Goal: Task Accomplishment & Management: Manage account settings

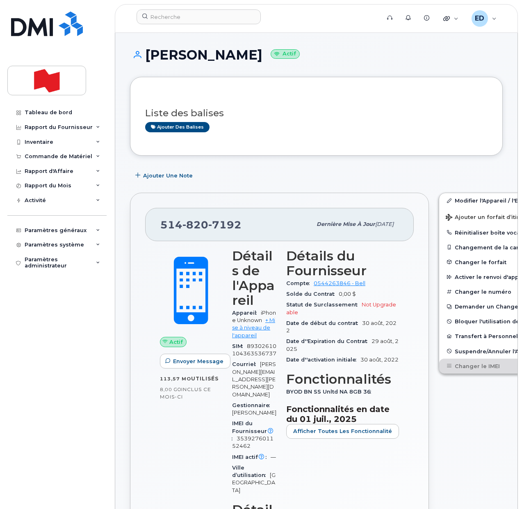
scroll to position [923, 0]
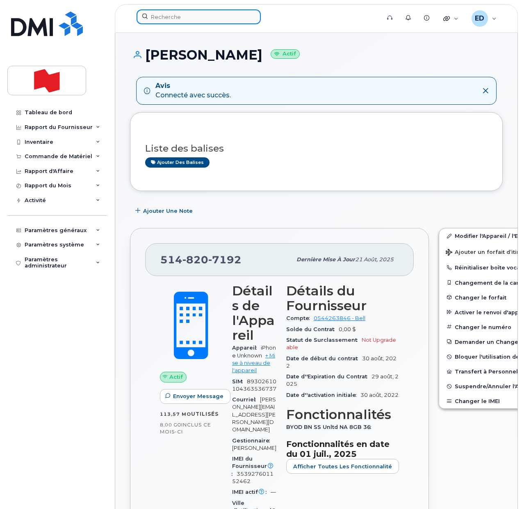
click at [165, 15] on input at bounding box center [199, 16] width 124 height 15
paste input "[PHONE_NUMBER]"
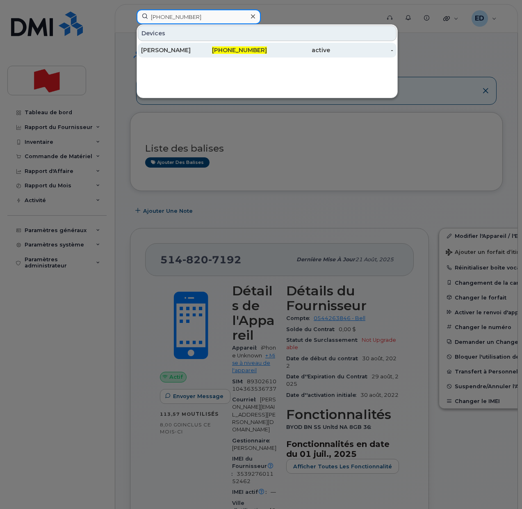
type input "514-346-3823"
click at [181, 53] on div "Philippe Clairoux" at bounding box center [172, 50] width 63 height 8
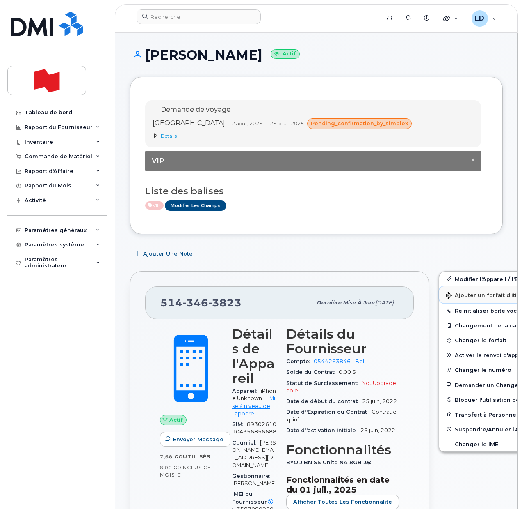
click at [449, 294] on span "Ajouter un forfait d’itinérance" at bounding box center [493, 296] width 94 height 8
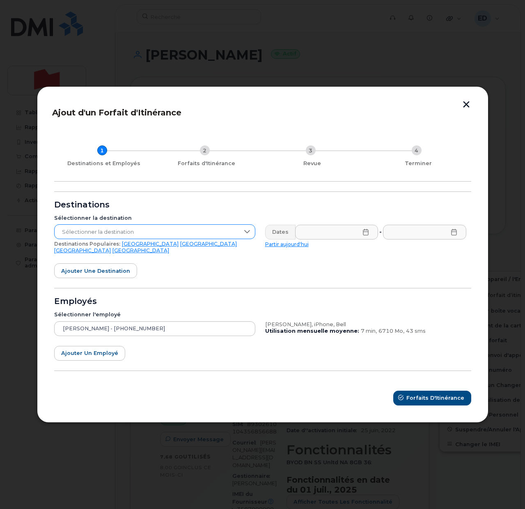
click at [235, 234] on span "Sélectionner la destination" at bounding box center [147, 232] width 185 height 15
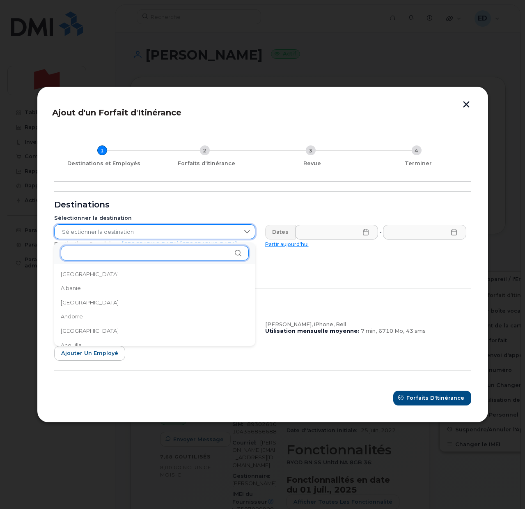
click at [127, 254] on input "text" at bounding box center [155, 252] width 188 height 15
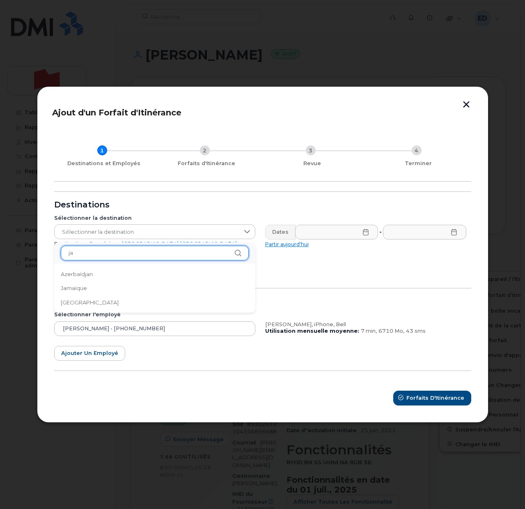
type input "j"
type input "r"
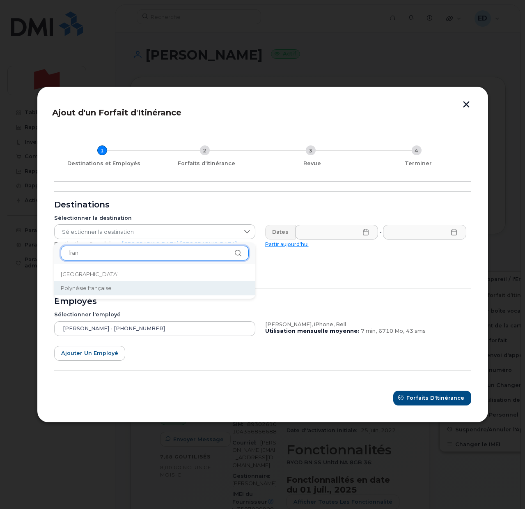
type input "fran"
click at [81, 281] on li "Polynésie française" at bounding box center [154, 288] width 201 height 14
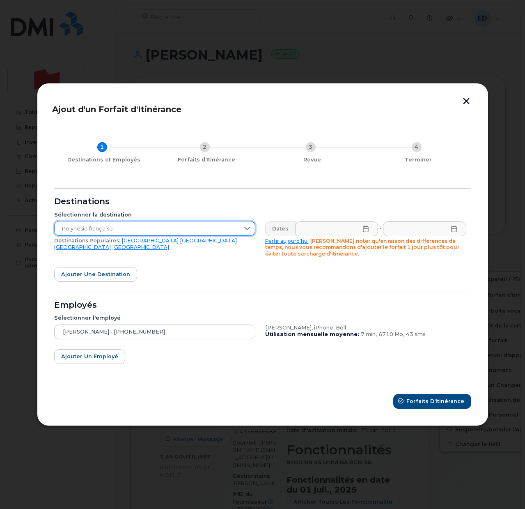
click at [122, 230] on span "Polynésie française" at bounding box center [147, 228] width 185 height 15
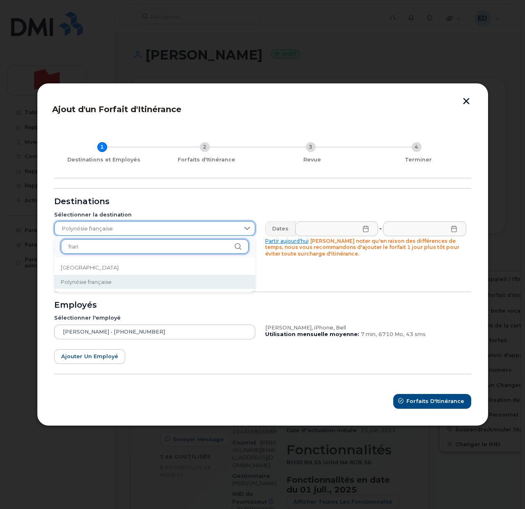
click at [96, 248] on input "fran" at bounding box center [155, 246] width 188 height 15
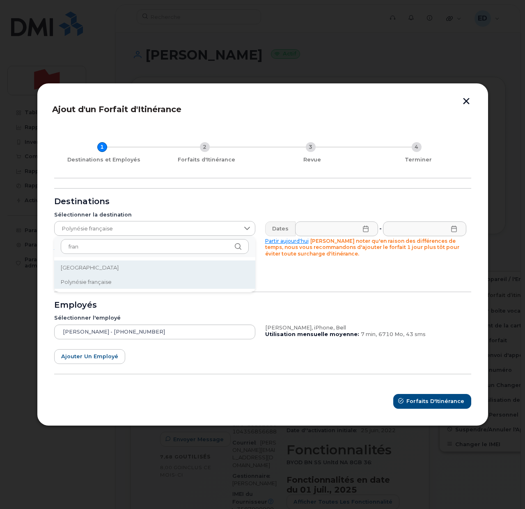
click at [77, 262] on li "France" at bounding box center [154, 267] width 201 height 14
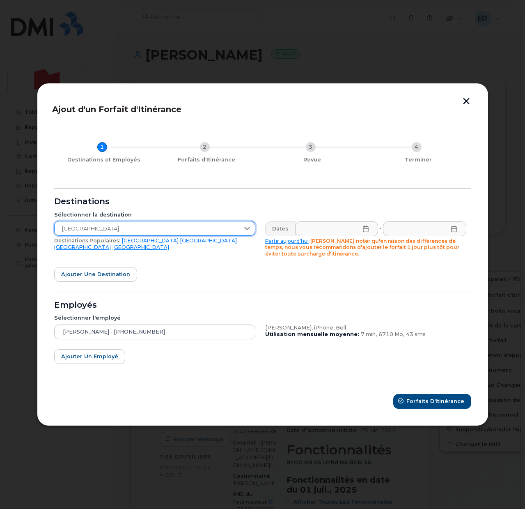
click at [367, 226] on icon at bounding box center [365, 228] width 5 height 7
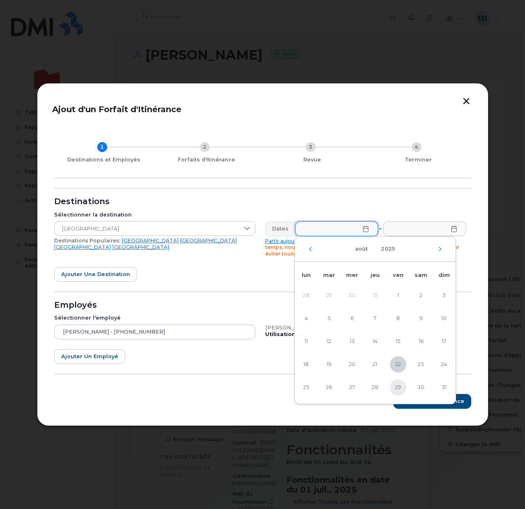
click at [399, 387] on span "29" at bounding box center [398, 387] width 16 height 16
type input "29/08/2025"
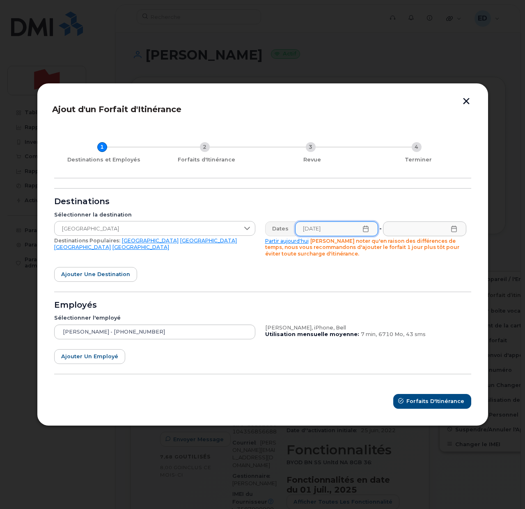
click at [456, 229] on icon at bounding box center [453, 228] width 5 height 7
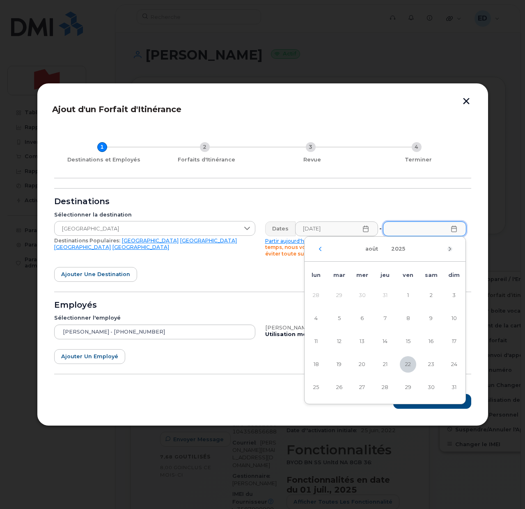
click at [450, 248] on icon "Mois suivant" at bounding box center [449, 248] width 5 height 7
click at [369, 320] on span "10" at bounding box center [362, 318] width 16 height 16
type input "10/09/2025"
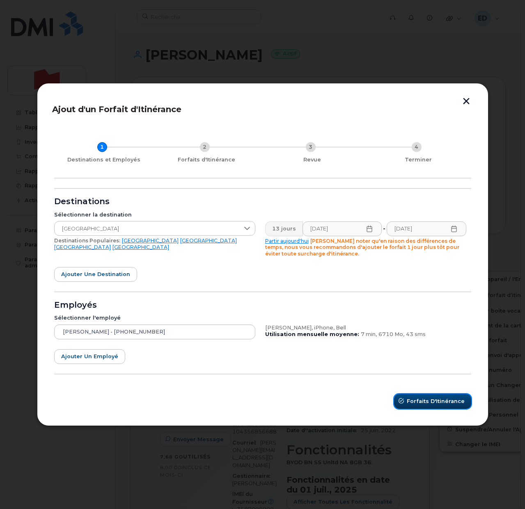
click at [423, 403] on span "Forfaits d'Itinérance" at bounding box center [436, 401] width 58 height 8
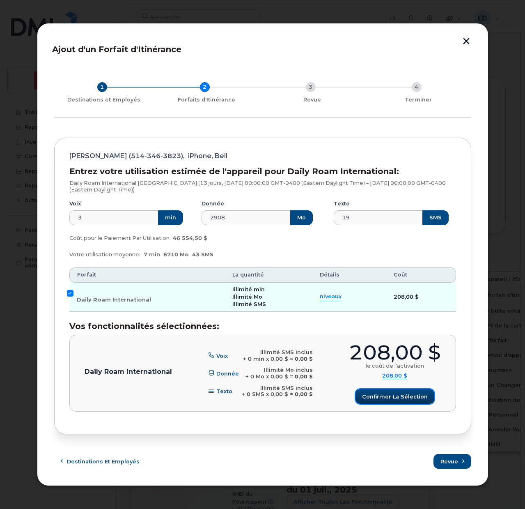
click at [395, 400] on span "Confirmer la sélection" at bounding box center [395, 396] width 66 height 8
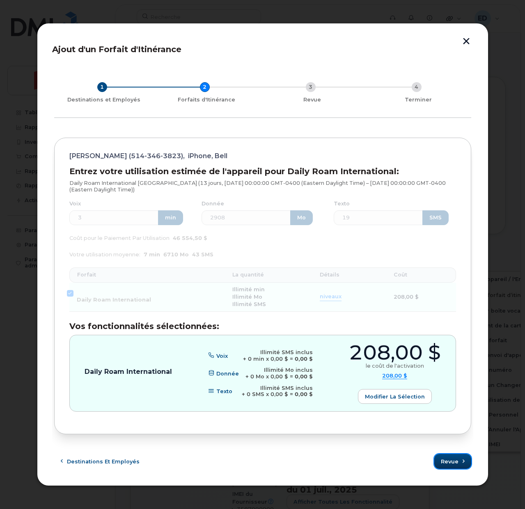
click at [454, 462] on span "Revue" at bounding box center [450, 461] width 18 height 8
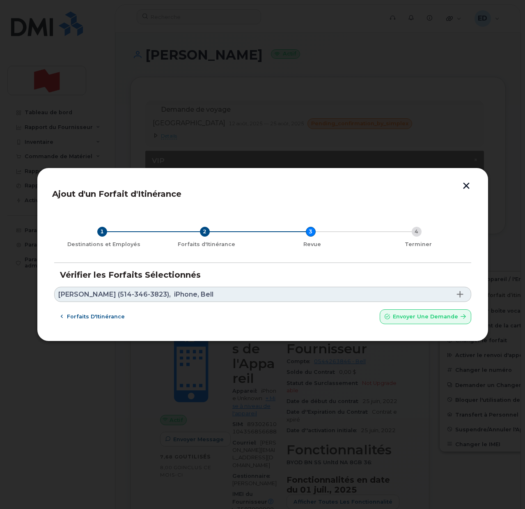
click at [224, 293] on link "Philippe Clairoux (514-346-3823), iPhone, Bell" at bounding box center [262, 293] width 417 height 15
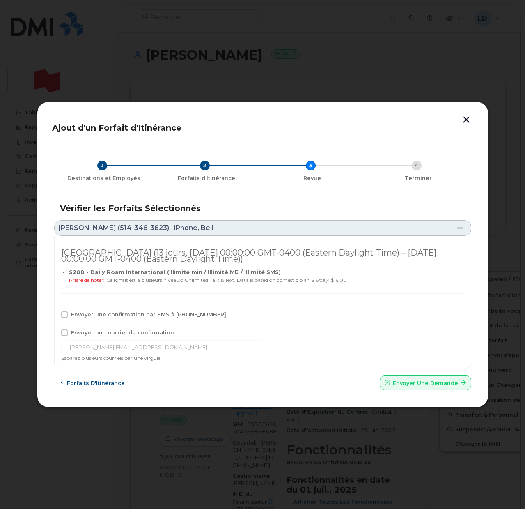
click at [79, 314] on span "Envoyer une confirmation par SMS à 514-346-3823" at bounding box center [148, 314] width 155 height 6
click at [55, 314] on input "Envoyer une confirmation par SMS à 514-346-3823" at bounding box center [53, 313] width 4 height 4
checkbox input "true"
click at [79, 330] on span "Envoyer un courriel de confirmation" at bounding box center [122, 332] width 103 height 6
click at [55, 330] on input "Envoyer un courriel de confirmation" at bounding box center [53, 331] width 4 height 4
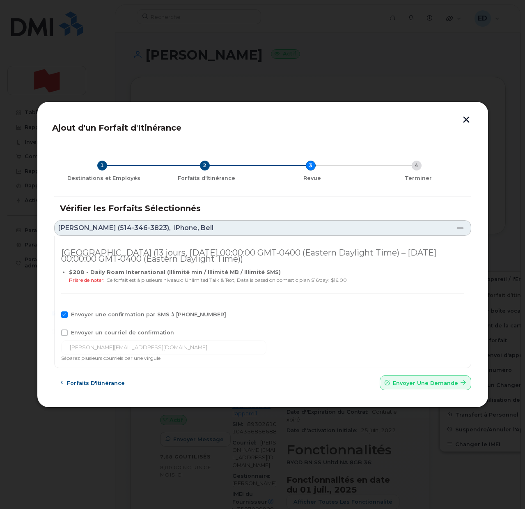
checkbox input "true"
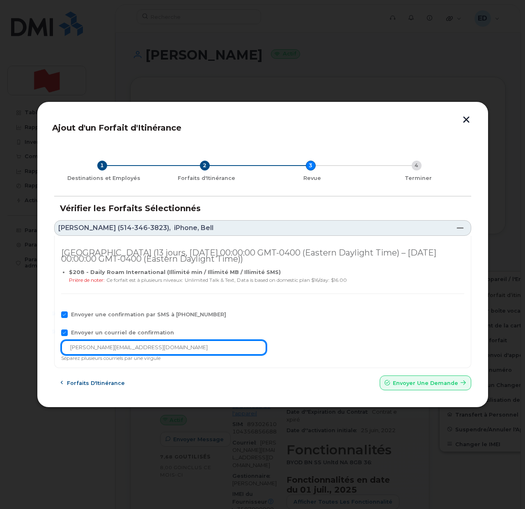
drag, startPoint x: 149, startPoint y: 348, endPoint x: 50, endPoint y: 341, distance: 99.6
click at [45, 343] on div "Ajout d'un Forfait d'Itinérance 1 Destinations et Employés 2 Forfaits d'Itinéra…" at bounding box center [262, 254] width 451 height 306
paste input "Philippe Clairoux"
type input "Philippe Clairoux"
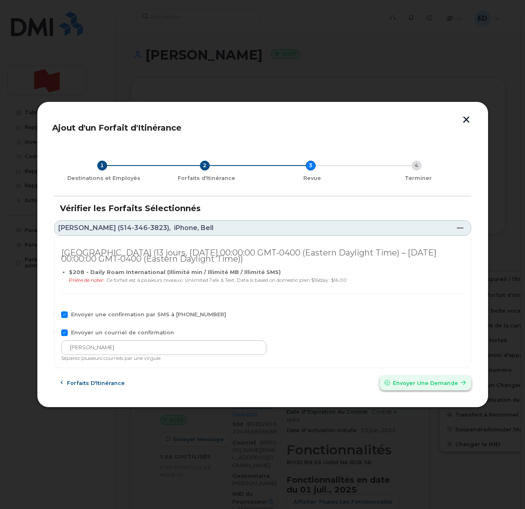
click at [401, 383] on span "Envoyer une Demande" at bounding box center [425, 383] width 65 height 8
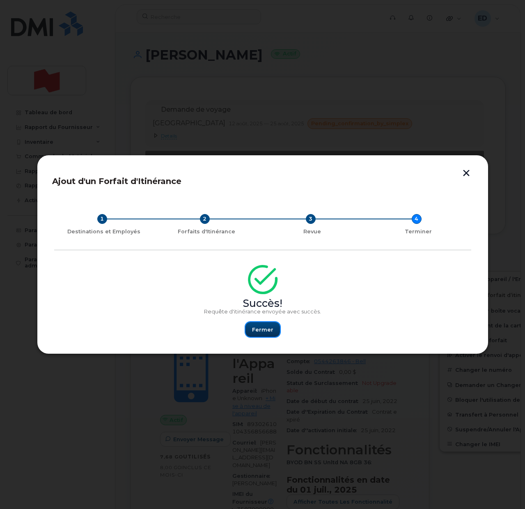
click at [259, 332] on span "Fermer" at bounding box center [262, 329] width 21 height 8
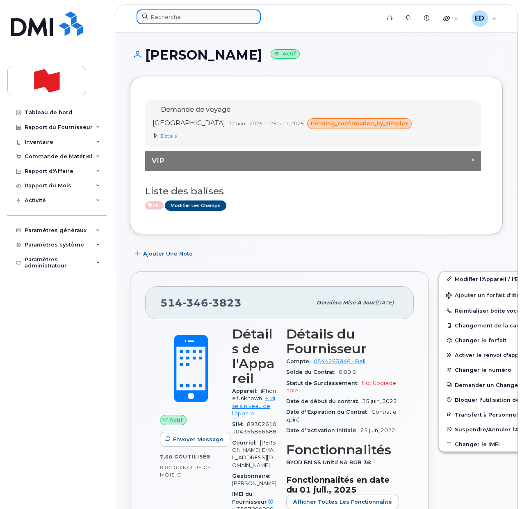
click at [174, 18] on input at bounding box center [199, 16] width 124 height 15
paste input "Shailendra Sumaroo"
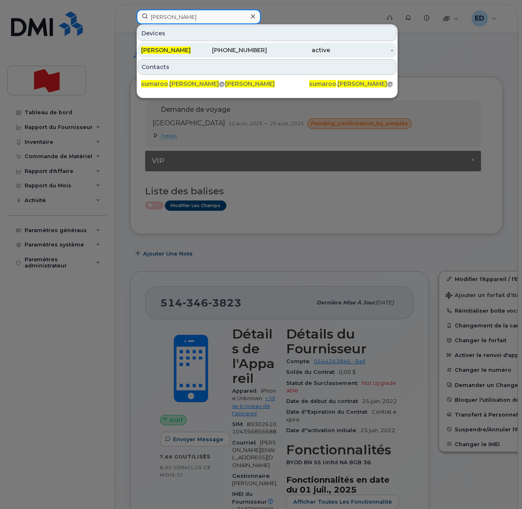
type input "Shailendra Sumaroo"
click at [169, 50] on span "Shailendra Sumaroo" at bounding box center [166, 49] width 50 height 7
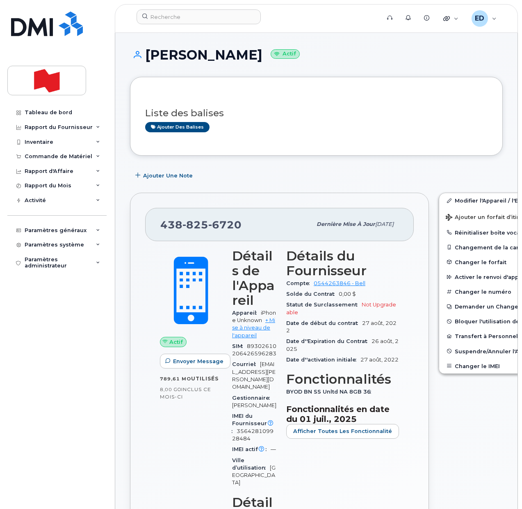
click at [250, 125] on div "Ajouter des balises" at bounding box center [313, 127] width 336 height 10
click at [455, 350] on span "Suspendre/Annuler l'Appareil" at bounding box center [497, 351] width 85 height 6
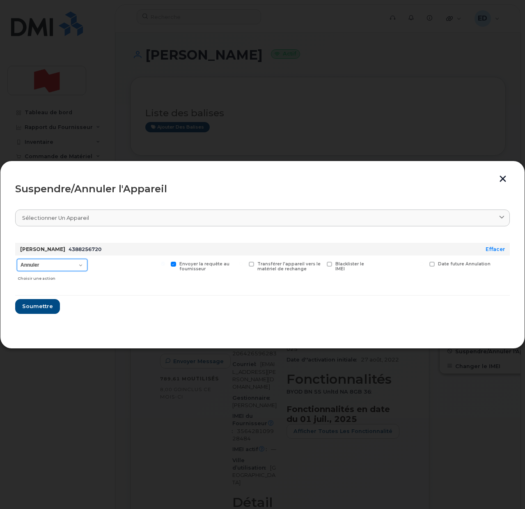
click at [81, 264] on select "Annuler Suspendre - Prolonger la suspension Suspendre - Tarif réduit Suspendre …" at bounding box center [52, 265] width 71 height 12
select select "[object Object]"
click at [17, 259] on select "Annuler Suspendre - Prolonger la suspension Suspendre - Tarif réduit Suspendre …" at bounding box center [52, 265] width 71 height 12
click at [36, 306] on span "Soumettre" at bounding box center [37, 306] width 31 height 8
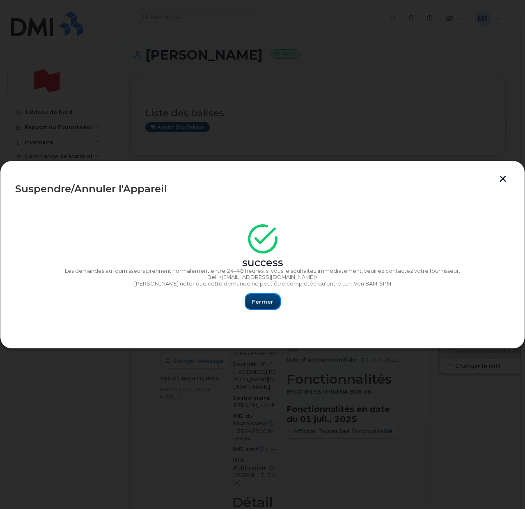
click at [274, 303] on button "Fermer" at bounding box center [262, 301] width 34 height 15
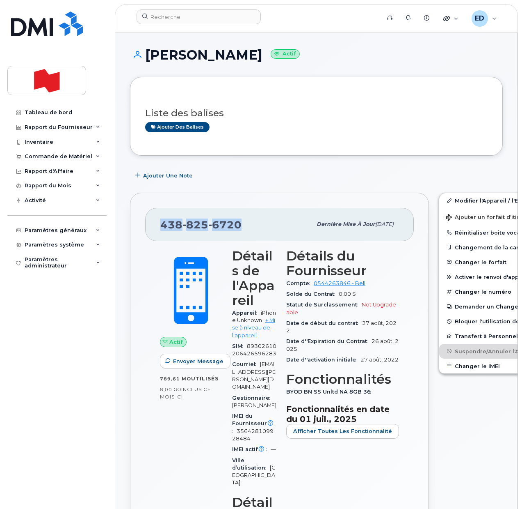
drag, startPoint x: 243, startPoint y: 222, endPoint x: 163, endPoint y: 227, distance: 80.6
click at [163, 227] on div "438 825 6720" at bounding box center [235, 223] width 151 height 17
copy span "438 825 6720"
drag, startPoint x: 284, startPoint y: 55, endPoint x: 147, endPoint y: 50, distance: 137.2
click at [147, 50] on h1 "Shailendra Sumaroo Actif" at bounding box center [316, 55] width 373 height 14
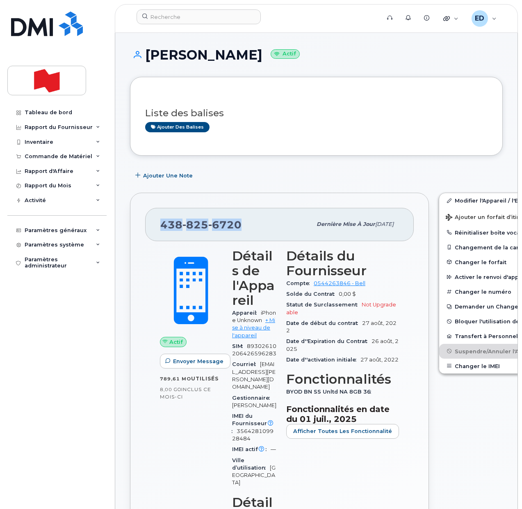
copy h1 "Shailendra Sumaroo"
drag, startPoint x: 279, startPoint y: 121, endPoint x: 291, endPoint y: 152, distance: 33.2
click at [279, 122] on div "Ajouter des balises" at bounding box center [313, 127] width 336 height 10
click at [173, 16] on input at bounding box center [199, 16] width 124 height 15
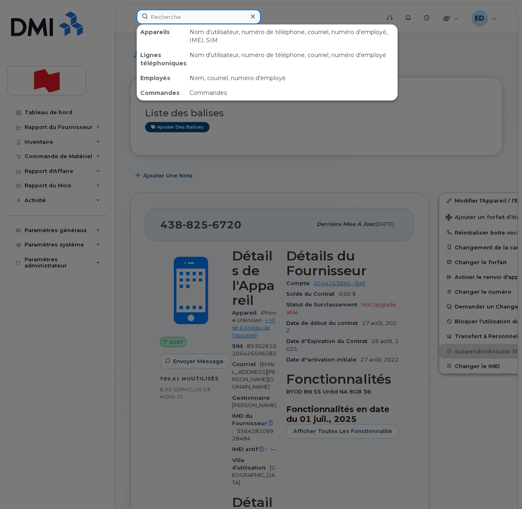
paste input "438-825-6720"
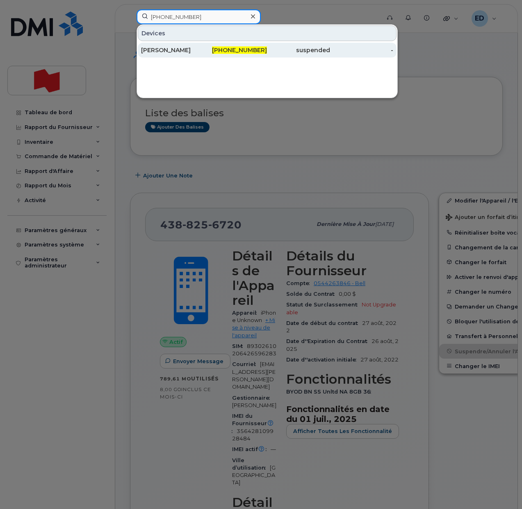
type input "438-825-6720"
click at [188, 47] on div "Shailendra Sumaroo" at bounding box center [172, 50] width 63 height 8
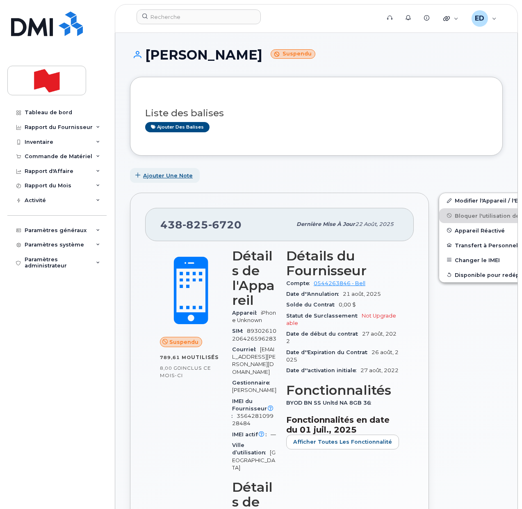
click at [150, 179] on span "Ajouter une Note" at bounding box center [168, 176] width 50 height 8
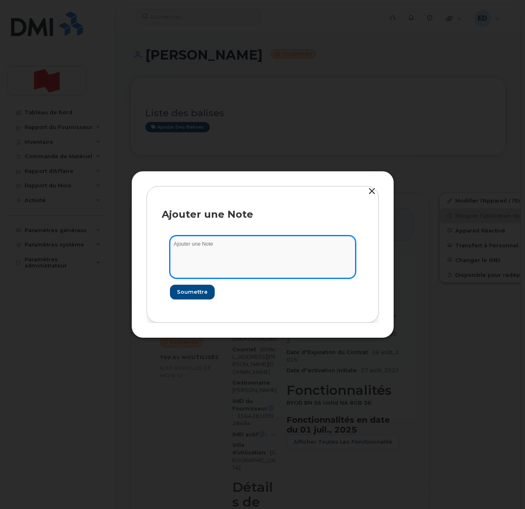
click at [206, 254] on textarea at bounding box center [263, 257] width 186 height 42
paste textarea "SCTASK0204927"
type textarea "SCTASK0204927"
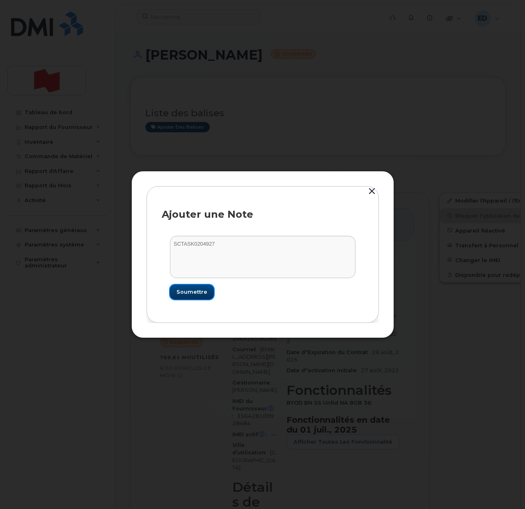
click at [191, 291] on span "Soumettre" at bounding box center [191, 292] width 31 height 8
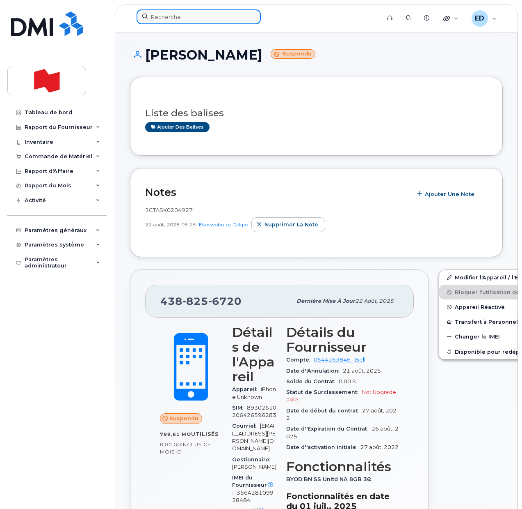
click at [177, 14] on input at bounding box center [199, 16] width 124 height 15
paste input "June Hee You"
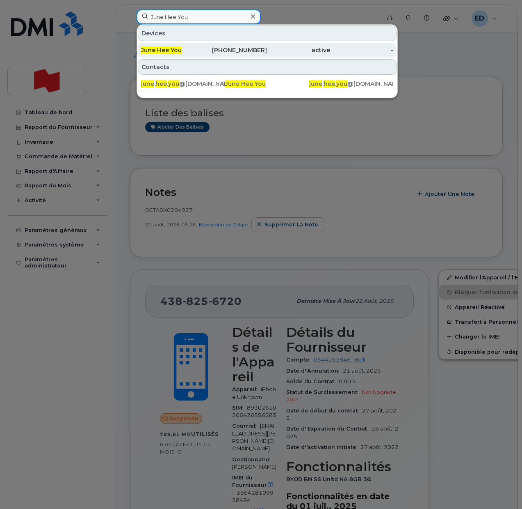
type input "June Hee You"
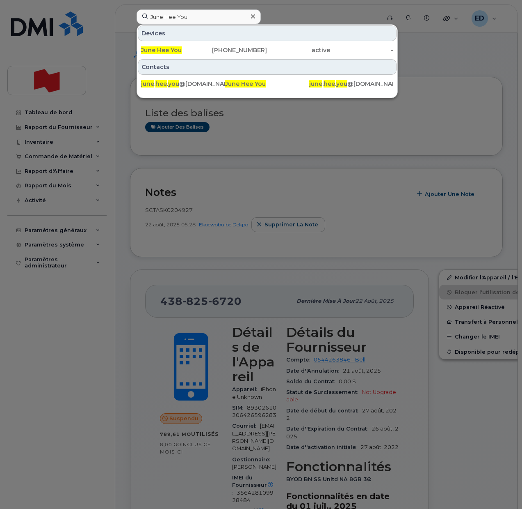
drag, startPoint x: 170, startPoint y: 52, endPoint x: 182, endPoint y: 61, distance: 15.3
click at [170, 51] on span "June Hee You" at bounding box center [161, 49] width 41 height 7
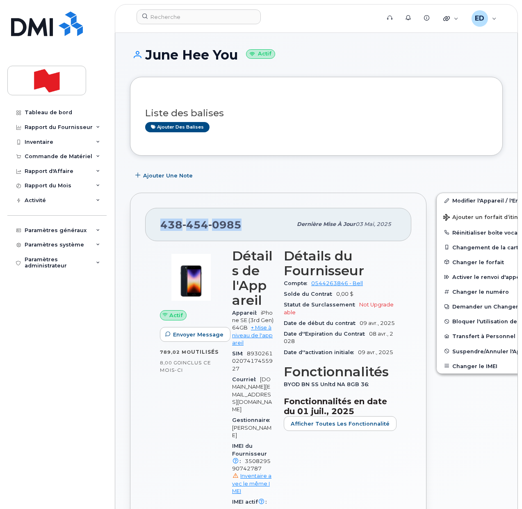
drag, startPoint x: 240, startPoint y: 222, endPoint x: 161, endPoint y: 219, distance: 78.8
click at [161, 219] on span "[PHONE_NUMBER]" at bounding box center [200, 224] width 81 height 12
copy span "[PHONE_NUMBER]"
click at [453, 353] on span "Suspendre/Annuler l'Appareil" at bounding box center [495, 351] width 85 height 6
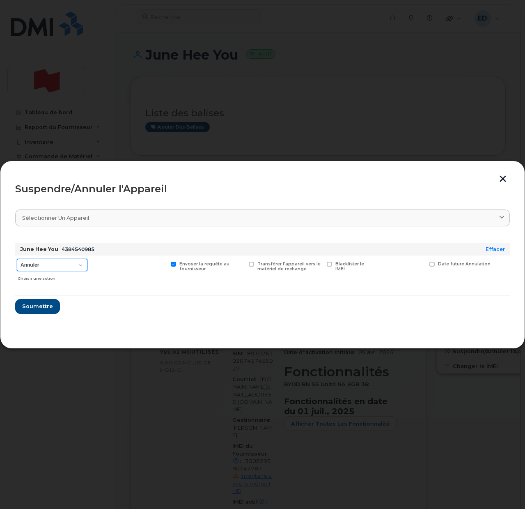
click at [72, 262] on select "Annuler Suspendre - Prolonger la suspension Suspendre - Tarif réduit Suspendre …" at bounding box center [52, 265] width 71 height 12
select select "[object Object]"
click at [17, 259] on select "Annuler Suspendre - Prolonger la suspension Suspendre - Tarif réduit Suspendre …" at bounding box center [52, 265] width 71 height 12
drag, startPoint x: 43, startPoint y: 309, endPoint x: 87, endPoint y: 323, distance: 46.3
click at [43, 308] on span "Soumettre" at bounding box center [37, 306] width 31 height 8
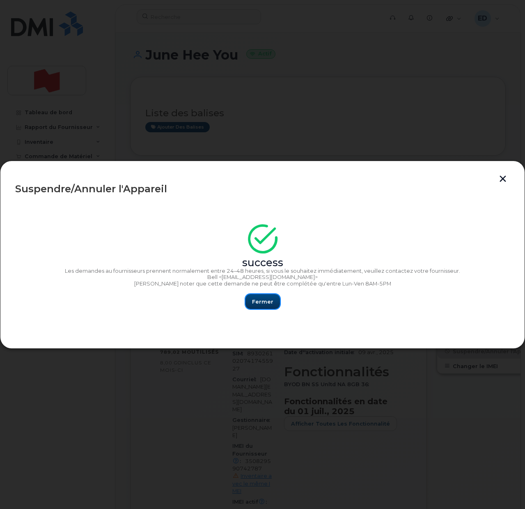
click at [261, 302] on span "Fermer" at bounding box center [262, 302] width 21 height 8
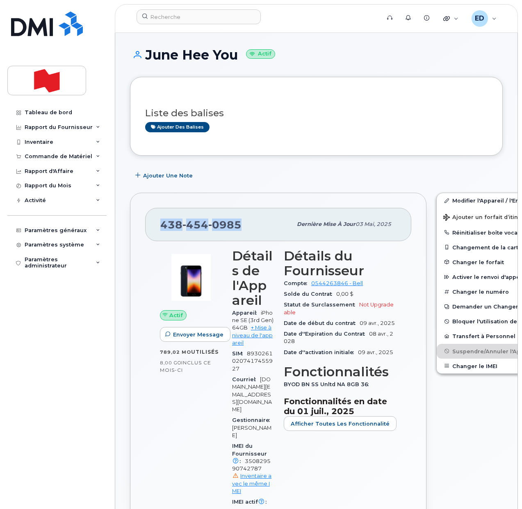
copy span "[PHONE_NUMBER]"
click at [179, 23] on input at bounding box center [199, 16] width 124 height 15
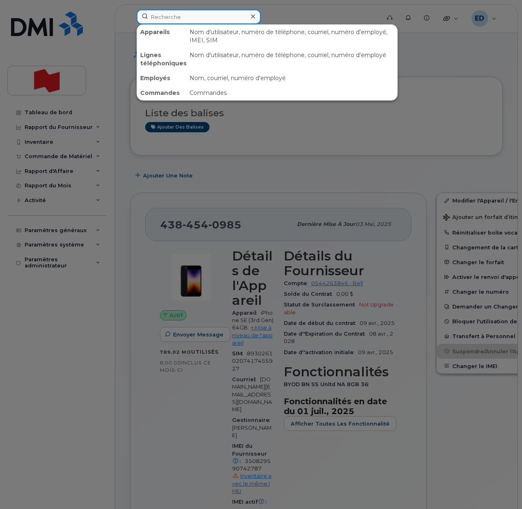
paste input "4384540985"
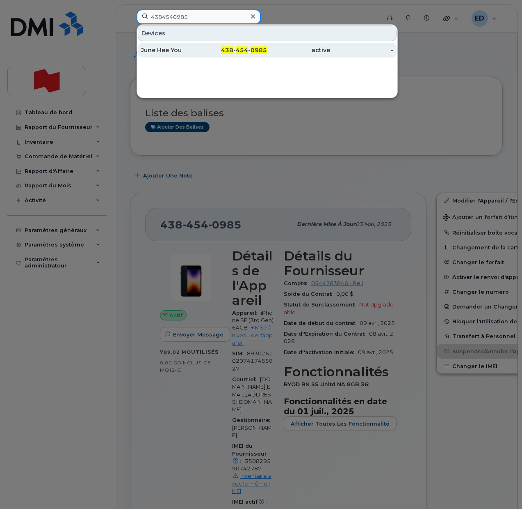
type input "4384540985"
click at [172, 49] on div "June Hee You" at bounding box center [172, 50] width 63 height 8
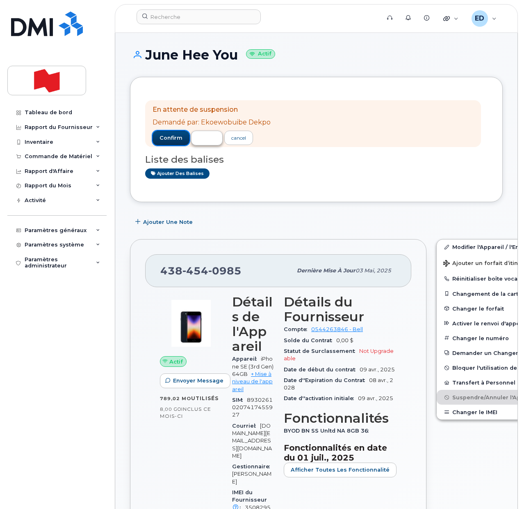
drag, startPoint x: 170, startPoint y: 134, endPoint x: 204, endPoint y: 137, distance: 34.6
click at [170, 135] on span "confirm" at bounding box center [171, 137] width 23 height 7
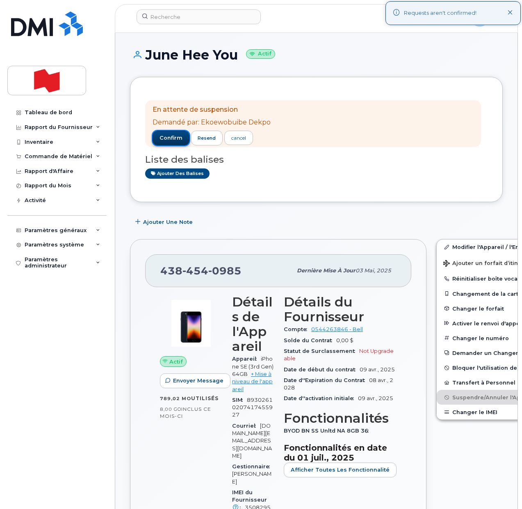
click at [166, 139] on span "confirm" at bounding box center [171, 137] width 23 height 7
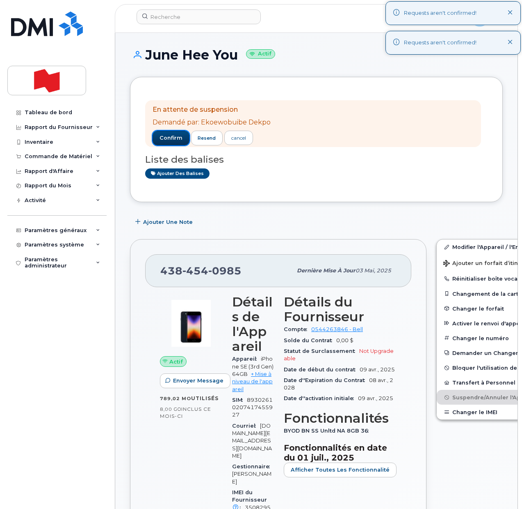
click at [171, 137] on span "confirm" at bounding box center [171, 137] width 23 height 7
click at [173, 139] on span "confirm" at bounding box center [171, 137] width 23 height 7
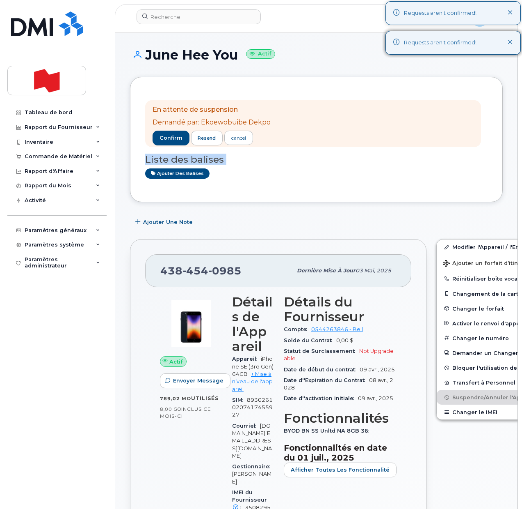
click at [173, 139] on div "confirm resend cancel" at bounding box center [212, 138] width 118 height 15
click at [164, 222] on span "Ajouter une Note" at bounding box center [168, 222] width 50 height 8
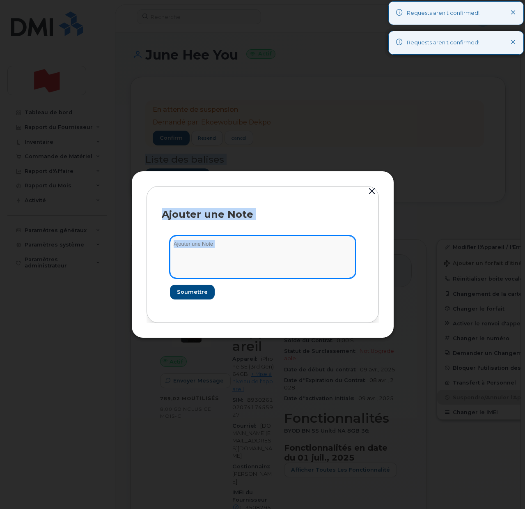
click at [211, 260] on textarea at bounding box center [263, 257] width 186 height 42
paste textarea "SCTASK0208947"
type textarea "SCTASK0208947"
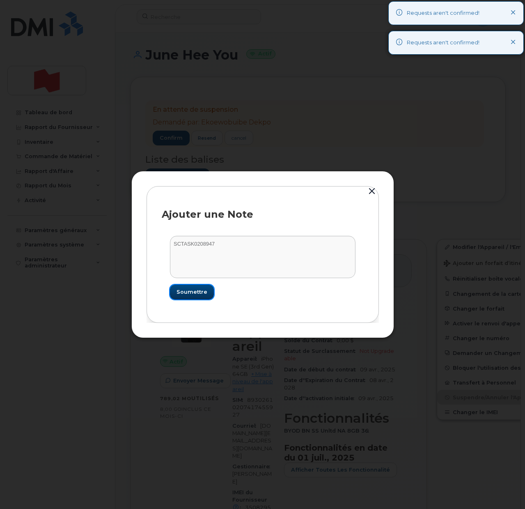
click at [187, 292] on span "Soumettre" at bounding box center [191, 292] width 31 height 8
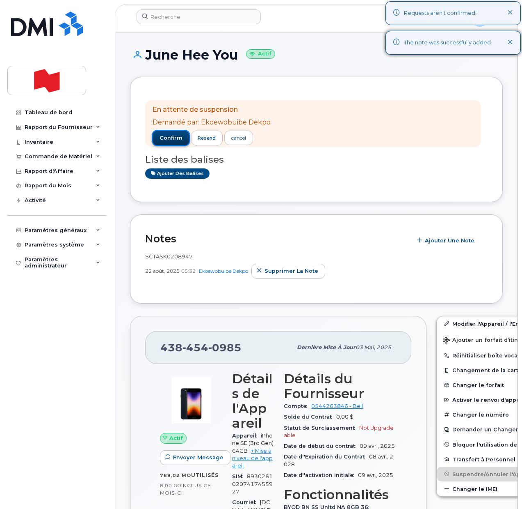
click at [171, 140] on span "confirm" at bounding box center [171, 137] width 23 height 7
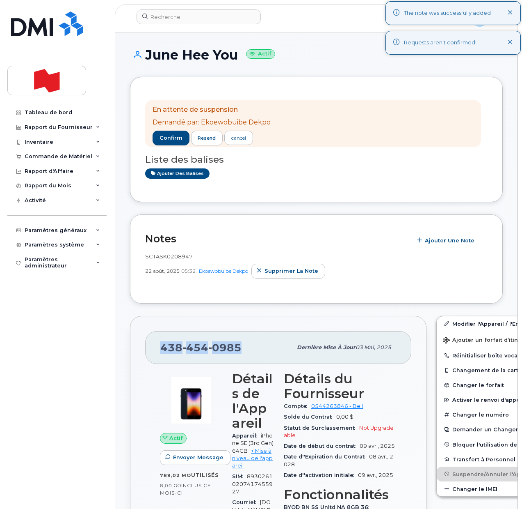
drag, startPoint x: 240, startPoint y: 348, endPoint x: 162, endPoint y: 350, distance: 78.4
click at [162, 350] on div "438 454 0985" at bounding box center [226, 347] width 132 height 17
copy span "438 454 0985"
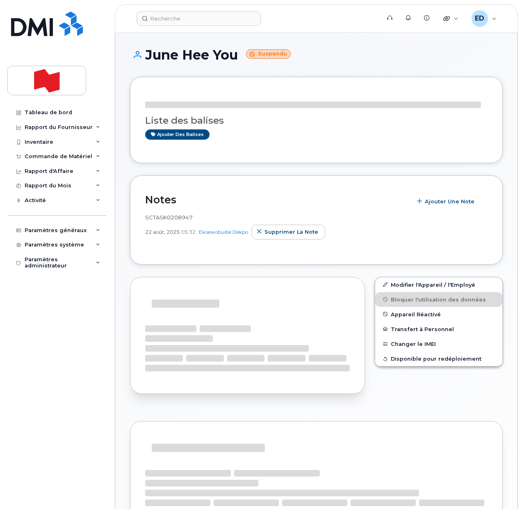
click at [173, 26] on header "Soutien Alertes Base de connaissances Liens rapides Suspendre/Supprimer l’appar…" at bounding box center [316, 18] width 403 height 29
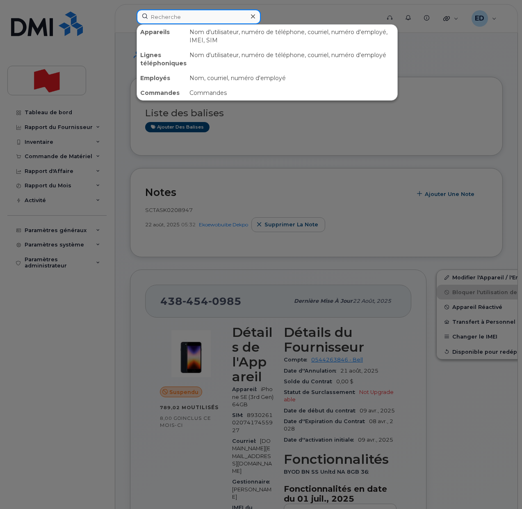
click at [174, 22] on input at bounding box center [199, 16] width 124 height 15
paste input "4384540985"
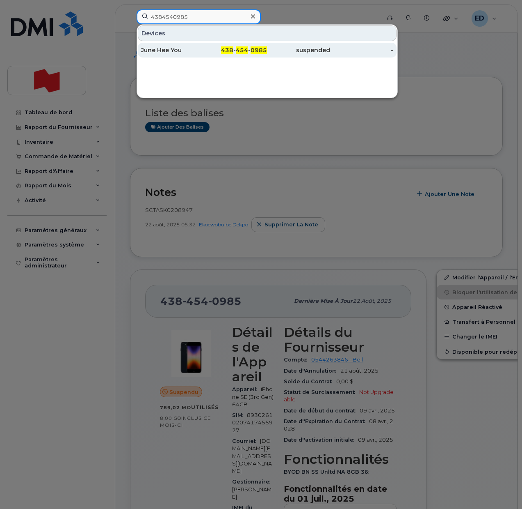
type input "4384540985"
click at [170, 47] on div "June Hee You" at bounding box center [172, 50] width 63 height 8
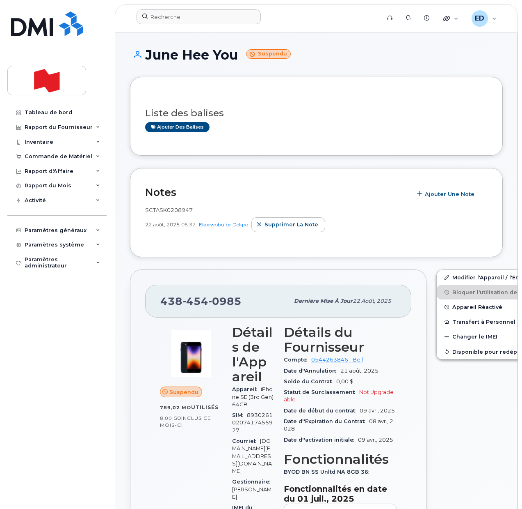
click at [205, 24] on div at bounding box center [256, 18] width 252 height 18
click at [190, 16] on input at bounding box center [199, 16] width 124 height 15
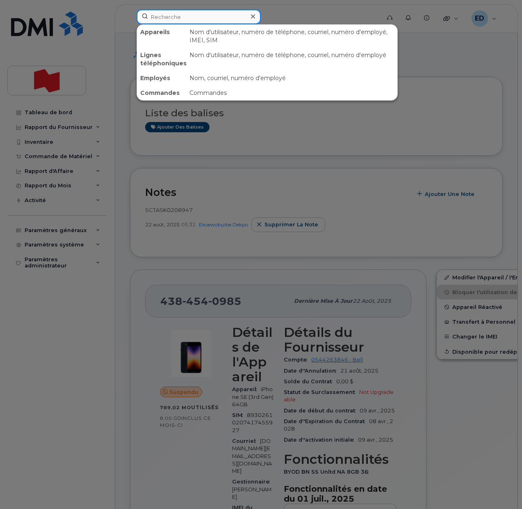
paste input "Matthew De Fanti"
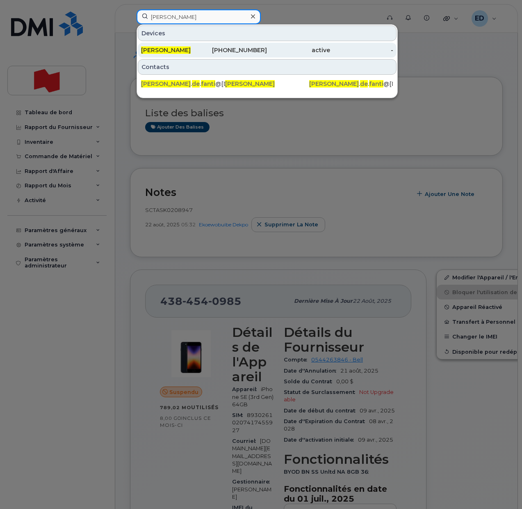
type input "Matthew De Fanti"
click at [173, 52] on span "Matthew De Fanti" at bounding box center [166, 49] width 50 height 7
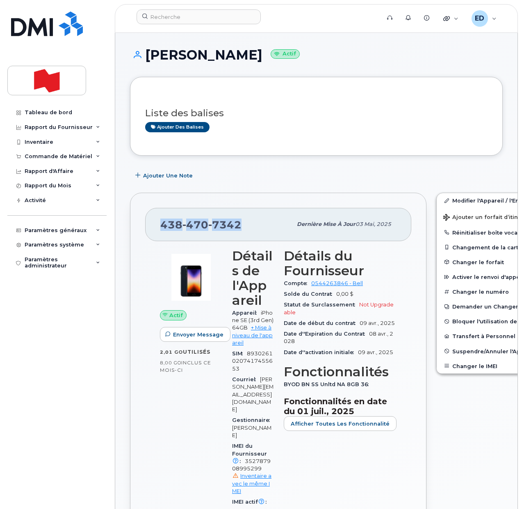
drag, startPoint x: 240, startPoint y: 225, endPoint x: 160, endPoint y: 221, distance: 80.1
click at [160, 221] on div "438 470 7342 Dernière mise à jour 03 mai, 2025" at bounding box center [278, 224] width 266 height 33
copy span "[PHONE_NUMBER]"
click at [315, 136] on div "Liste des balises Ajouter des balises" at bounding box center [316, 116] width 343 height 48
click at [453, 349] on span "Suspendre/Annuler l'Appareil" at bounding box center [495, 351] width 85 height 6
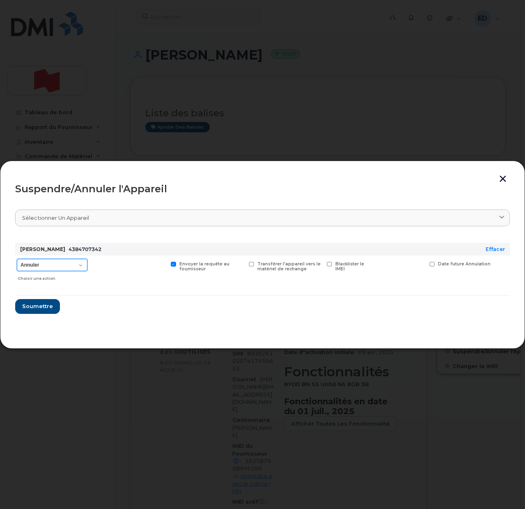
click at [60, 265] on select "Annuler Suspendre - Prolonger la suspension Suspendre - Tarif réduit Suspendre …" at bounding box center [52, 265] width 71 height 12
select select "[object Object]"
click at [17, 259] on select "Annuler Suspendre - Prolonger la suspension Suspendre - Tarif réduit Suspendre …" at bounding box center [52, 265] width 71 height 12
click at [30, 302] on span "Soumettre" at bounding box center [37, 306] width 31 height 8
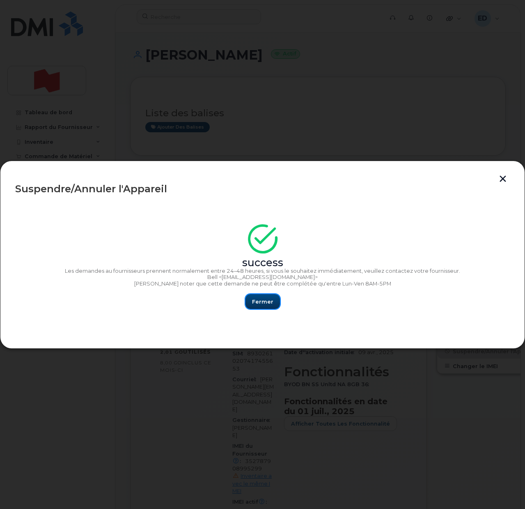
click at [268, 300] on span "Fermer" at bounding box center [262, 302] width 21 height 8
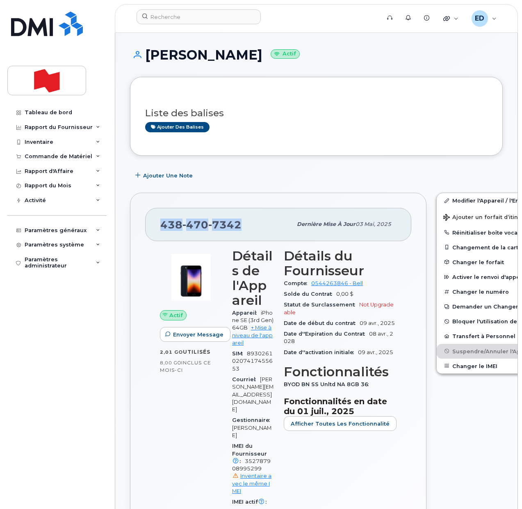
drag, startPoint x: 242, startPoint y: 226, endPoint x: 139, endPoint y: 218, distance: 103.8
copy span "438 470 7342"
click at [163, 17] on input at bounding box center [199, 16] width 124 height 15
paste input "4384707342"
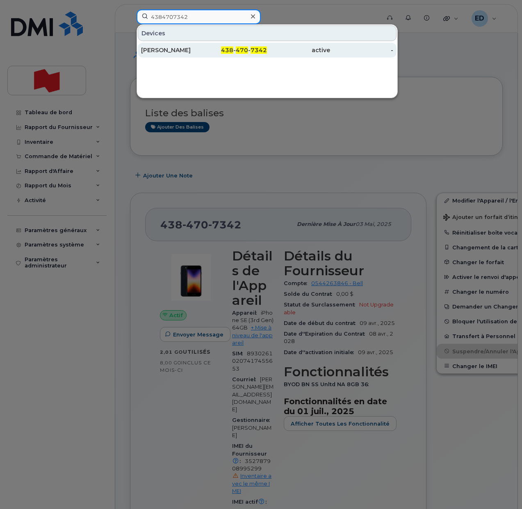
type input "4384707342"
click at [176, 48] on div "Matthew De Fanti" at bounding box center [172, 50] width 63 height 8
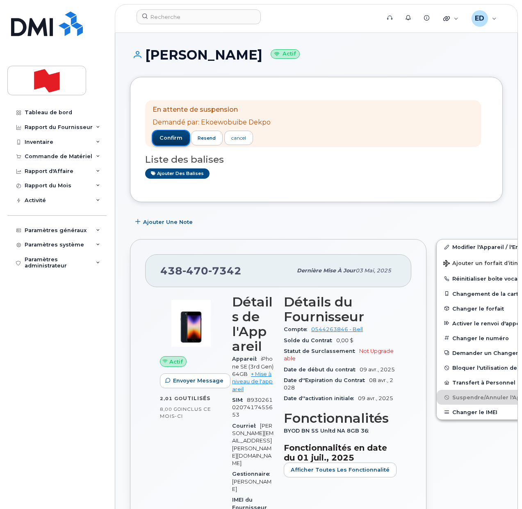
click at [175, 135] on span "confirm" at bounding box center [171, 137] width 23 height 7
drag, startPoint x: 169, startPoint y: 140, endPoint x: 179, endPoint y: 141, distance: 9.6
click at [170, 140] on span "confirm" at bounding box center [171, 137] width 23 height 7
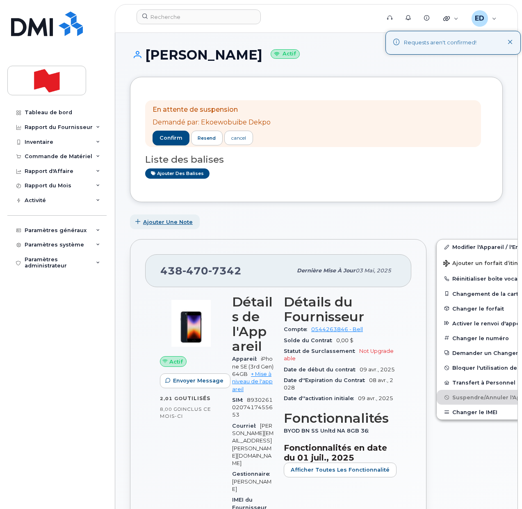
click at [147, 222] on span "Ajouter une Note" at bounding box center [168, 222] width 50 height 8
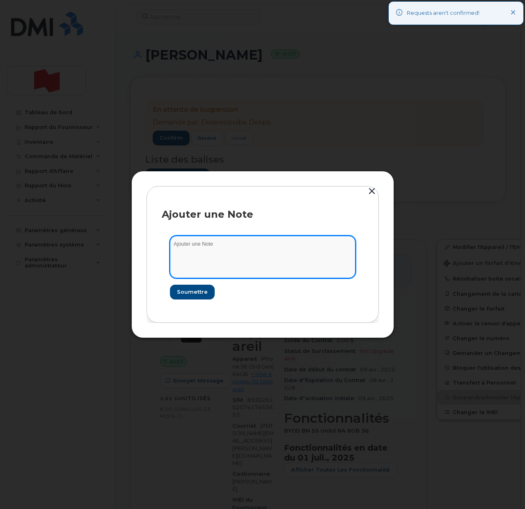
click at [202, 244] on textarea at bounding box center [263, 257] width 186 height 42
paste textarea "SCTASK0209176"
type textarea "SCTASK0209176"
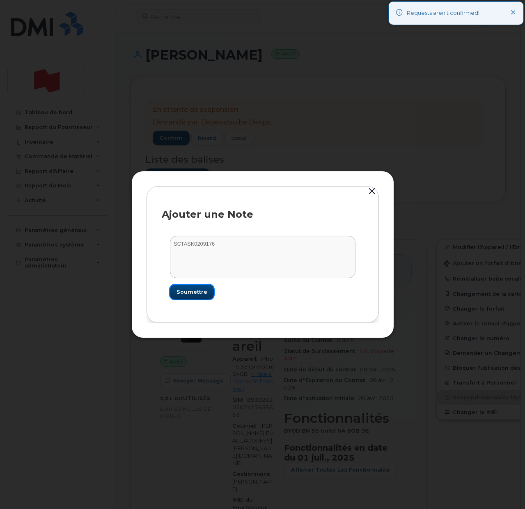
click at [180, 293] on span "Soumettre" at bounding box center [191, 292] width 31 height 8
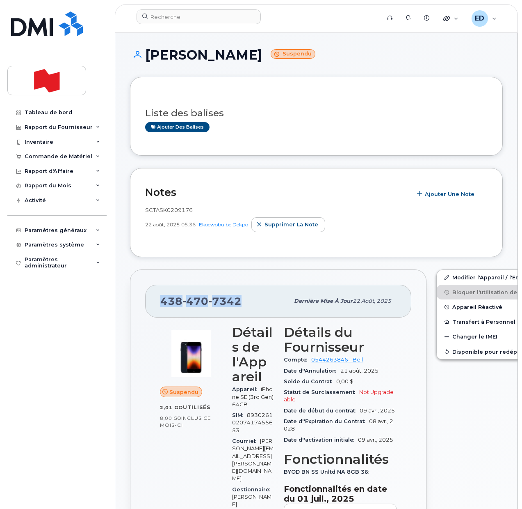
drag, startPoint x: 243, startPoint y: 300, endPoint x: 154, endPoint y: 304, distance: 89.1
click at [154, 304] on div "438 470 7342 Dernière mise à jour 22 août, 2025" at bounding box center [278, 300] width 266 height 33
copy span "[PHONE_NUMBER]"
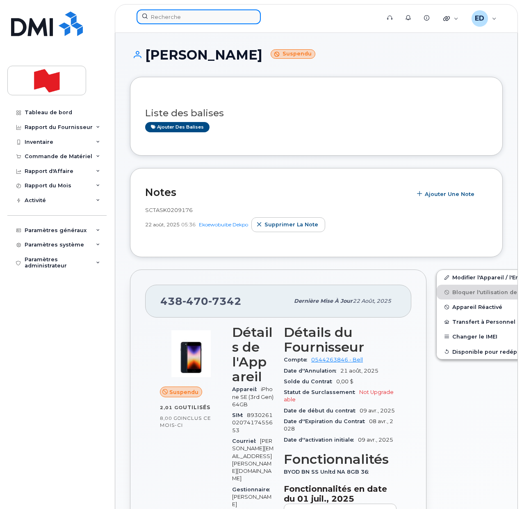
click at [168, 19] on input at bounding box center [199, 16] width 124 height 15
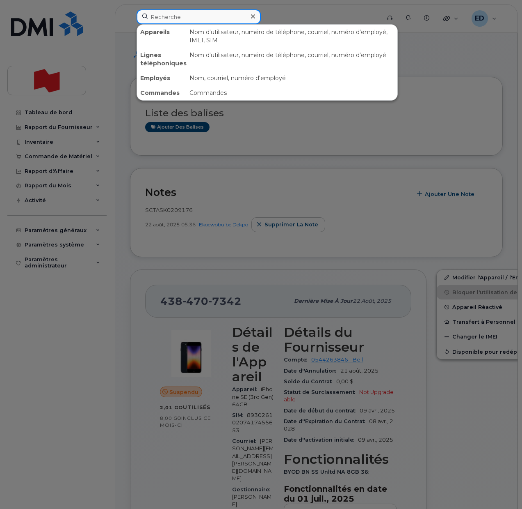
paste input "4384707342"
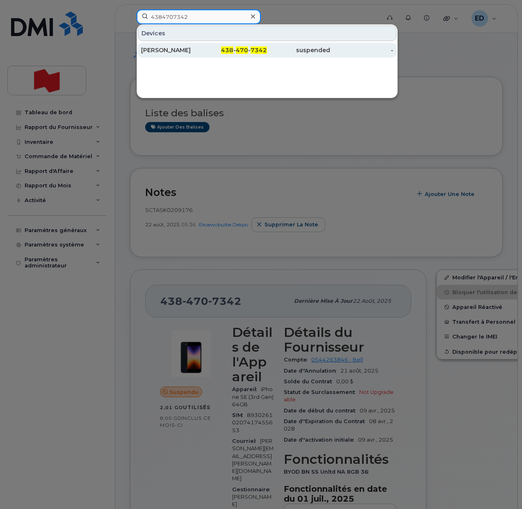
type input "4384707342"
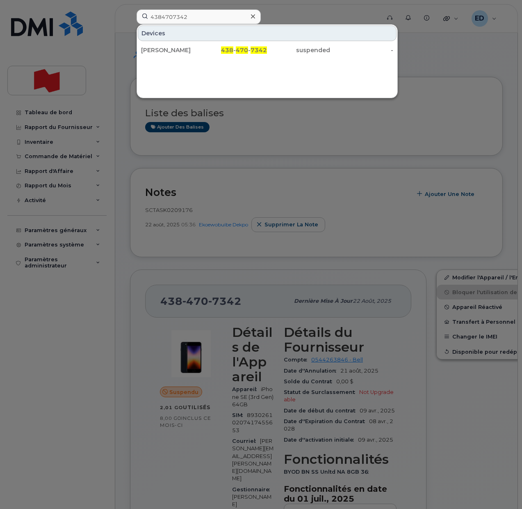
drag, startPoint x: 182, startPoint y: 48, endPoint x: 190, endPoint y: 65, distance: 19.1
click at [182, 48] on div "Matthew De Fanti" at bounding box center [172, 50] width 63 height 8
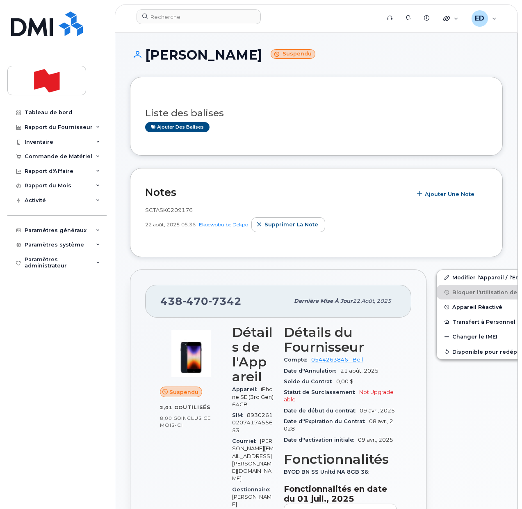
click at [85, 342] on div "Tableau de bord Rapport du Fournisseur Facturation mensuelle Quotidiennes des D…" at bounding box center [57, 300] width 101 height 391
click at [75, 347] on div "Tableau de bord Rapport du Fournisseur Facturation mensuelle Quotidiennes des D…" at bounding box center [57, 300] width 101 height 391
click at [170, 17] on input at bounding box center [199, 16] width 124 height 15
paste input "[PERSON_NAME]"
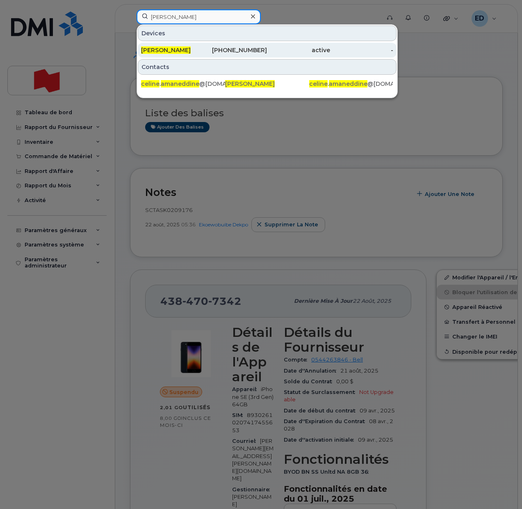
type input "[PERSON_NAME]"
click at [186, 48] on span "[PERSON_NAME]" at bounding box center [166, 49] width 50 height 7
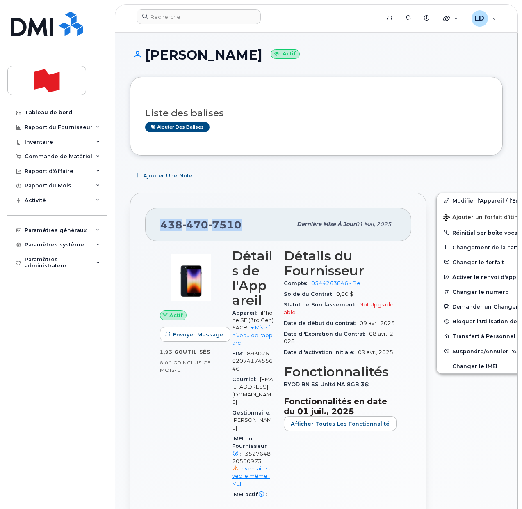
drag, startPoint x: 241, startPoint y: 223, endPoint x: 163, endPoint y: 226, distance: 77.6
click at [163, 226] on span "[PHONE_NUMBER]" at bounding box center [200, 224] width 81 height 12
copy span "[PHONE_NUMBER]"
click at [459, 349] on span "Suspendre/Annuler l'Appareil" at bounding box center [495, 351] width 85 height 6
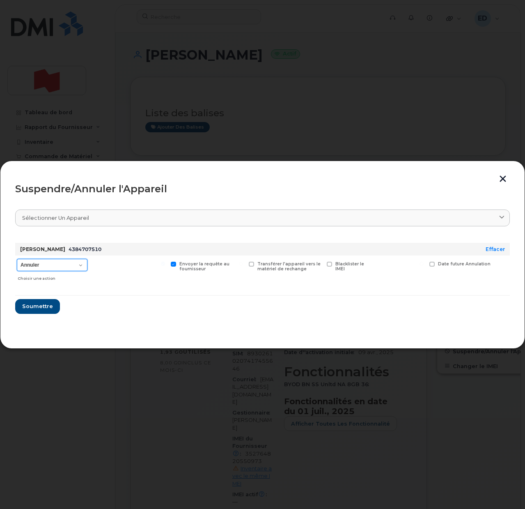
drag, startPoint x: 71, startPoint y: 263, endPoint x: 67, endPoint y: 270, distance: 7.7
click at [71, 263] on select "Annuler Suspendre - Prolonger la suspension Suspendre - Tarif réduit Suspendre …" at bounding box center [52, 265] width 71 height 12
select select "[object Object]"
click at [17, 259] on select "Annuler Suspendre - Prolonger la suspension Suspendre - Tarif réduit Suspendre …" at bounding box center [52, 265] width 71 height 12
click at [40, 307] on span "Soumettre" at bounding box center [37, 306] width 31 height 8
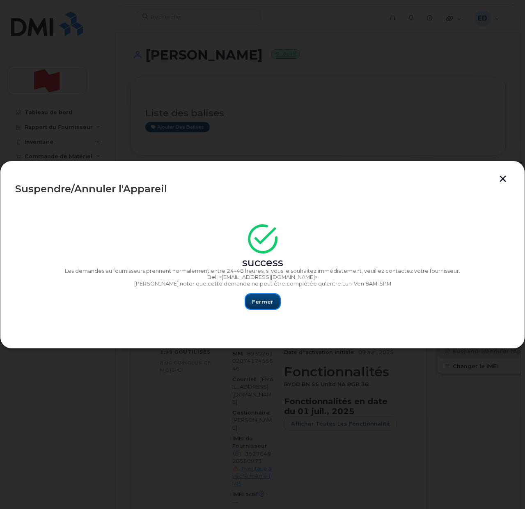
click at [263, 298] on span "Fermer" at bounding box center [262, 302] width 21 height 8
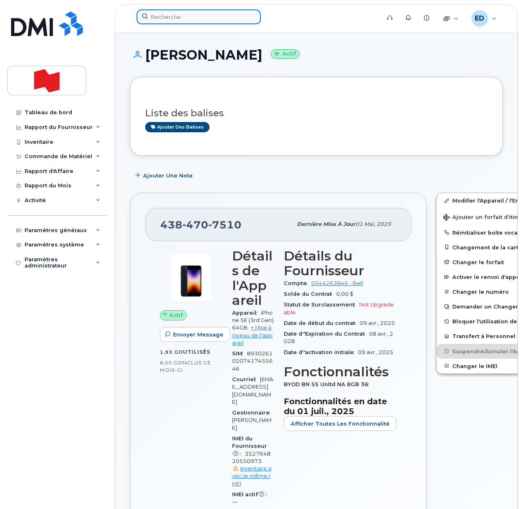
click at [172, 19] on input at bounding box center [199, 16] width 124 height 15
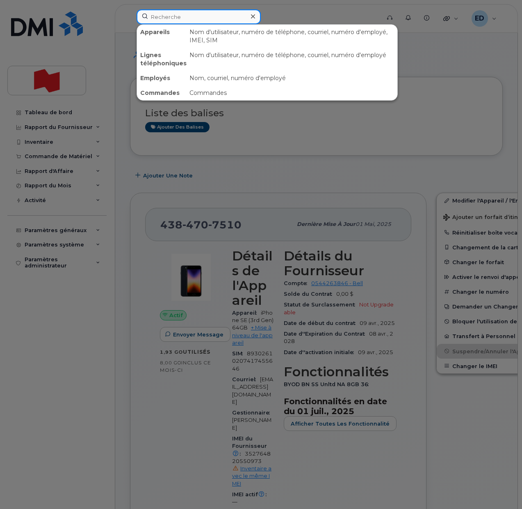
paste input "4384707510"
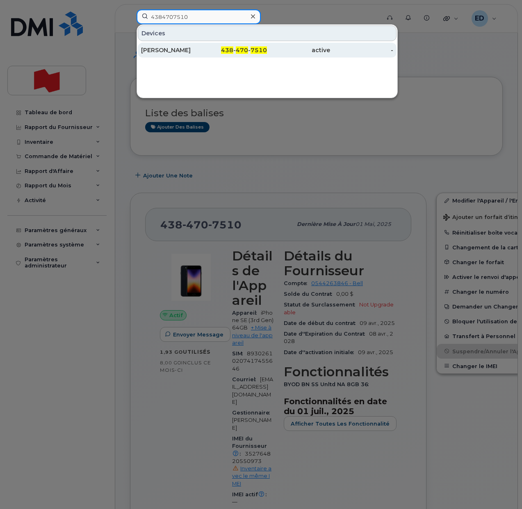
type input "4384707510"
click at [174, 50] on div "[PERSON_NAME]" at bounding box center [172, 50] width 63 height 8
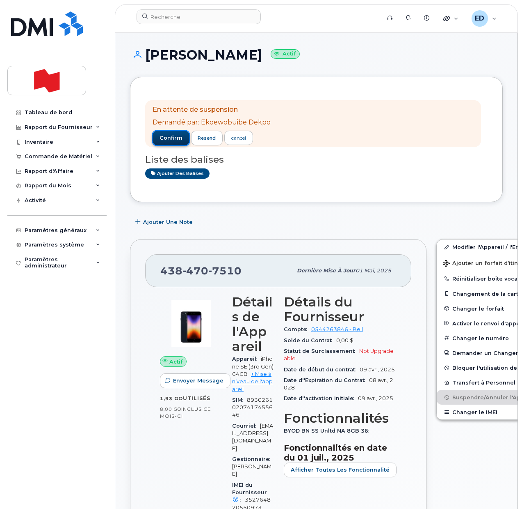
click at [179, 138] on span "confirm" at bounding box center [171, 137] width 23 height 7
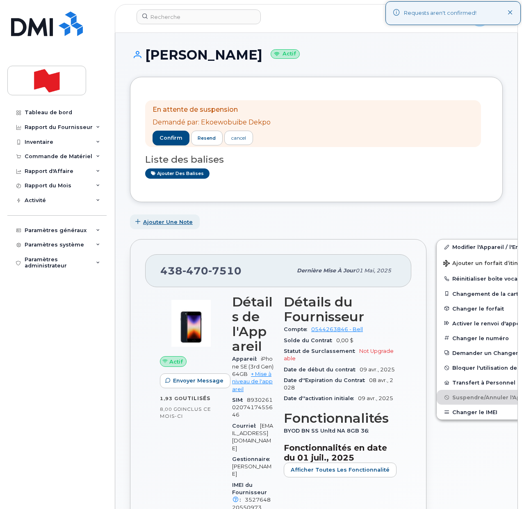
click at [163, 221] on span "Ajouter une Note" at bounding box center [168, 222] width 50 height 8
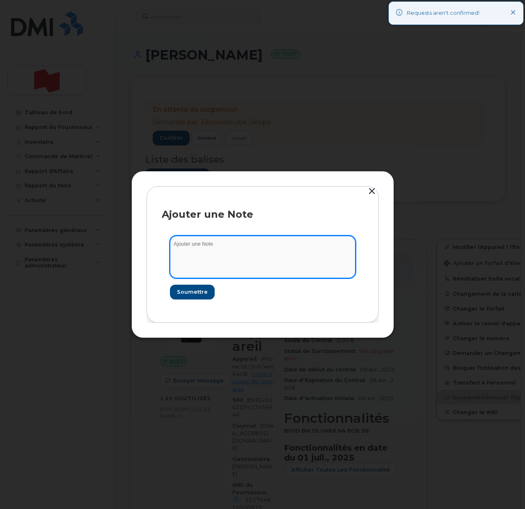
drag, startPoint x: 202, startPoint y: 246, endPoint x: 208, endPoint y: 247, distance: 5.8
click at [204, 247] on textarea at bounding box center [263, 257] width 186 height 42
paste textarea "SCTASK0209177"
type textarea "SCTASK0209177"
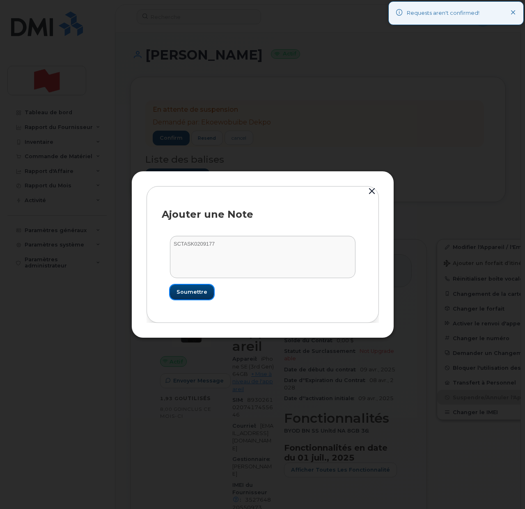
click at [191, 287] on button "Soumettre" at bounding box center [192, 291] width 44 height 15
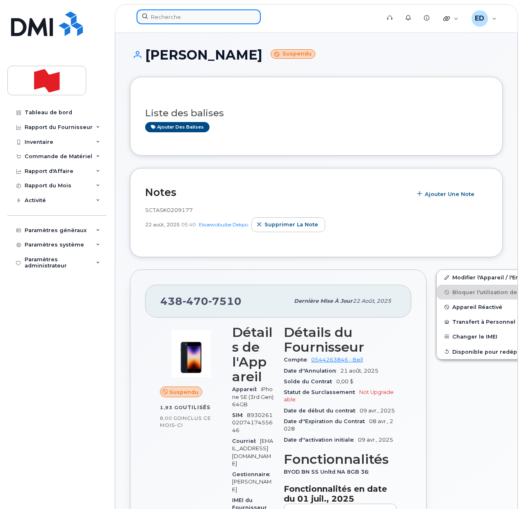
click at [171, 16] on input at bounding box center [199, 16] width 124 height 15
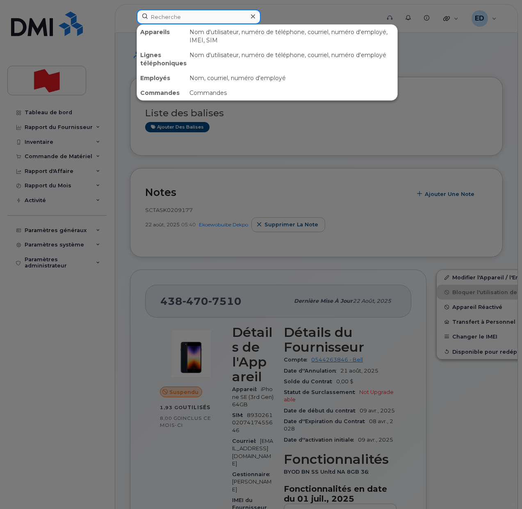
paste input "June Hee You"
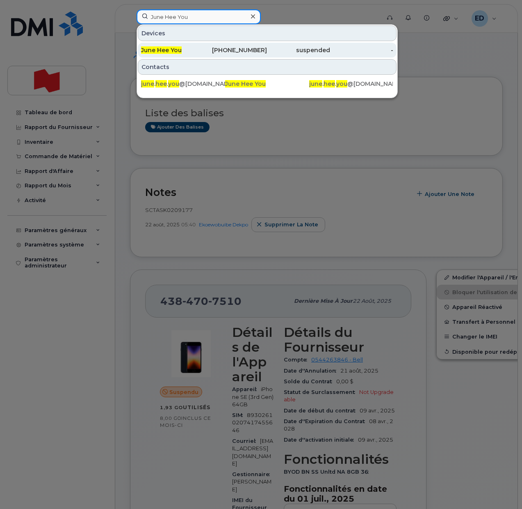
type input "June Hee You"
click at [172, 46] on div "June Hee You" at bounding box center [172, 50] width 63 height 8
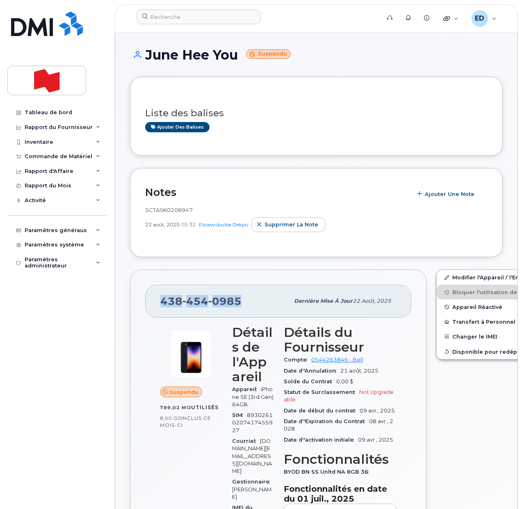
drag, startPoint x: 246, startPoint y: 305, endPoint x: 164, endPoint y: 306, distance: 82.1
click at [164, 306] on div "[PHONE_NUMBER]" at bounding box center [224, 300] width 129 height 17
copy span "[PHONE_NUMBER]"
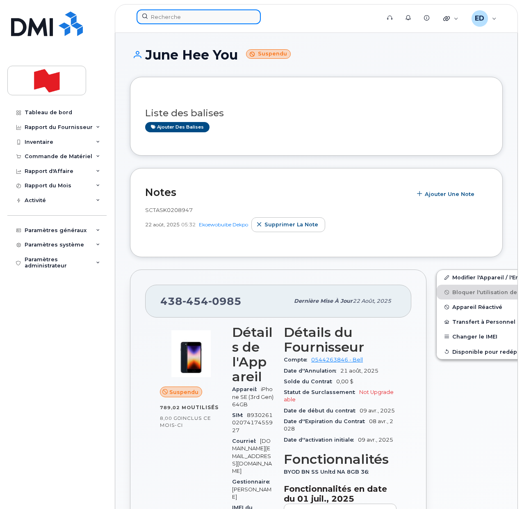
click at [167, 15] on input at bounding box center [199, 16] width 124 height 15
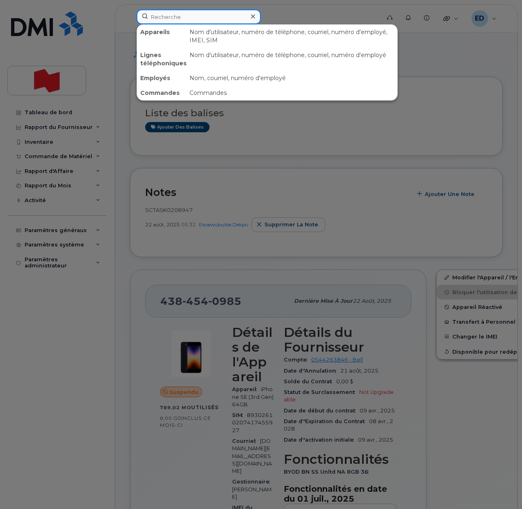
paste input "Matthew De Fanti"
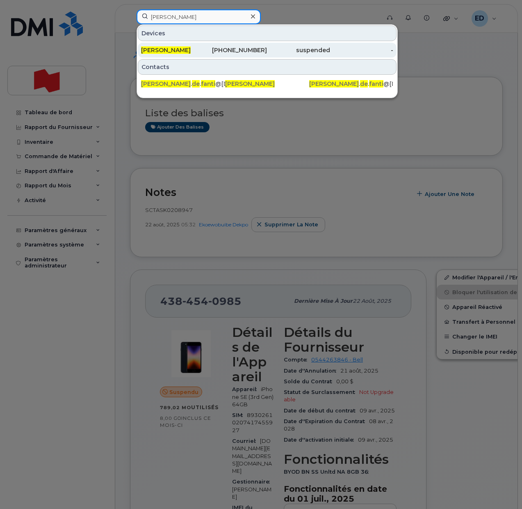
type input "Matthew De Fanti"
click at [177, 50] on span "Matthew De Fanti" at bounding box center [166, 49] width 50 height 7
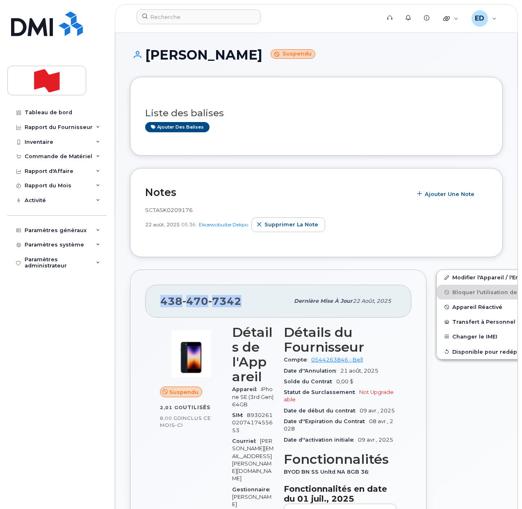
drag, startPoint x: 245, startPoint y: 301, endPoint x: 160, endPoint y: 305, distance: 84.2
click at [160, 305] on div "[PHONE_NUMBER]" at bounding box center [224, 300] width 129 height 17
copy span "[PHONE_NUMBER]"
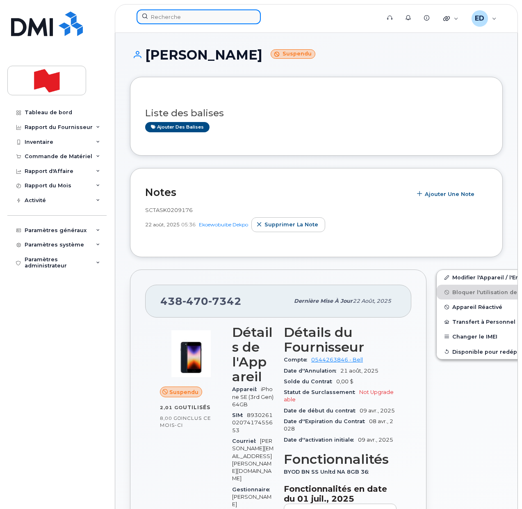
click at [201, 15] on input at bounding box center [199, 16] width 124 height 15
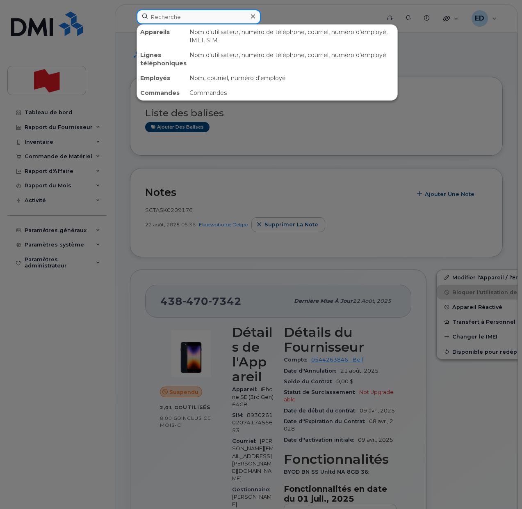
paste input "[PERSON_NAME]"
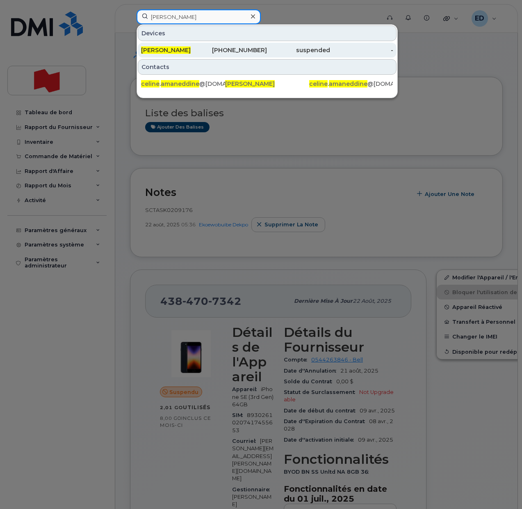
type input "[PERSON_NAME]"
click at [181, 50] on span "[PERSON_NAME]" at bounding box center [166, 49] width 50 height 7
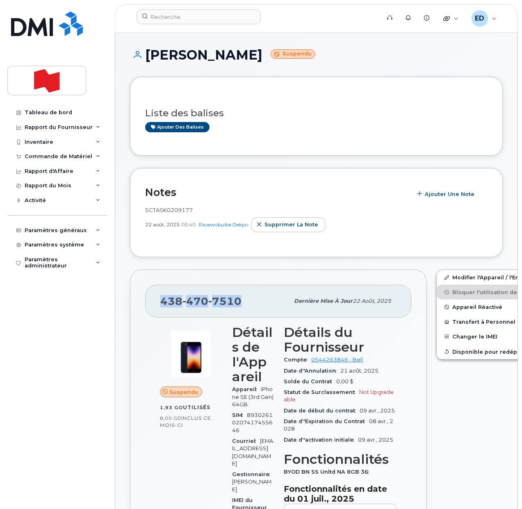
drag, startPoint x: 242, startPoint y: 300, endPoint x: 163, endPoint y: 302, distance: 79.7
click at [163, 302] on div "[PHONE_NUMBER]" at bounding box center [224, 300] width 129 height 17
copy span "438 470 7510"
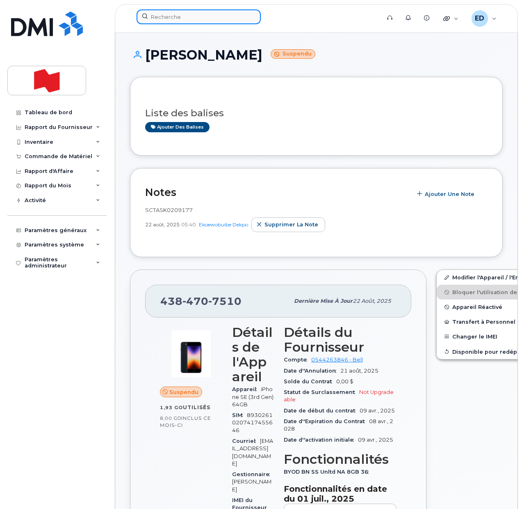
click at [183, 18] on input at bounding box center [199, 16] width 124 height 15
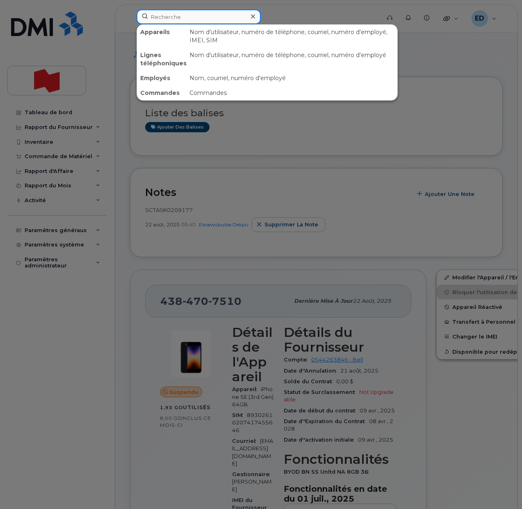
paste input "Valerie Carrier"
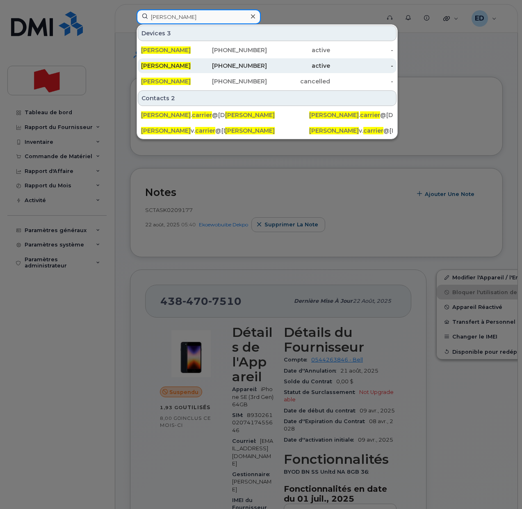
type input "Valerie Carrier"
click at [173, 66] on span "Valerie Carrier" at bounding box center [166, 65] width 50 height 7
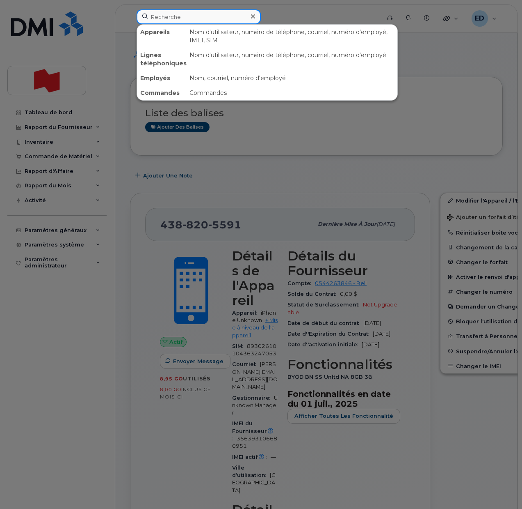
click at [176, 16] on input at bounding box center [199, 16] width 124 height 15
paste input "[PERSON_NAME]"
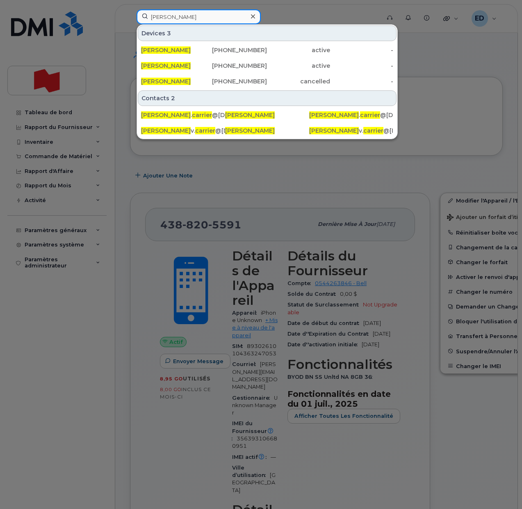
drag, startPoint x: 199, startPoint y: 20, endPoint x: 129, endPoint y: 16, distance: 69.9
click at [130, 16] on div "[PERSON_NAME] Devices 3 [PERSON_NAME] [PHONE_NUMBER] active - [PERSON_NAME] [PH…" at bounding box center [256, 18] width 252 height 18
paste input "[PERSON_NAME][EMAIL_ADDRESS][DOMAIN_NAME]"
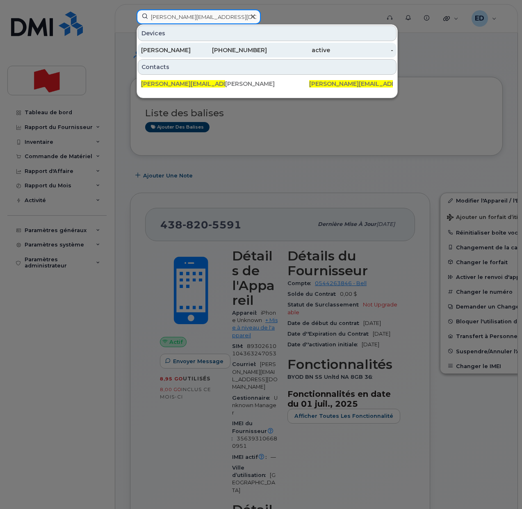
type input "[PERSON_NAME][EMAIL_ADDRESS][DOMAIN_NAME]"
click at [172, 51] on div "[PERSON_NAME]" at bounding box center [172, 50] width 63 height 8
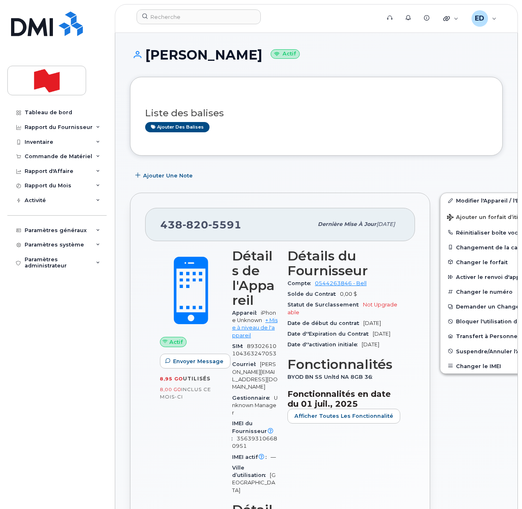
click at [318, 109] on h3 "Liste des balises" at bounding box center [316, 113] width 343 height 10
click at [466, 368] on button "Changer le IMEI" at bounding box center [504, 365] width 127 height 15
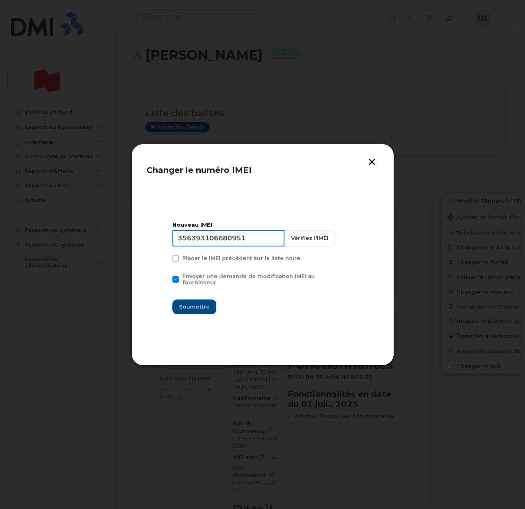
click at [236, 246] on input "356393106680951" at bounding box center [228, 238] width 112 height 16
click at [233, 243] on input "356393106680951" at bounding box center [228, 238] width 112 height 16
type input "353927601600163"
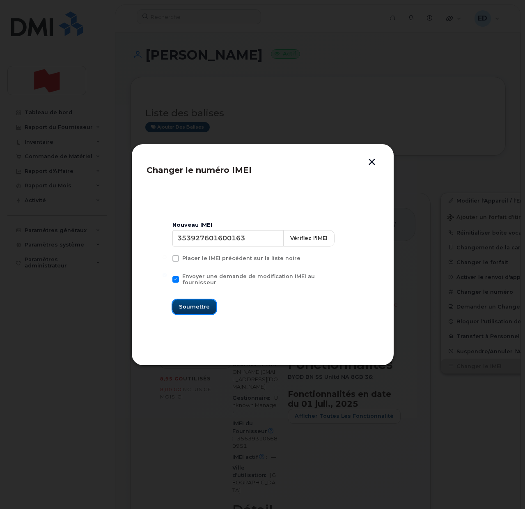
click at [190, 302] on span "Soumettre" at bounding box center [194, 306] width 31 height 8
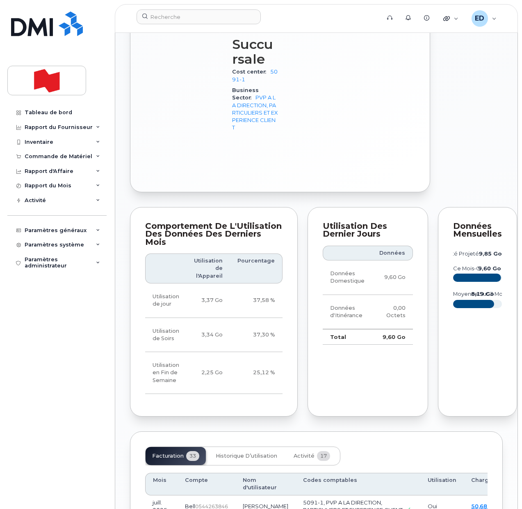
scroll to position [718, 0]
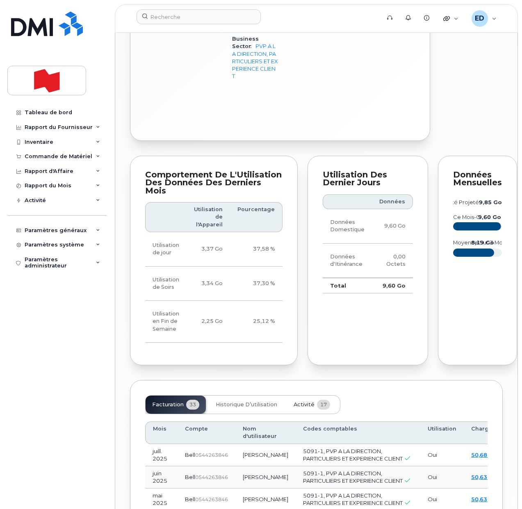
click at [307, 408] on span "Activité" at bounding box center [304, 404] width 21 height 7
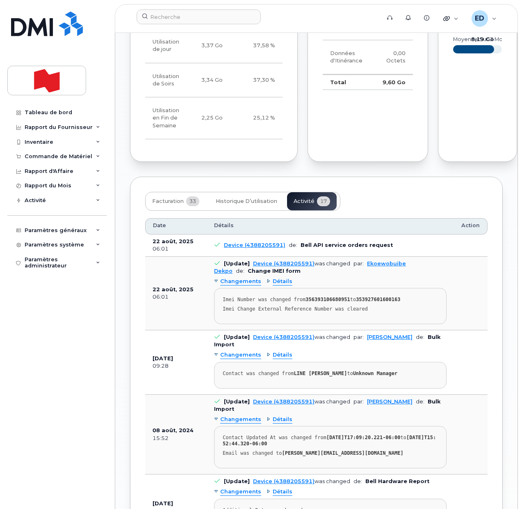
scroll to position [923, 0]
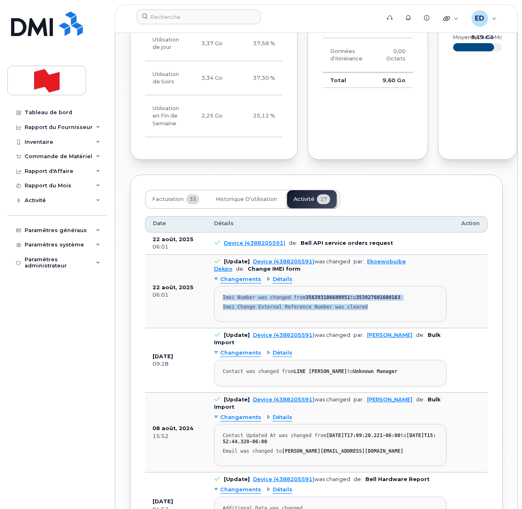
drag, startPoint x: 369, startPoint y: 331, endPoint x: 224, endPoint y: 319, distance: 145.3
click at [224, 319] on pre "Imei Number was changed from 356393106680951 to 353927601600163 Imei Change Ext…" at bounding box center [330, 304] width 233 height 36
copy pre "Imei Number was changed from 356393106680951 to 353927601600163 Imei Change Ext…"
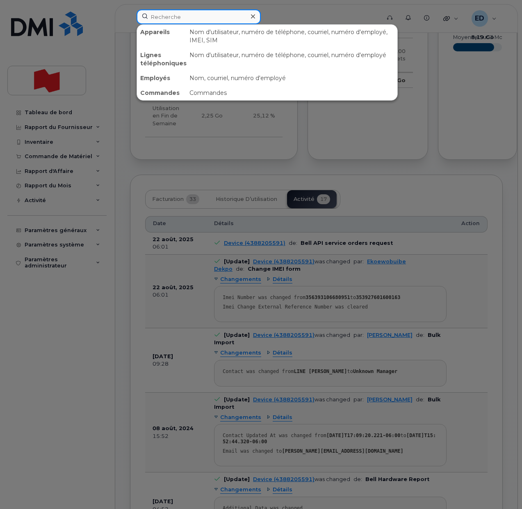
click at [167, 16] on input at bounding box center [199, 16] width 124 height 15
paste input "[PERSON_NAME]"
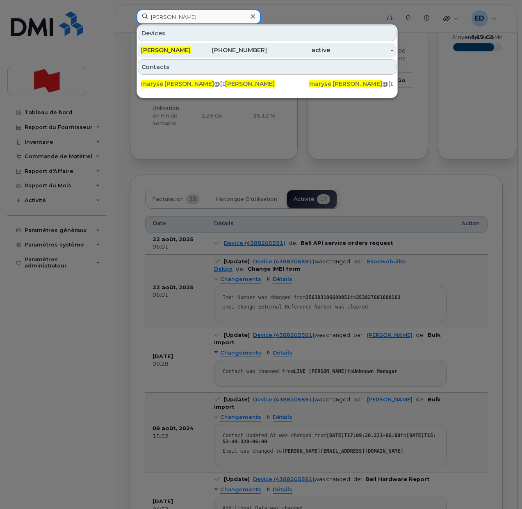
type input "[PERSON_NAME]"
click at [169, 49] on span "[PERSON_NAME]" at bounding box center [166, 49] width 50 height 7
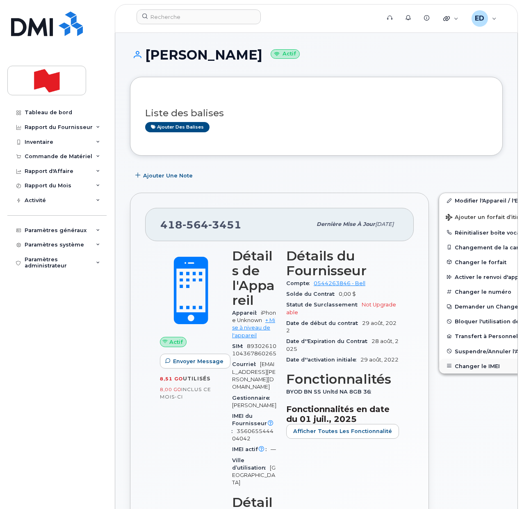
click at [451, 367] on button "Changer le IMEI" at bounding box center [503, 365] width 127 height 15
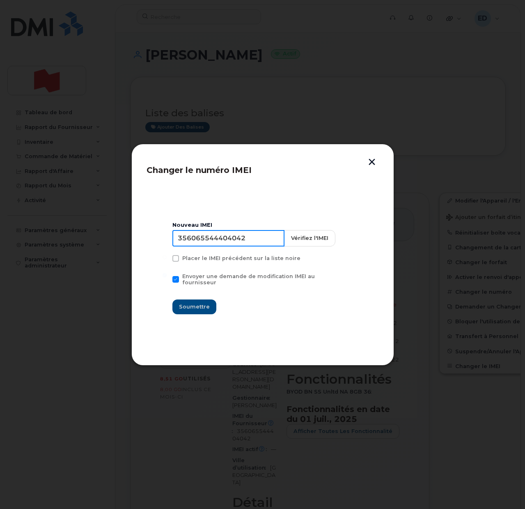
click at [234, 244] on input "356065544404042" at bounding box center [228, 238] width 112 height 16
type input "353927601321463"
click at [201, 302] on span "Soumettre" at bounding box center [194, 306] width 31 height 8
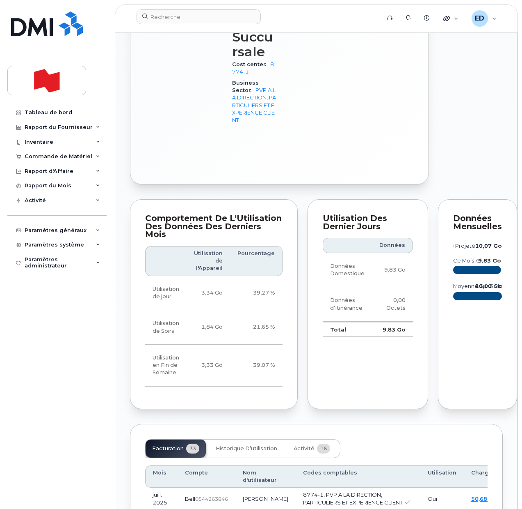
scroll to position [770, 0]
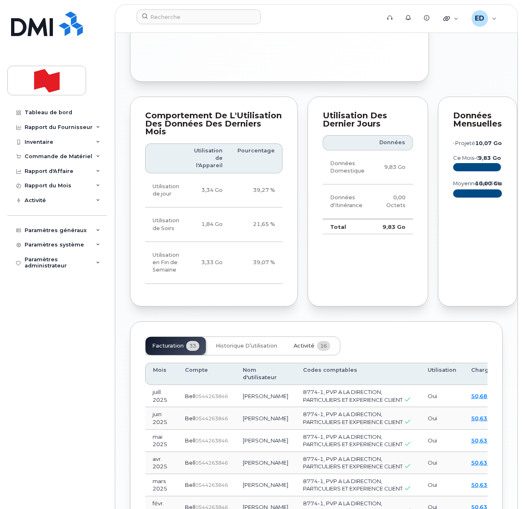
click at [303, 349] on span "Activité" at bounding box center [304, 345] width 21 height 7
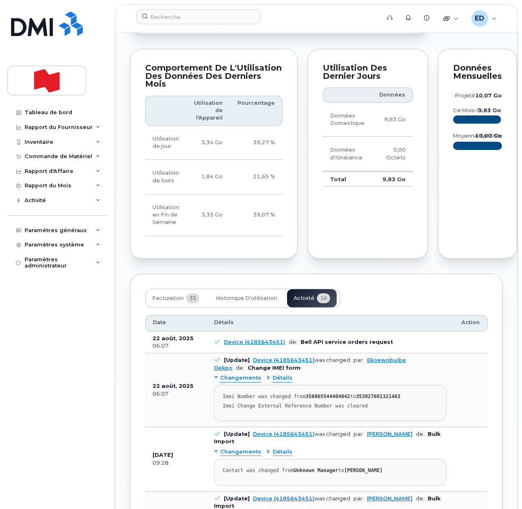
scroll to position [1026, 0]
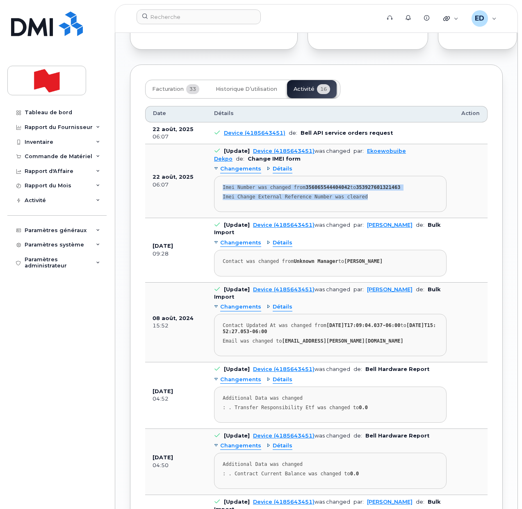
drag, startPoint x: 365, startPoint y: 230, endPoint x: 224, endPoint y: 215, distance: 142.5
click at [224, 212] on pre "Imei Number was changed from 356065544404042 to 353927601321463 Imei Change Ext…" at bounding box center [330, 194] width 233 height 36
copy pre "Imei Number was changed from 356065544404042 to 353927601321463 Imei Change Ext…"
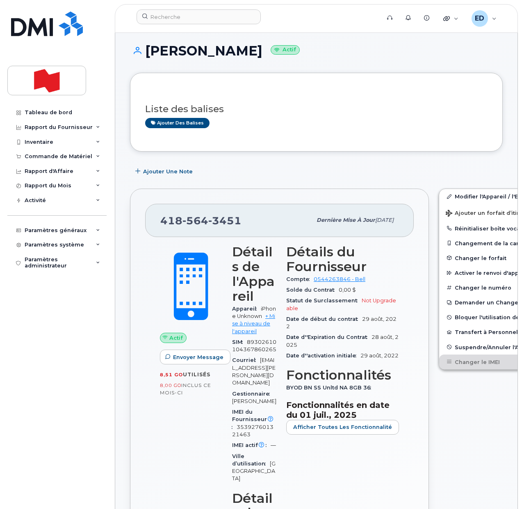
scroll to position [0, 0]
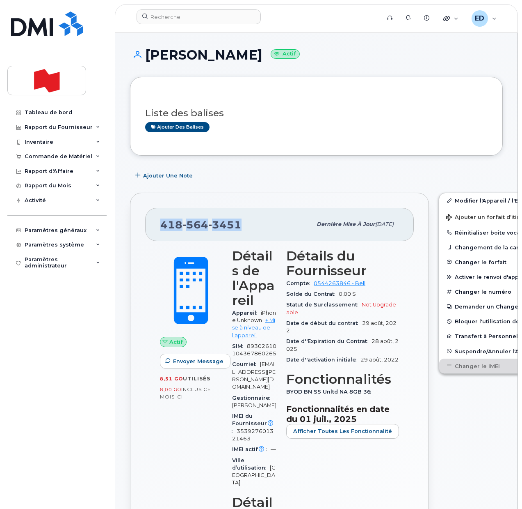
drag, startPoint x: 244, startPoint y: 224, endPoint x: 163, endPoint y: 225, distance: 80.9
click at [163, 225] on div "418 564 3451" at bounding box center [235, 223] width 151 height 17
copy span "418 564 3451"
click at [182, 13] on input at bounding box center [199, 16] width 124 height 15
paste input "Thomas Printz"
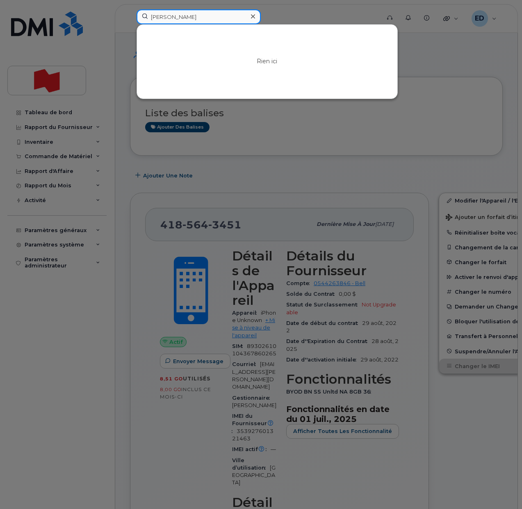
drag, startPoint x: 199, startPoint y: 21, endPoint x: 131, endPoint y: 24, distance: 68.2
click at [130, 23] on div "Thomas Printz Rien ici" at bounding box center [256, 18] width 252 height 18
paste input
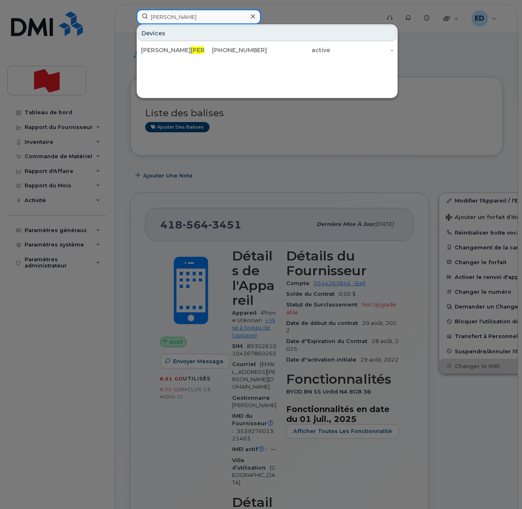
drag, startPoint x: 172, startPoint y: 14, endPoint x: 135, endPoint y: 14, distance: 37.3
click at [135, 14] on div "Printz Devices Thomas William Printz 403-710-0591 active -" at bounding box center [256, 18] width 252 height 18
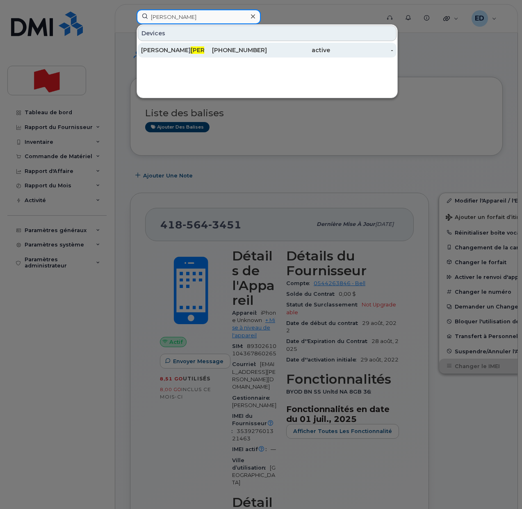
paste input "[PERSON_NAME][EMAIL_ADDRESS][PERSON_NAME][DOMAIN_NAME]"
type input "[PERSON_NAME][EMAIL_ADDRESS][PERSON_NAME][DOMAIN_NAME]"
click at [185, 50] on div "[PERSON_NAME]" at bounding box center [172, 50] width 63 height 8
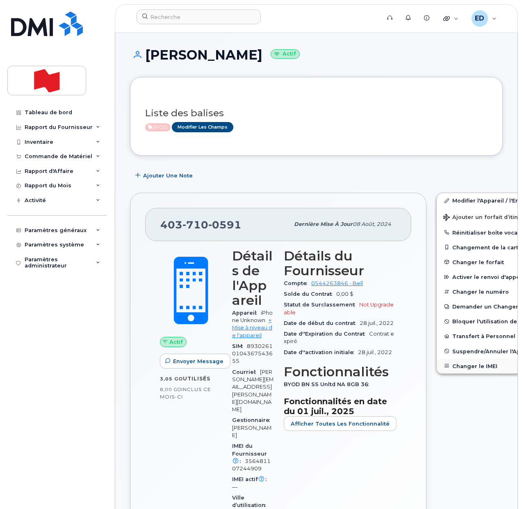
click at [454, 363] on button "Changer le IMEI" at bounding box center [500, 365] width 127 height 15
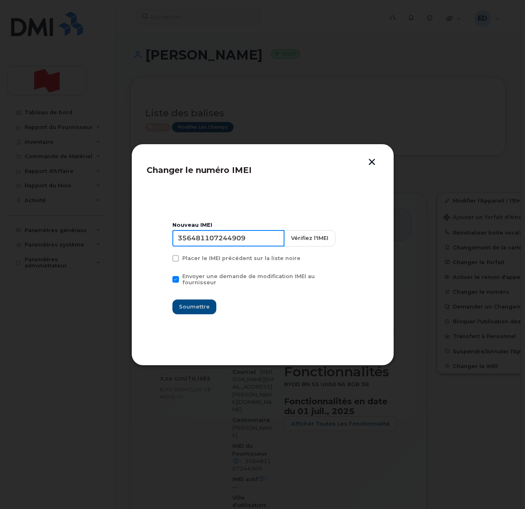
click at [223, 243] on input "356481107244909" at bounding box center [228, 238] width 112 height 16
type input "353927601502542"
click at [197, 302] on span "Soumettre" at bounding box center [194, 306] width 31 height 8
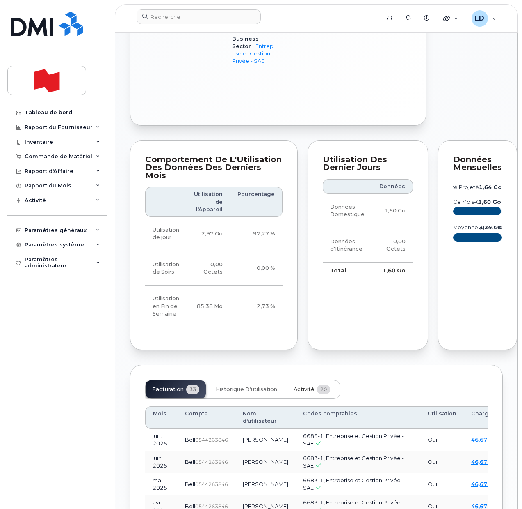
scroll to position [564, 0]
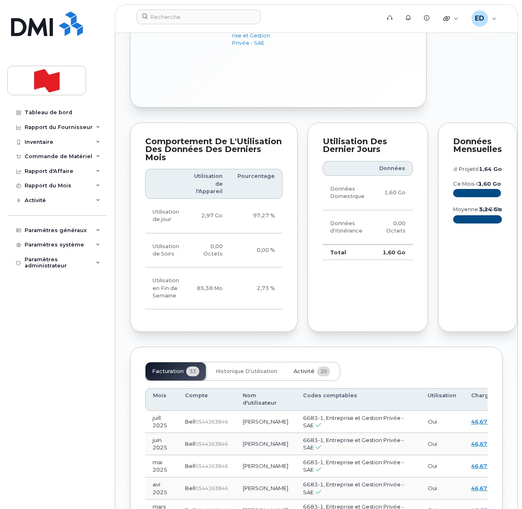
click at [300, 374] on span "Activité" at bounding box center [304, 371] width 21 height 7
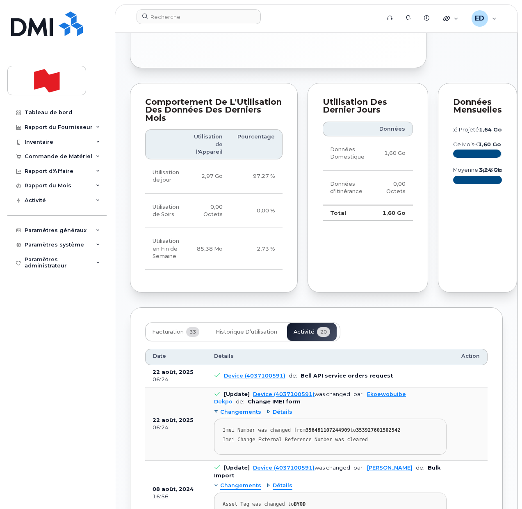
scroll to position [667, 0]
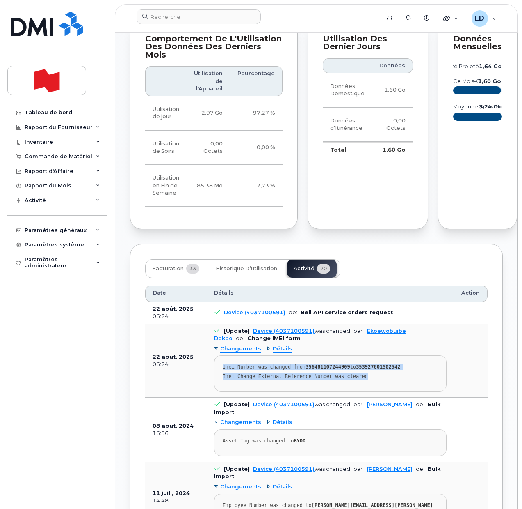
drag, startPoint x: 364, startPoint y: 404, endPoint x: 221, endPoint y: 388, distance: 143.7
click at [221, 388] on pre "Imei Number was changed from 356481107244909 to 353927601502542 Imei Change Ext…" at bounding box center [330, 373] width 233 height 36
copy pre "Imei Number was changed from 356481107244909 to 353927601502542 Imei Change Ext…"
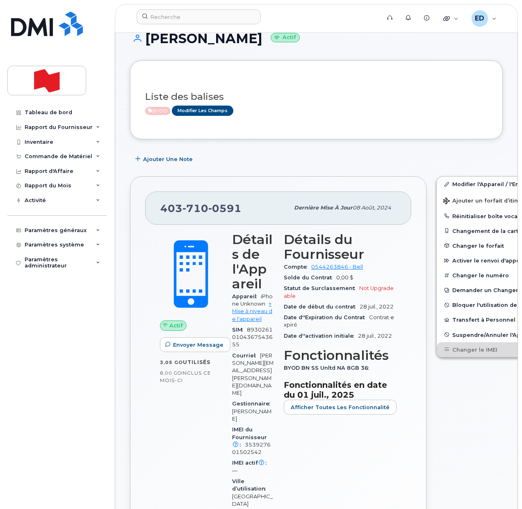
scroll to position [0, 0]
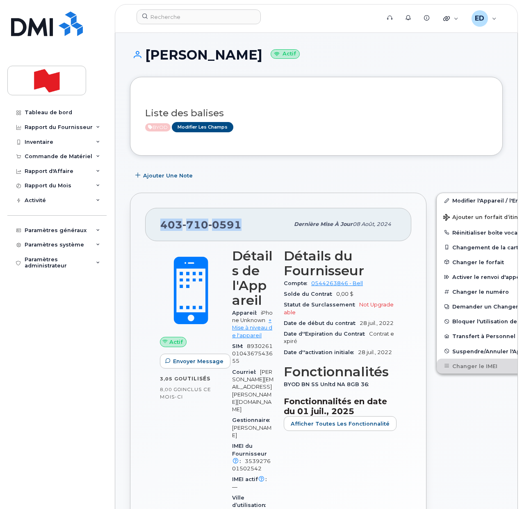
drag, startPoint x: 242, startPoint y: 230, endPoint x: 161, endPoint y: 228, distance: 81.3
click at [161, 228] on div "[PHONE_NUMBER]" at bounding box center [224, 223] width 129 height 17
copy span "[PHONE_NUMBER]"
drag, startPoint x: 36, startPoint y: 362, endPoint x: 45, endPoint y: 381, distance: 21.1
click at [36, 362] on div "Tableau de bord Rapport du Fournisseur Facturation mensuelle Quotidiennes des D…" at bounding box center [57, 300] width 101 height 391
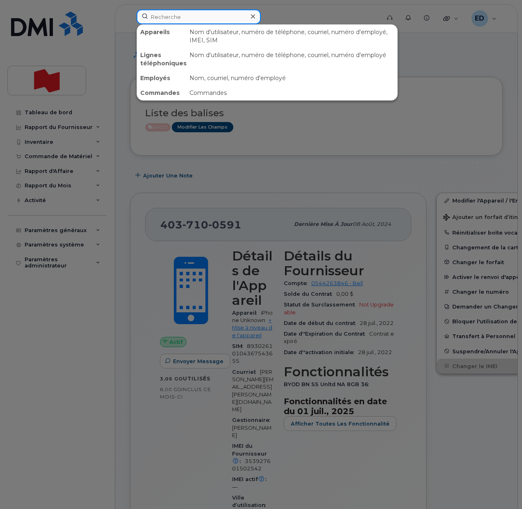
drag, startPoint x: 174, startPoint y: 13, endPoint x: 180, endPoint y: 13, distance: 6.2
click at [174, 13] on input at bounding box center [199, 16] width 124 height 15
paste input "[PERSON_NAME]"
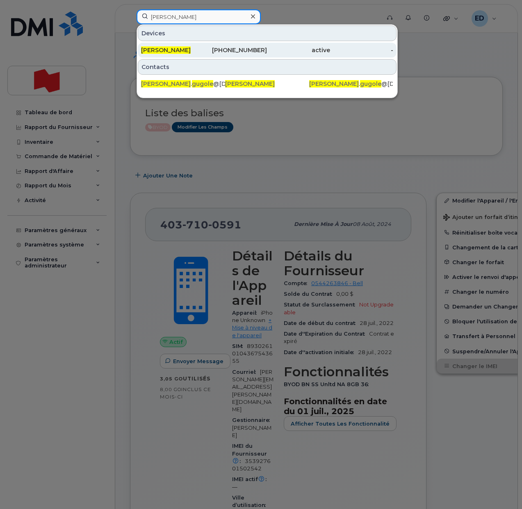
type input "[PERSON_NAME]"
click at [172, 48] on span "[PERSON_NAME]" at bounding box center [166, 49] width 50 height 7
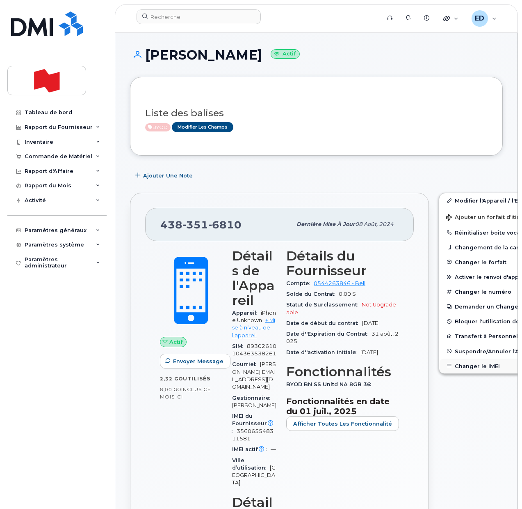
click at [456, 363] on button "Changer le IMEI" at bounding box center [503, 365] width 127 height 15
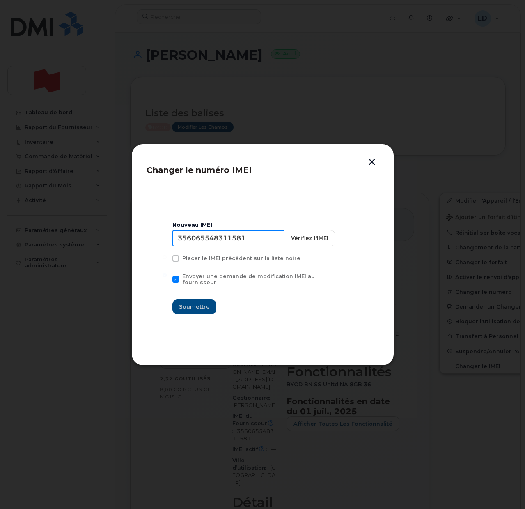
click at [225, 244] on input "356065548311581" at bounding box center [228, 238] width 112 height 16
type input "353927601270439"
click at [197, 303] on span "Soumettre" at bounding box center [194, 306] width 31 height 8
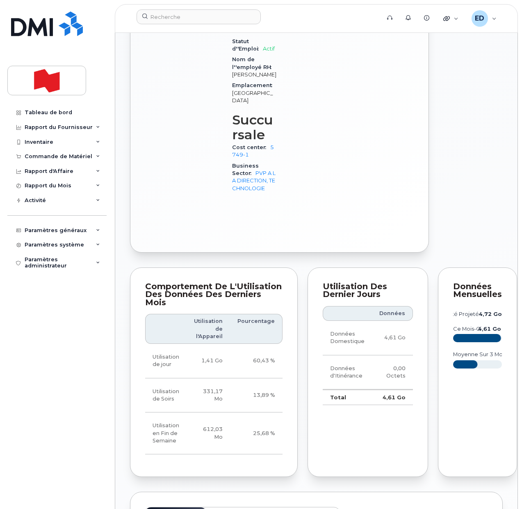
scroll to position [667, 0]
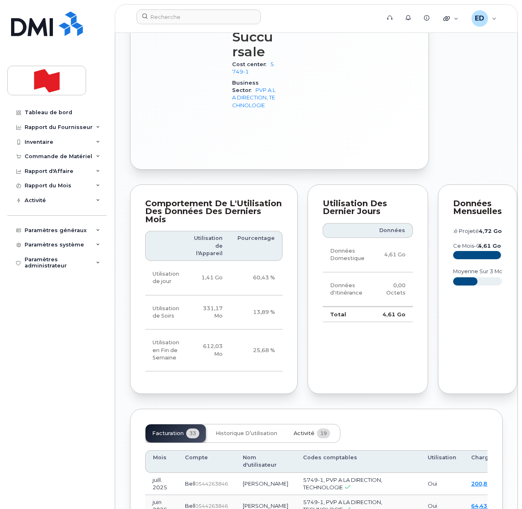
click at [301, 436] on span "Activité" at bounding box center [304, 433] width 21 height 7
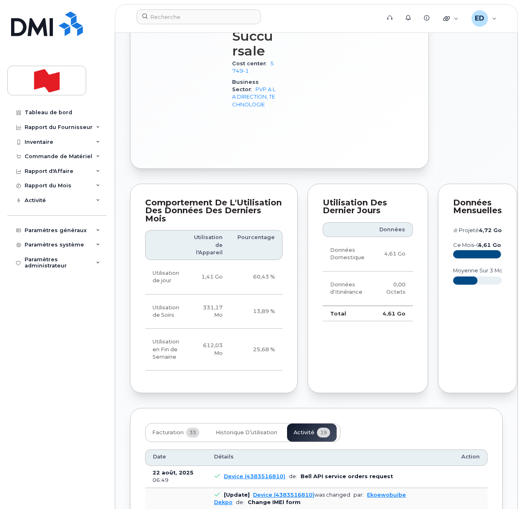
scroll to position [819, 0]
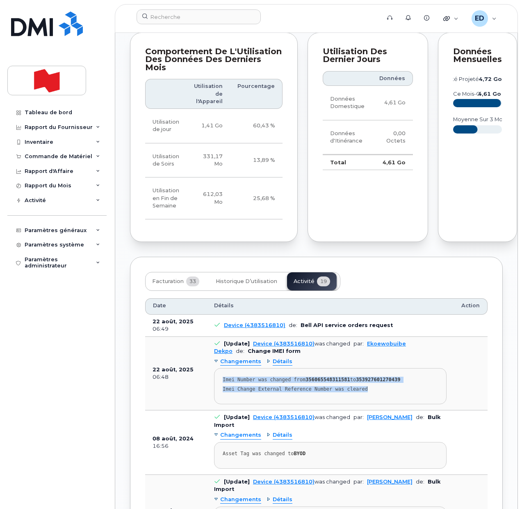
drag, startPoint x: 371, startPoint y: 415, endPoint x: 224, endPoint y: 408, distance: 147.5
click at [224, 404] on pre "Imei Number was changed from 356065548311581 to 353927601270439 Imei Change Ext…" at bounding box center [330, 386] width 233 height 36
copy pre "Imei Number was changed from 356065548311581 to 353927601270439 Imei Change Ext…"
click at [85, 408] on div "Tableau de bord Rapport du Fournisseur Facturation mensuelle Quotidiennes des D…" at bounding box center [57, 300] width 101 height 391
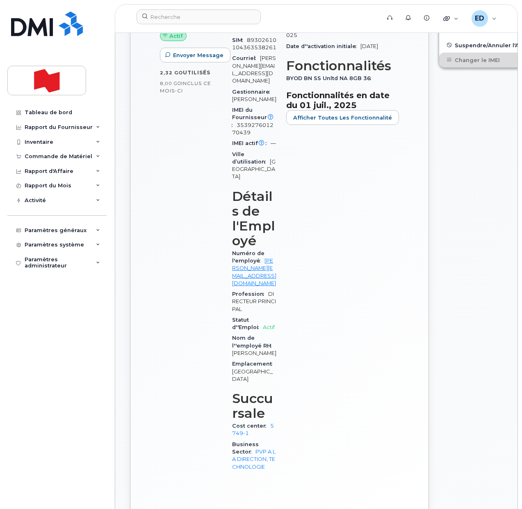
click at [454, 233] on div "Modifier l'Appareil / l'Employé Ajouter un forfait d’itinérance Réinitialiser b…" at bounding box center [503, 208] width 138 height 653
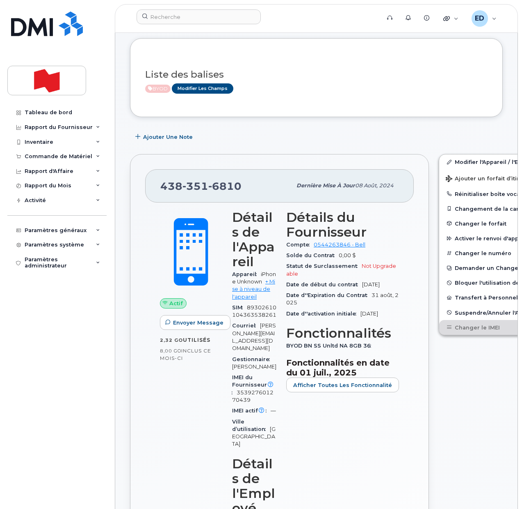
scroll to position [0, 0]
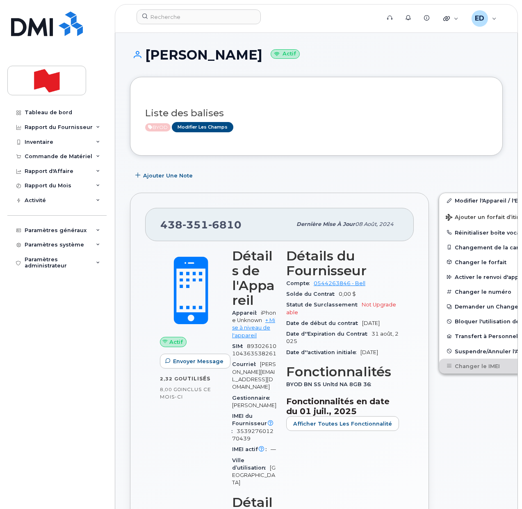
click at [386, 52] on h1 "Guillaume Gugole Actif" at bounding box center [316, 55] width 373 height 14
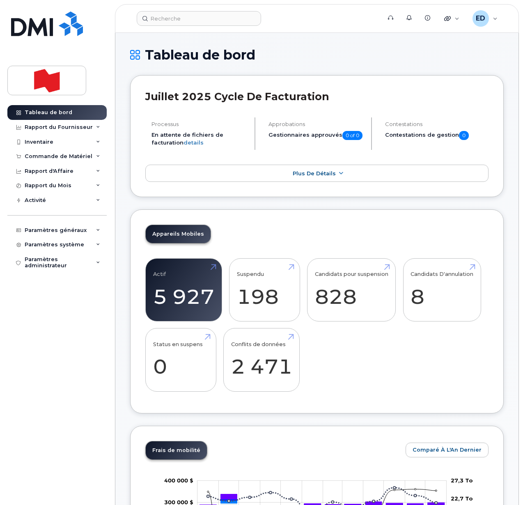
drag, startPoint x: 311, startPoint y: 221, endPoint x: 206, endPoint y: 183, distance: 111.9
click at [311, 221] on div "Appareils Mobiles Actif 5 927 Suspendu 198 Candidats pour suspension 828 Candid…" at bounding box center [316, 311] width 373 height 204
click at [159, 20] on input at bounding box center [199, 18] width 124 height 15
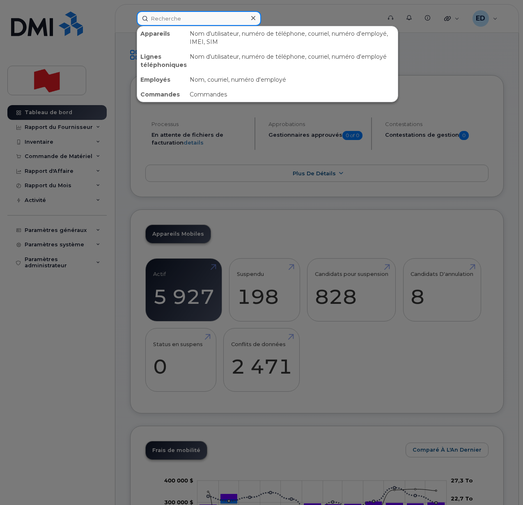
paste input "5142065177"
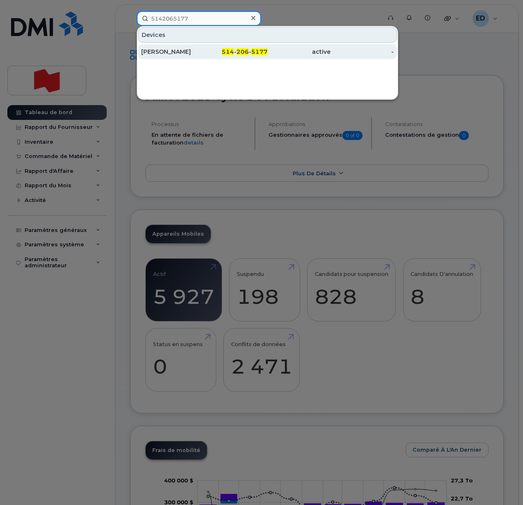
type input "5142065177"
click at [150, 50] on div "Julie Melissa Marin" at bounding box center [172, 52] width 63 height 8
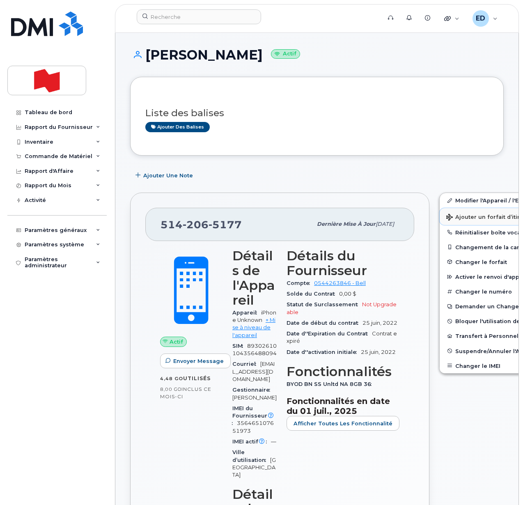
click at [453, 218] on span "Ajouter un forfait d’itinérance" at bounding box center [493, 218] width 94 height 8
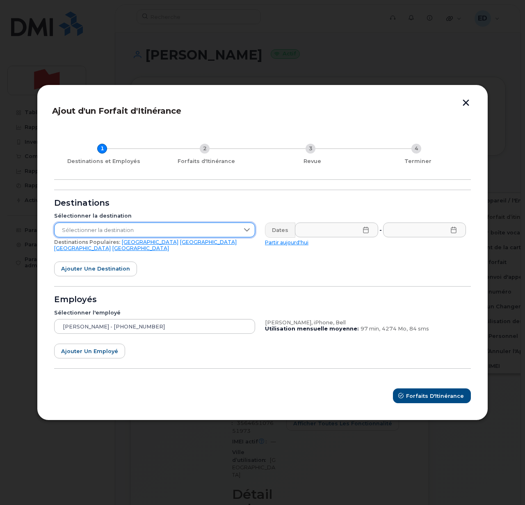
click at [180, 231] on span "Sélectionner la destination" at bounding box center [147, 230] width 185 height 15
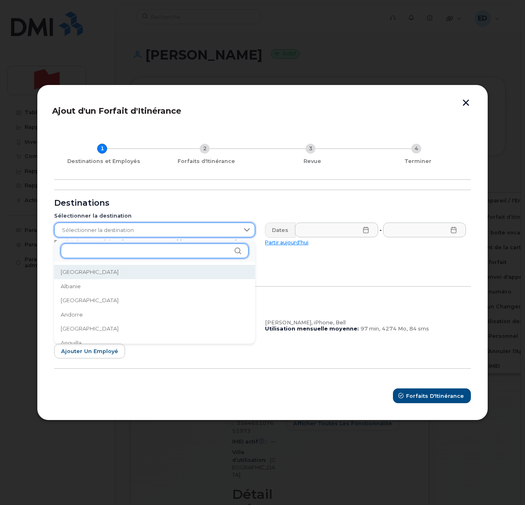
click at [126, 254] on input "text" at bounding box center [155, 250] width 188 height 15
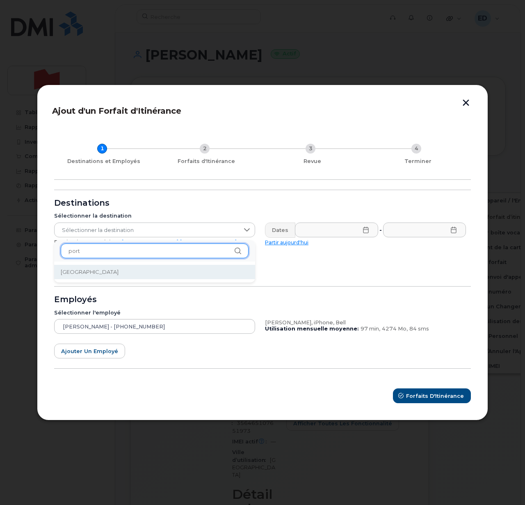
type input "port"
click at [82, 272] on span "Portugal" at bounding box center [90, 272] width 58 height 8
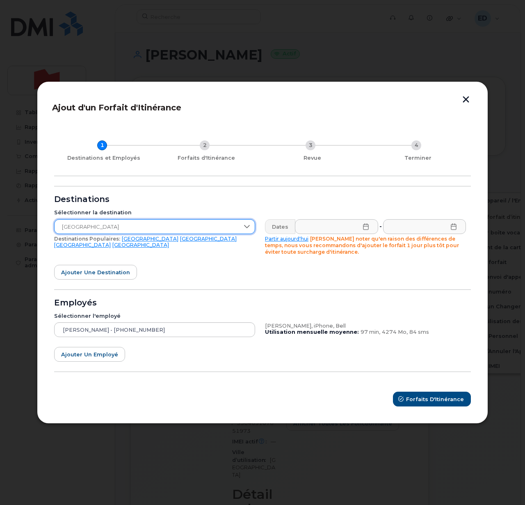
click at [366, 229] on icon at bounding box center [366, 226] width 7 height 7
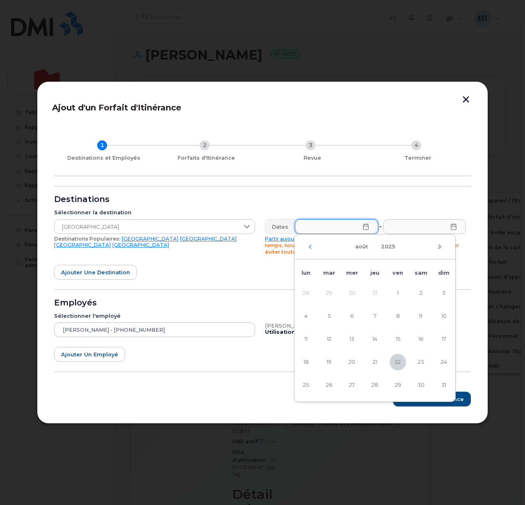
click at [441, 247] on icon "Mois suivant" at bounding box center [440, 246] width 5 height 7
click at [396, 293] on span "5" at bounding box center [398, 293] width 16 height 16
type input "05/09/2025"
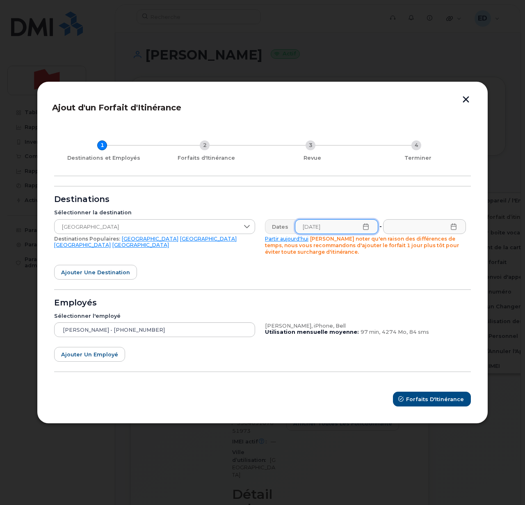
click at [454, 224] on icon at bounding box center [453, 226] width 5 height 7
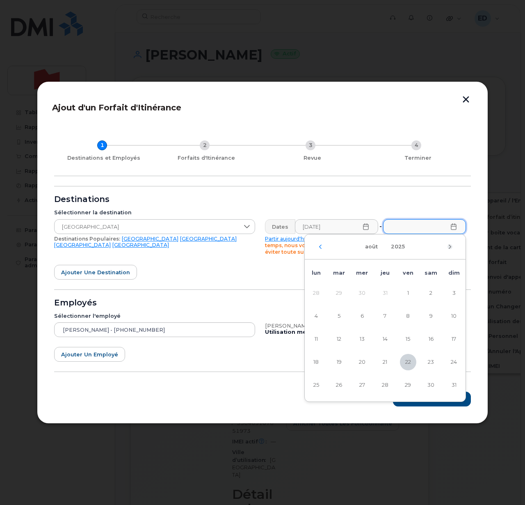
click at [451, 248] on icon "Mois suivant" at bounding box center [450, 246] width 5 height 7
click at [315, 362] on span "22" at bounding box center [316, 362] width 16 height 16
type input "22/09/2025"
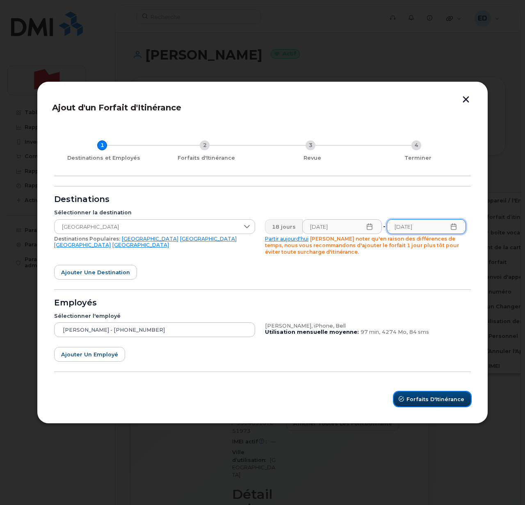
click at [428, 403] on span "Forfaits d'Itinérance" at bounding box center [436, 399] width 58 height 8
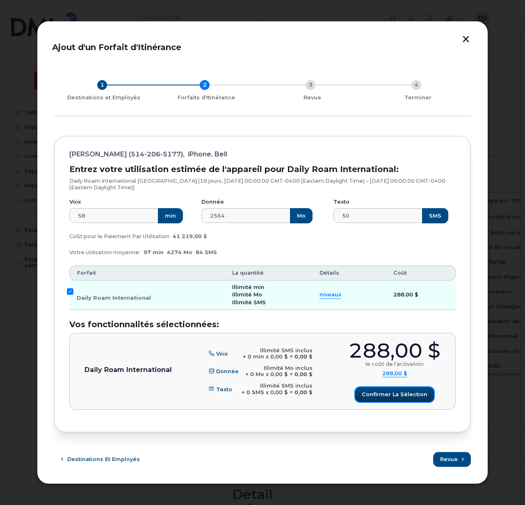
click at [396, 392] on span "Confirmer la sélection" at bounding box center [395, 394] width 66 height 8
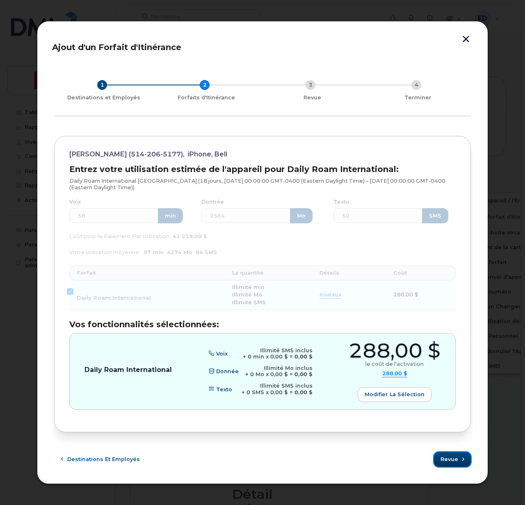
click at [447, 458] on span "Revue" at bounding box center [450, 459] width 18 height 8
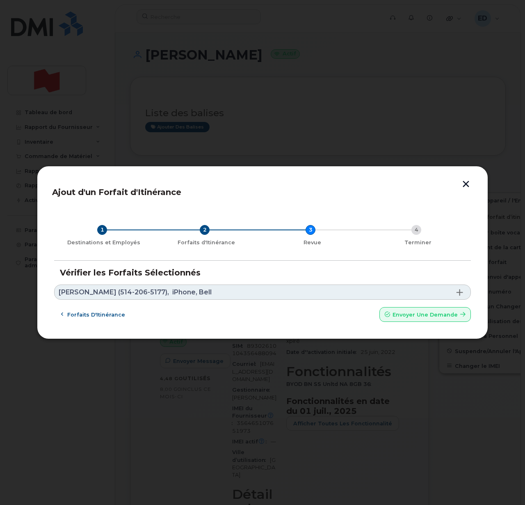
click at [227, 286] on link "Julie Melissa Marin (514-206-5177), iPhone, Bell" at bounding box center [262, 291] width 417 height 15
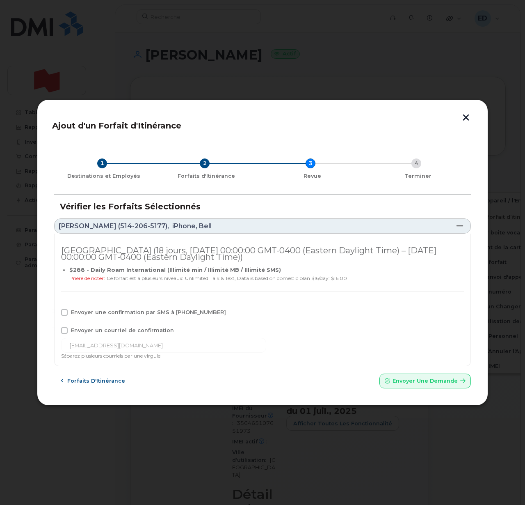
click at [63, 313] on span at bounding box center [64, 312] width 7 height 7
click at [55, 313] on input "Envoyer une confirmation par SMS à 514-206-5177" at bounding box center [53, 311] width 4 height 4
checkbox input "true"
click at [64, 328] on span at bounding box center [64, 330] width 7 height 7
click at [55, 328] on input "Envoyer un courriel de confirmation" at bounding box center [53, 329] width 4 height 4
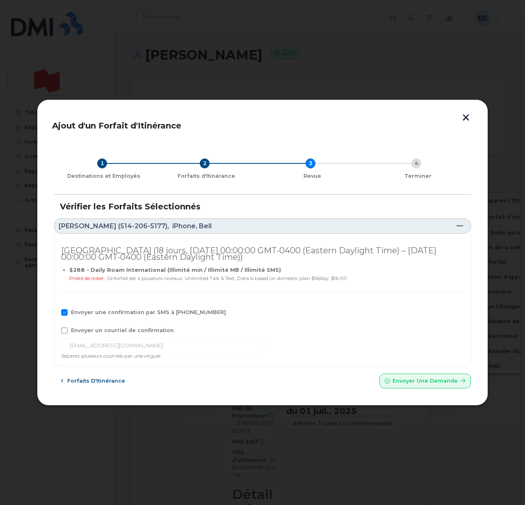
checkbox input "true"
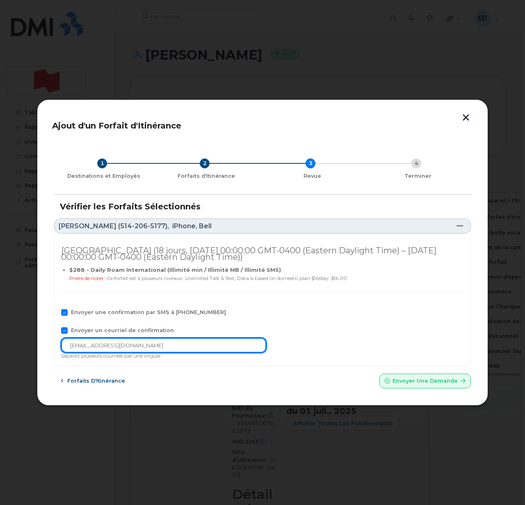
drag, startPoint x: 166, startPoint y: 347, endPoint x: 51, endPoint y: 352, distance: 115.4
click at [51, 352] on div "Ajout d'un Forfait d'Itinérance 1 Destinations et Employés 2 Forfaits d'Itinéra…" at bounding box center [262, 252] width 451 height 306
paste input "telecom-voix"
type input "[EMAIL_ADDRESS][DOMAIN_NAME]"
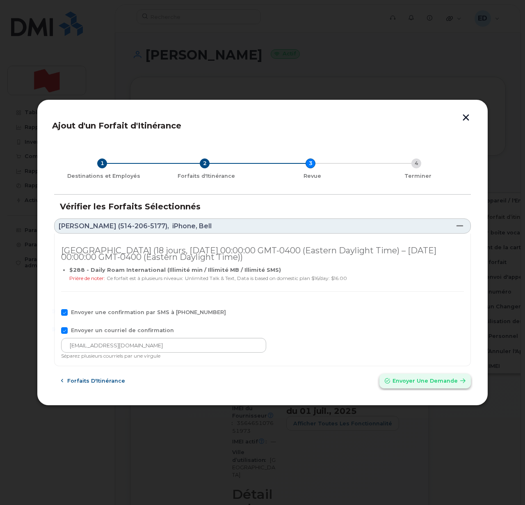
click at [405, 379] on span "Envoyer une Demande" at bounding box center [425, 381] width 65 height 8
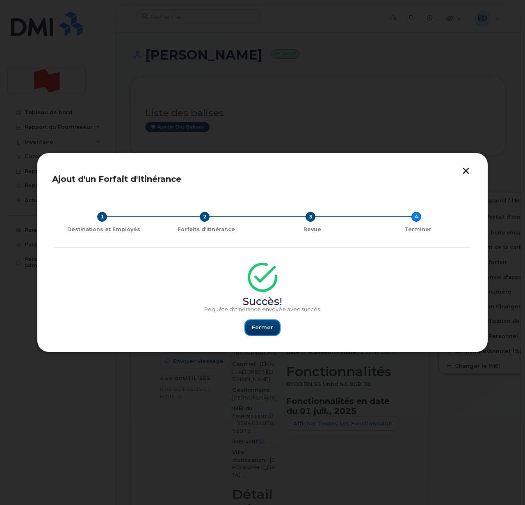
click at [262, 327] on span "Fermer" at bounding box center [262, 327] width 21 height 8
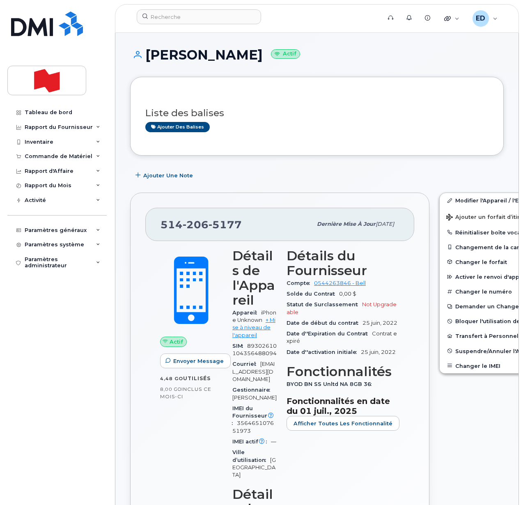
click at [254, 147] on div "Liste des balises Ajouter des balises" at bounding box center [316, 116] width 373 height 79
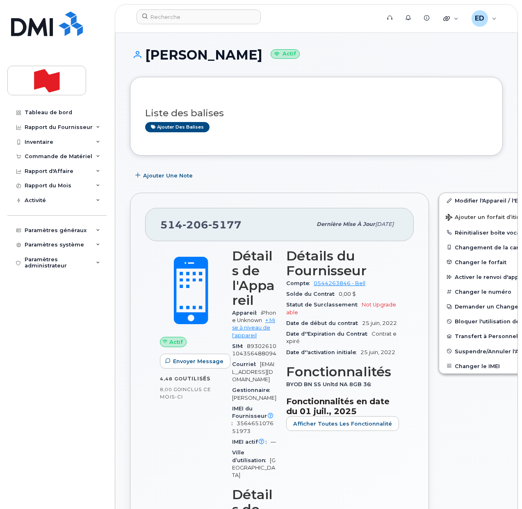
drag, startPoint x: 60, startPoint y: 325, endPoint x: 92, endPoint y: 326, distance: 32.0
click at [61, 325] on div "Tableau de bord Rapport du Fournisseur Facturation mensuelle Quotidiennes des D…" at bounding box center [57, 300] width 101 height 391
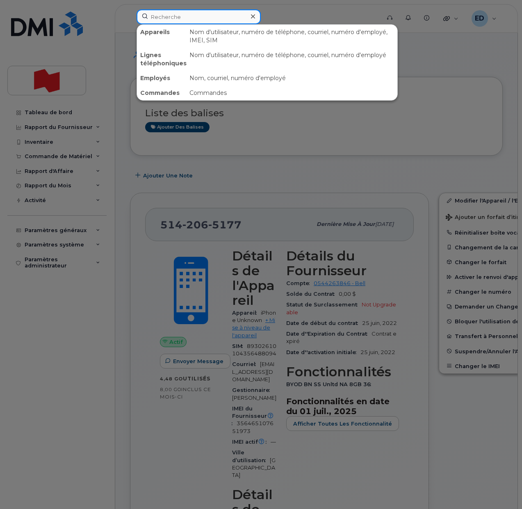
click at [165, 16] on input at bounding box center [199, 16] width 124 height 15
paste input "Anne Leblanc"
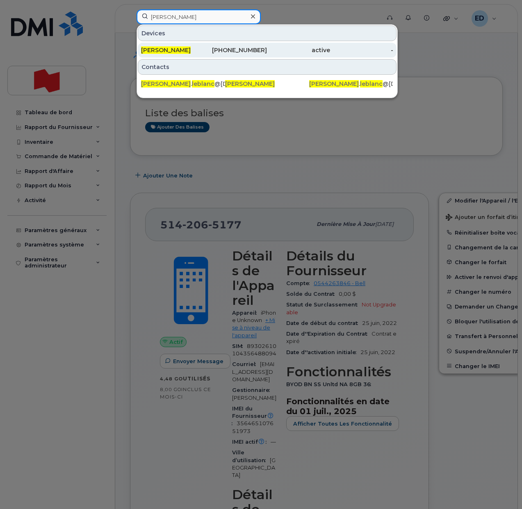
type input "Anne Leblanc"
click at [169, 47] on span "Anne Leblanc" at bounding box center [166, 49] width 50 height 7
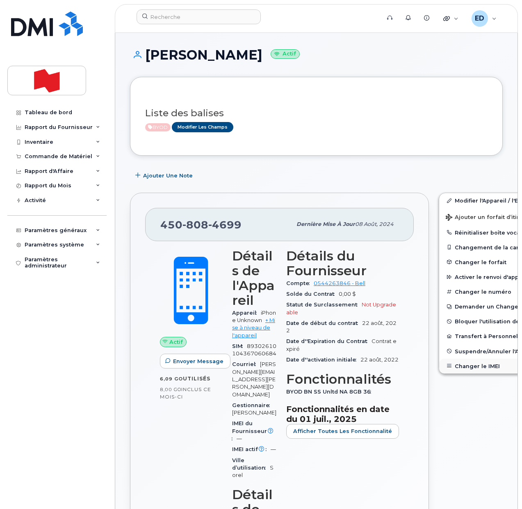
click at [453, 364] on button "Changer le IMEI" at bounding box center [503, 365] width 127 height 15
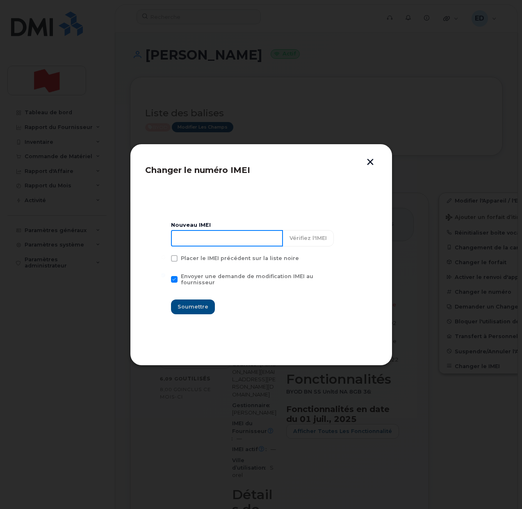
click at [226, 243] on input at bounding box center [227, 238] width 112 height 16
type input "353927601223651"
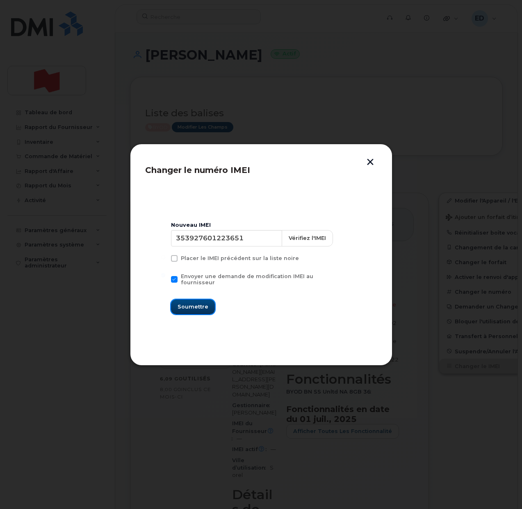
click at [197, 307] on span "Soumettre" at bounding box center [193, 306] width 31 height 8
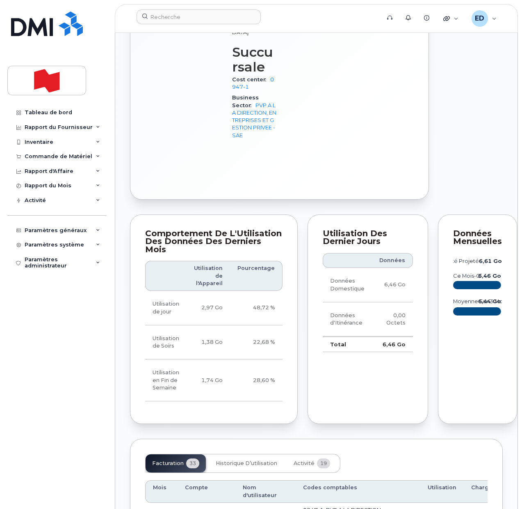
scroll to position [770, 0]
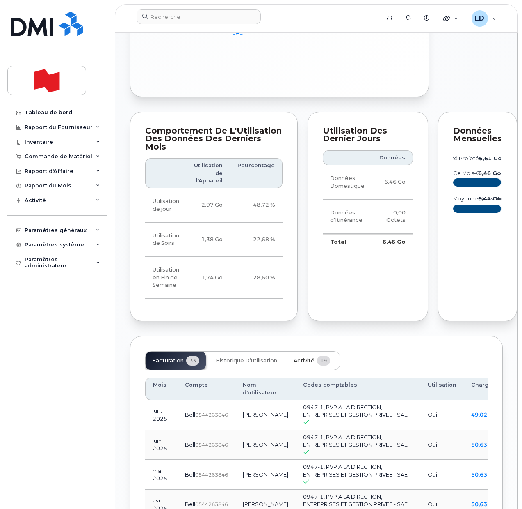
click at [309, 364] on span "Activité" at bounding box center [304, 360] width 21 height 7
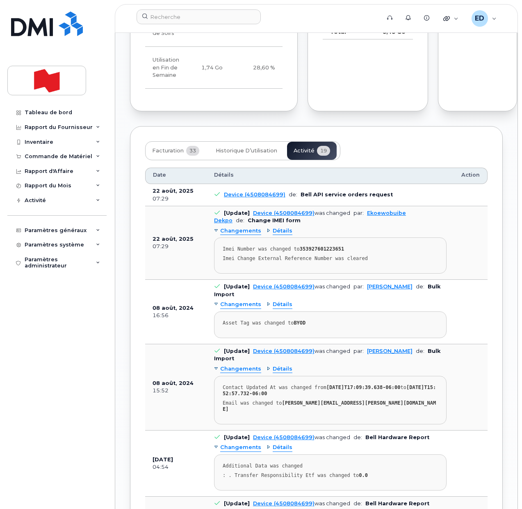
scroll to position [995, 0]
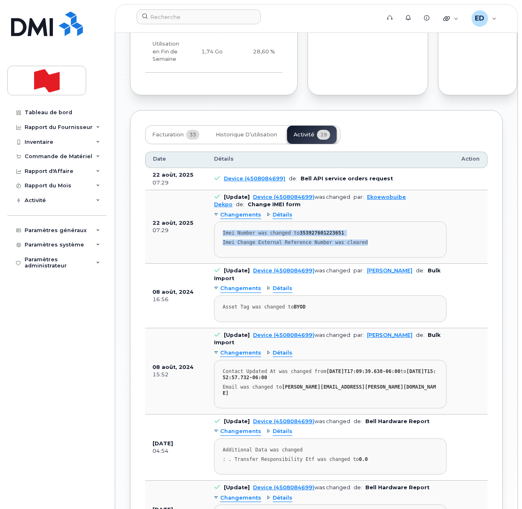
drag, startPoint x: 360, startPoint y: 265, endPoint x: 222, endPoint y: 254, distance: 137.5
click at [222, 254] on pre "Imei Number was changed to 353927601223651 Imei Change External Reference Numbe…" at bounding box center [330, 239] width 233 height 36
copy pre "Imei Number was changed to 353927601223651 Imei Change External Reference Numbe…"
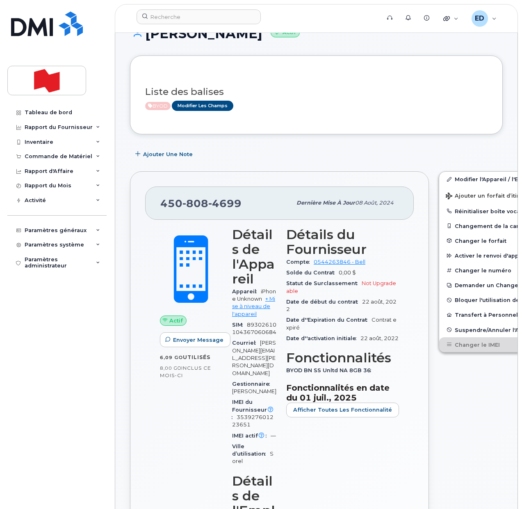
scroll to position [0, 0]
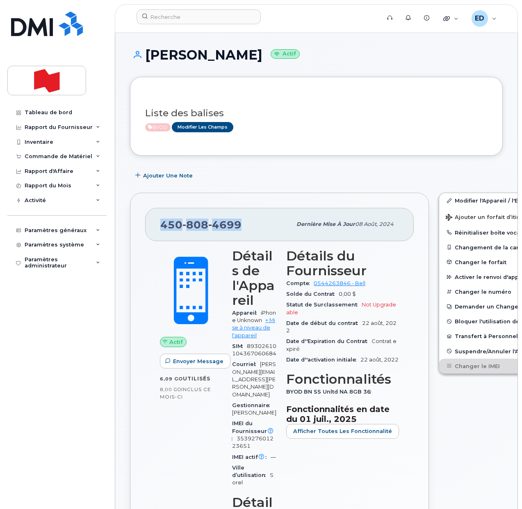
drag, startPoint x: 248, startPoint y: 222, endPoint x: 163, endPoint y: 227, distance: 84.6
click at [163, 227] on div "450 808 4699" at bounding box center [225, 223] width 131 height 17
copy span "450 808 4699"
click at [189, 17] on input at bounding box center [199, 16] width 124 height 15
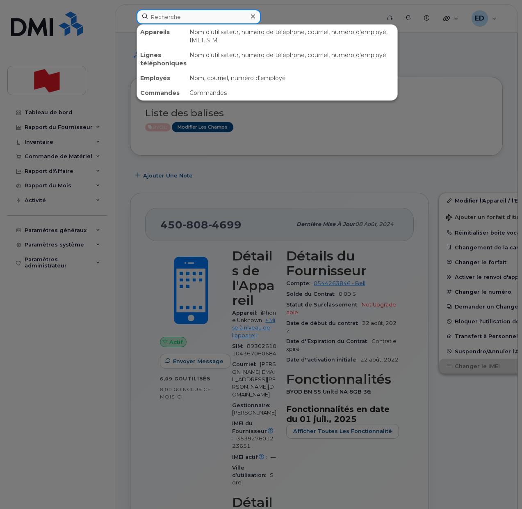
paste input "[PERSON_NAME]"
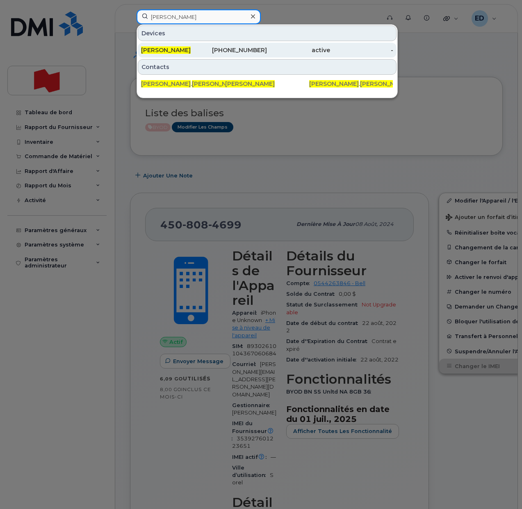
type input "[PERSON_NAME]"
click at [175, 46] on span "[PERSON_NAME]" at bounding box center [166, 49] width 50 height 7
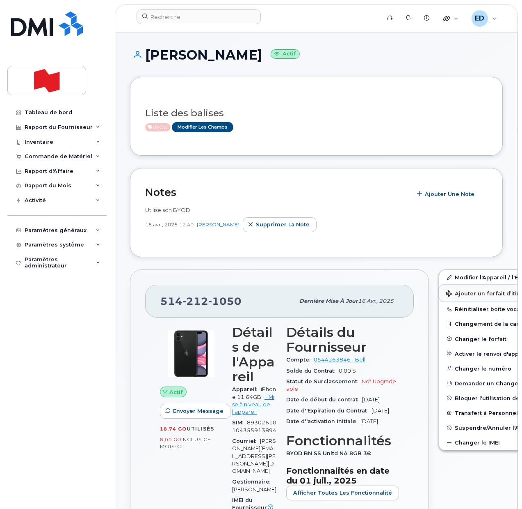
click at [454, 291] on span "Ajouter un forfait d’itinérance" at bounding box center [493, 294] width 94 height 8
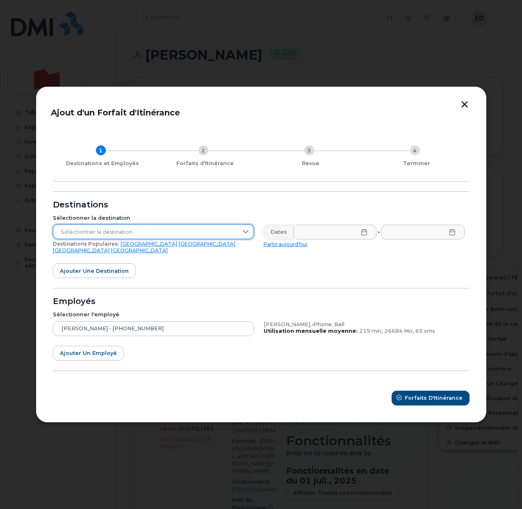
drag, startPoint x: 236, startPoint y: 232, endPoint x: 232, endPoint y: 234, distance: 4.2
click at [234, 232] on span "Sélectionner la destination" at bounding box center [145, 232] width 185 height 15
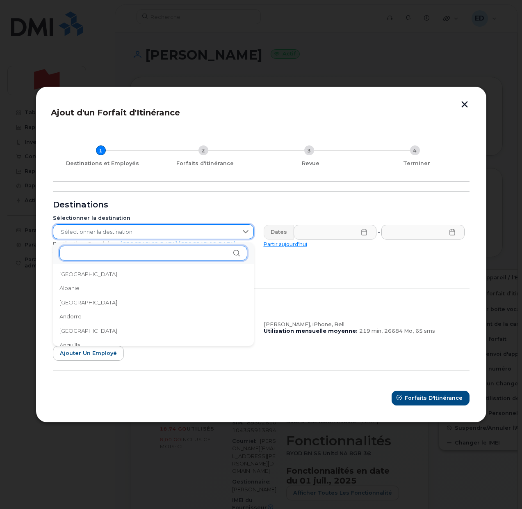
click at [149, 253] on input "text" at bounding box center [154, 252] width 188 height 15
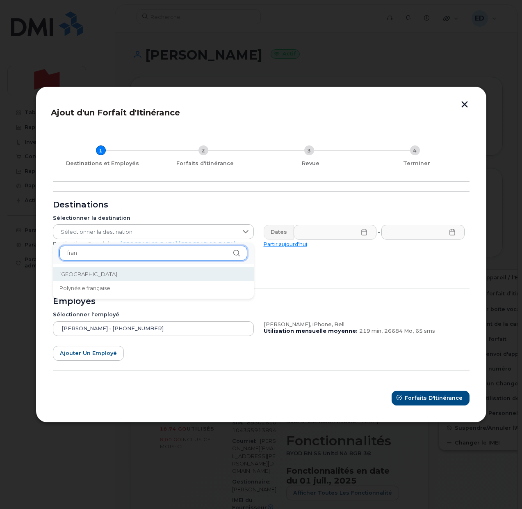
type input "fran"
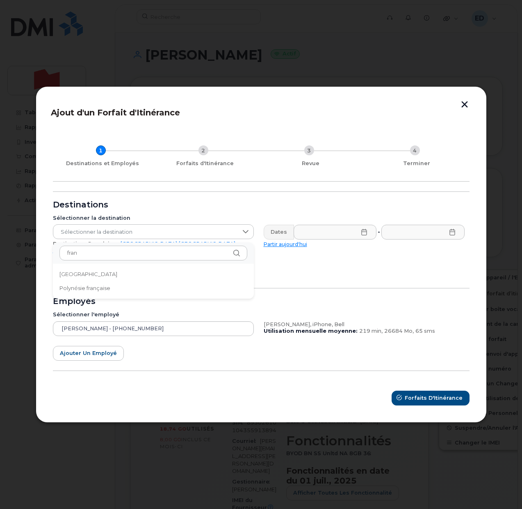
click at [80, 273] on li "France" at bounding box center [153, 274] width 201 height 14
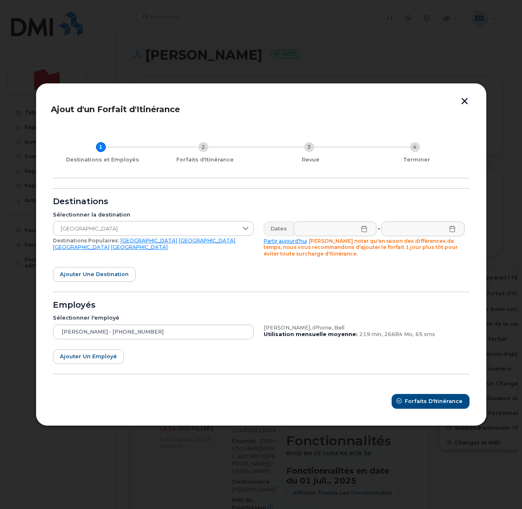
click at [361, 228] on icon at bounding box center [364, 228] width 7 height 7
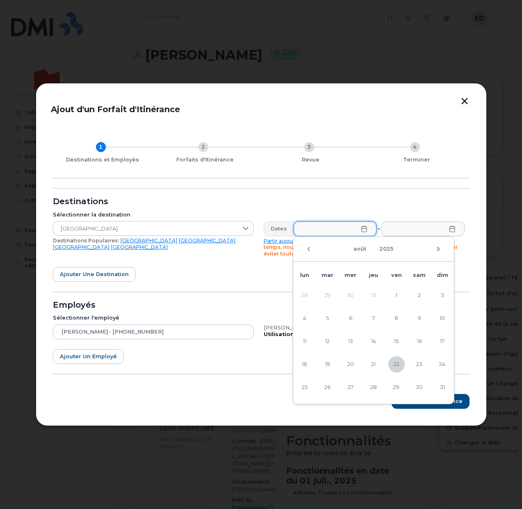
click at [438, 249] on icon "Mois suivant" at bounding box center [438, 248] width 5 height 7
click at [348, 294] on span "3" at bounding box center [351, 295] width 16 height 16
type input "03/09/2025"
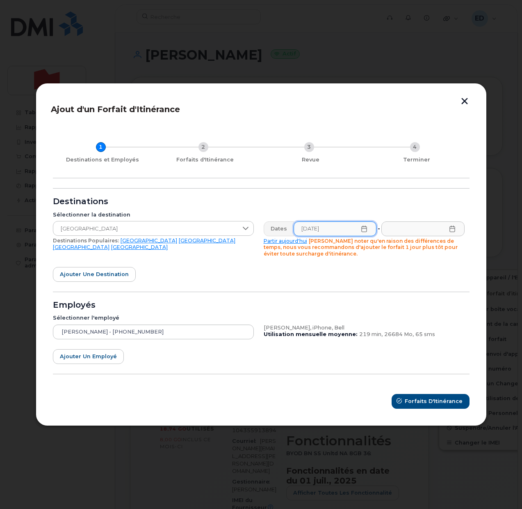
click at [454, 230] on icon at bounding box center [452, 228] width 7 height 7
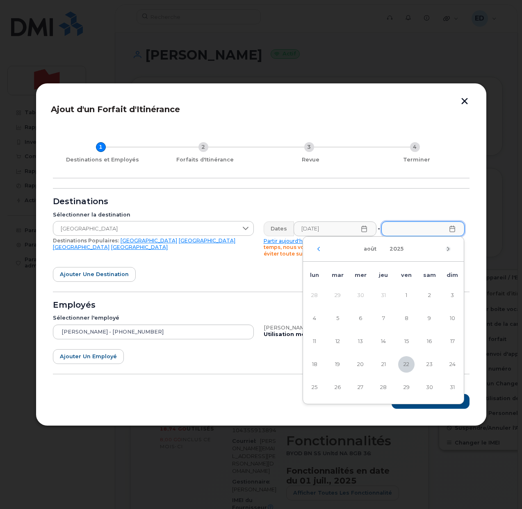
click at [449, 248] on icon "Mois suivant" at bounding box center [448, 248] width 2 height 4
click at [315, 339] on span "15" at bounding box center [315, 341] width 16 height 16
type input "15/09/2025"
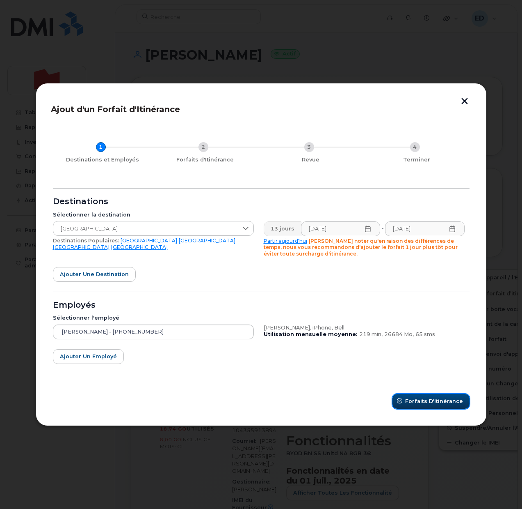
click at [420, 395] on button "Forfaits d'Itinérance" at bounding box center [431, 401] width 77 height 15
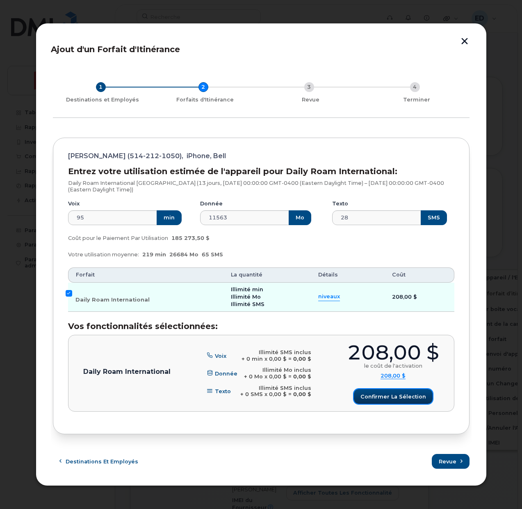
click at [399, 394] on span "Confirmer la sélection" at bounding box center [394, 396] width 66 height 8
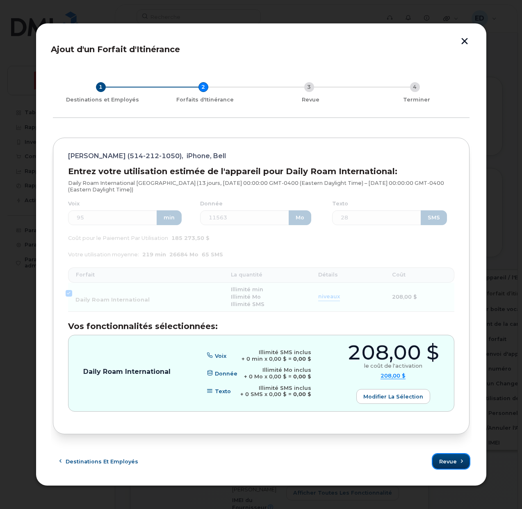
click at [449, 459] on span "Revue" at bounding box center [449, 461] width 18 height 8
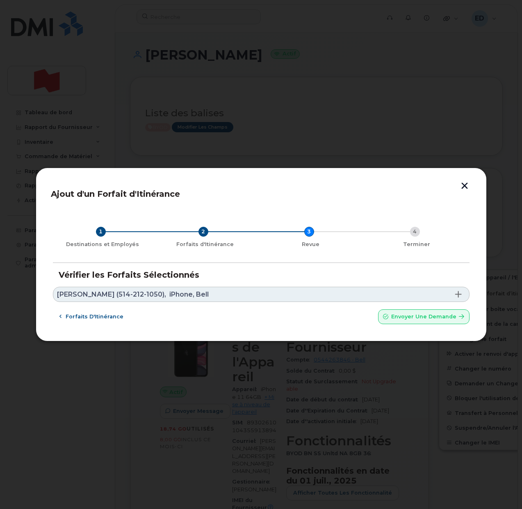
drag, startPoint x: 186, startPoint y: 292, endPoint x: 191, endPoint y: 293, distance: 5.6
click at [186, 291] on span "iPhone, Bell" at bounding box center [189, 294] width 39 height 7
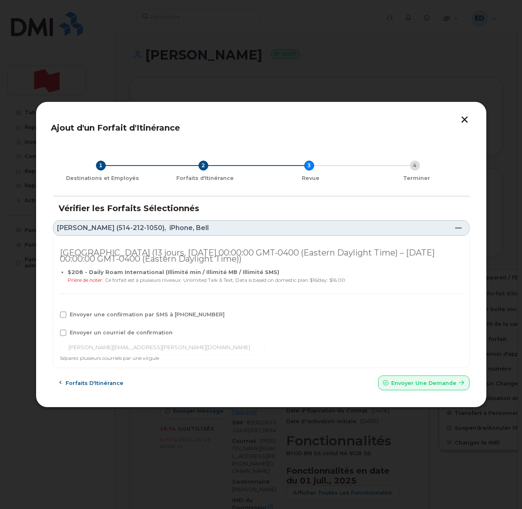
click at [64, 316] on span at bounding box center [63, 314] width 7 height 7
click at [54, 315] on input "Envoyer une confirmation par SMS à 514-212-1050" at bounding box center [52, 313] width 4 height 4
checkbox input "true"
click at [67, 334] on label "Envoyer un courriel de confirmation" at bounding box center [116, 332] width 113 height 7
click at [54, 333] on input "Envoyer un courriel de confirmation" at bounding box center [52, 331] width 4 height 4
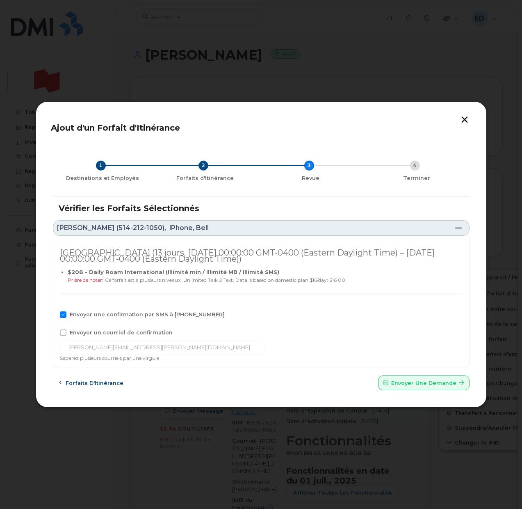
checkbox input "true"
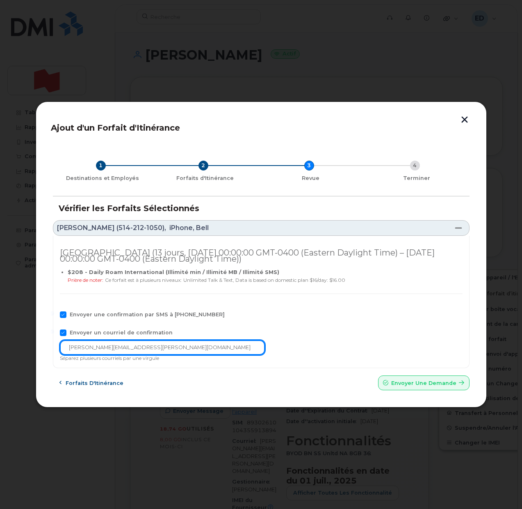
drag, startPoint x: 146, startPoint y: 345, endPoint x: 30, endPoint y: 345, distance: 115.3
click at [25, 345] on div "Ajout d'un Forfait d'Itinérance 1 Destinations et Employés 2 Forfaits d'Itinéra…" at bounding box center [261, 254] width 522 height 509
paste input "telecom-voix"
type input "telecom-voix@bnc.ca"
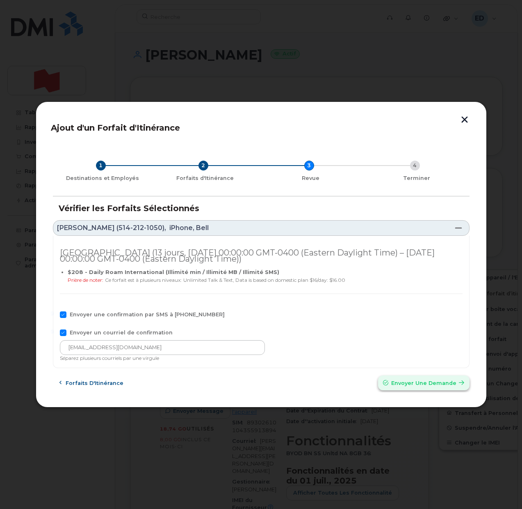
click at [406, 381] on span "Envoyer une Demande" at bounding box center [424, 383] width 65 height 8
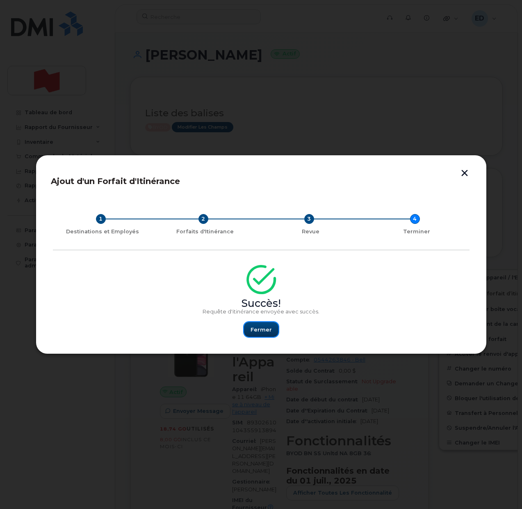
click at [262, 327] on span "Fermer" at bounding box center [261, 329] width 21 height 8
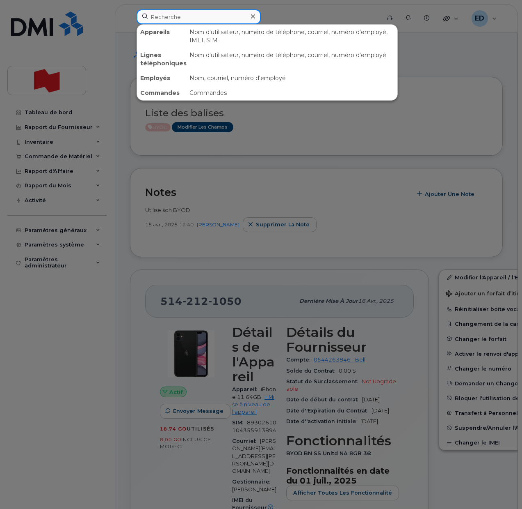
click at [170, 16] on input at bounding box center [199, 16] width 124 height 15
paste input "Nav Thiara"
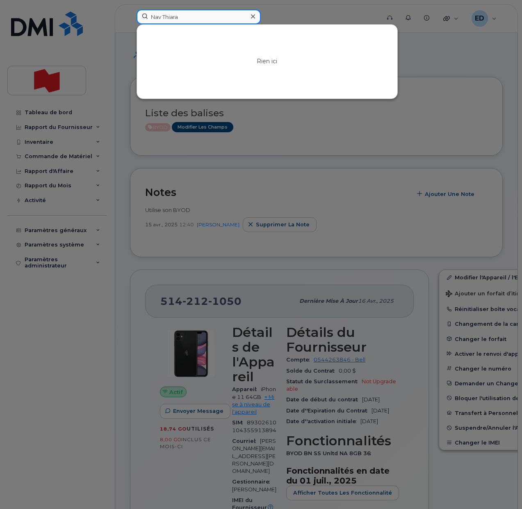
click at [172, 18] on input "Nav Thiara" at bounding box center [199, 16] width 124 height 15
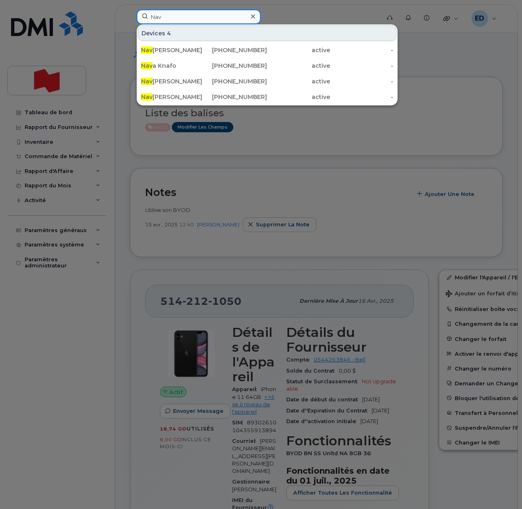
drag, startPoint x: 169, startPoint y: 14, endPoint x: 144, endPoint y: 14, distance: 25.0
click at [144, 14] on input "Nav" at bounding box center [199, 16] width 124 height 15
paste input "nav.thiara@nbc.ca"
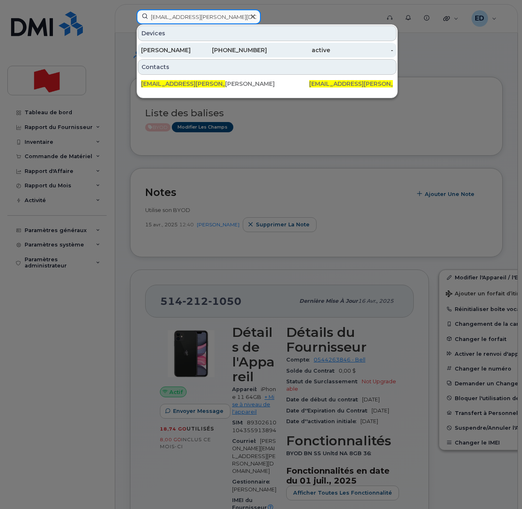
type input "nav.thiara@nbc.ca"
click at [168, 50] on div "Navraj Thiara" at bounding box center [172, 50] width 63 height 8
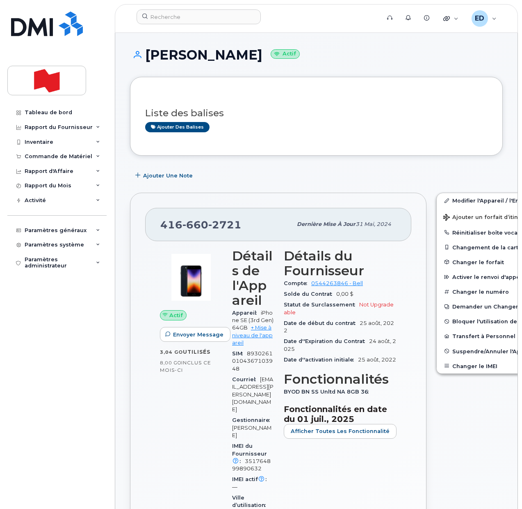
click at [291, 124] on div "Ajouter des balises" at bounding box center [313, 127] width 336 height 10
click at [450, 366] on button "Changer le IMEI" at bounding box center [500, 365] width 127 height 15
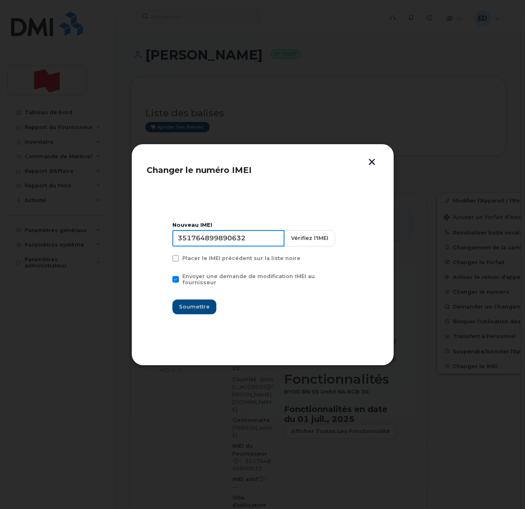
click at [236, 241] on input "351764899890632" at bounding box center [228, 238] width 112 height 16
click at [372, 160] on button "button" at bounding box center [372, 162] width 12 height 9
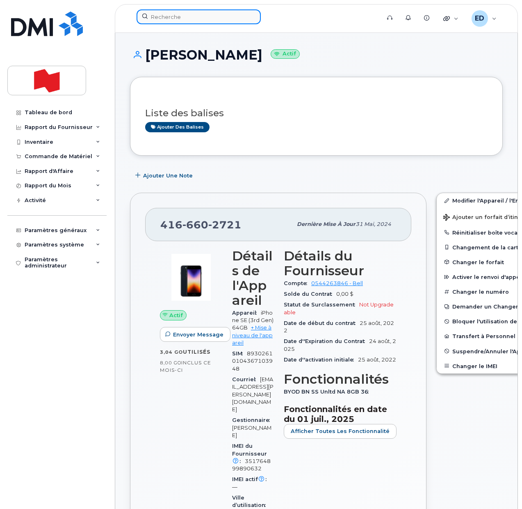
click at [189, 17] on input at bounding box center [199, 16] width 124 height 15
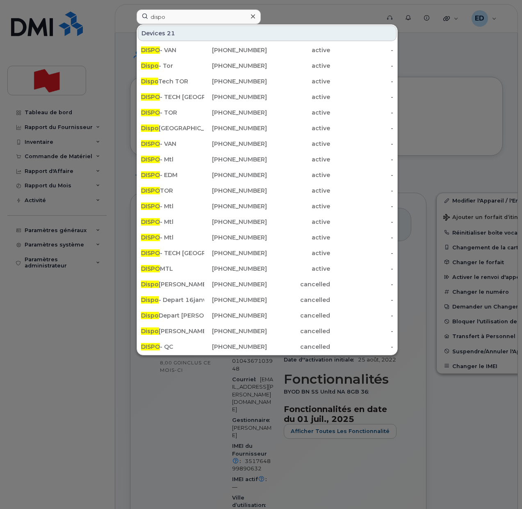
drag, startPoint x: 27, startPoint y: 326, endPoint x: 79, endPoint y: 364, distance: 63.9
click at [28, 326] on div at bounding box center [261, 254] width 522 height 509
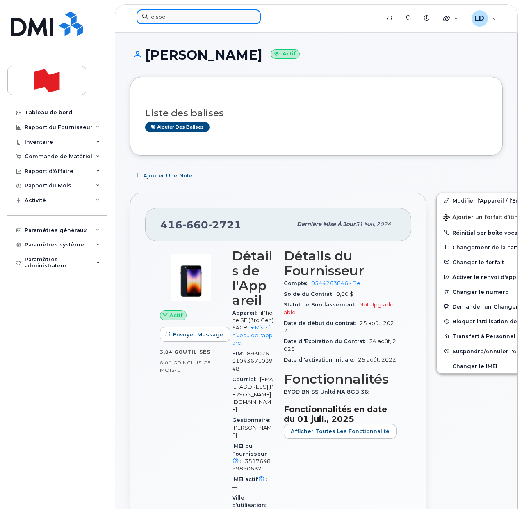
click at [185, 17] on input "dispo" at bounding box center [199, 16] width 124 height 15
paste input "Julie Leclerc"
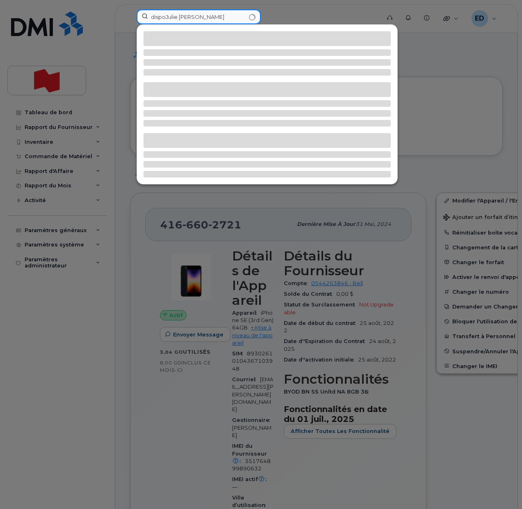
drag, startPoint x: 209, startPoint y: 17, endPoint x: 140, endPoint y: 17, distance: 68.5
click at [140, 17] on input "dispoJulie Leclerc" at bounding box center [199, 16] width 124 height 15
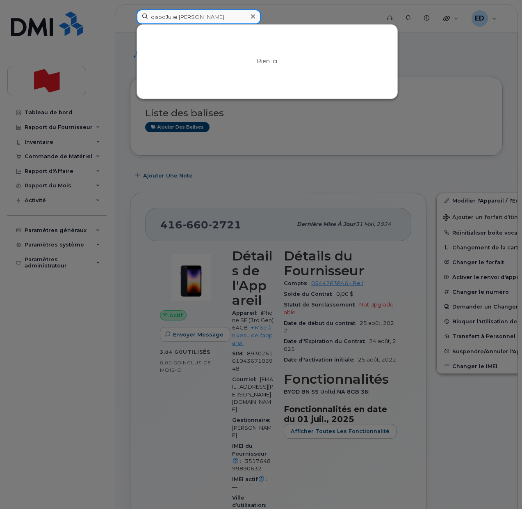
paste input
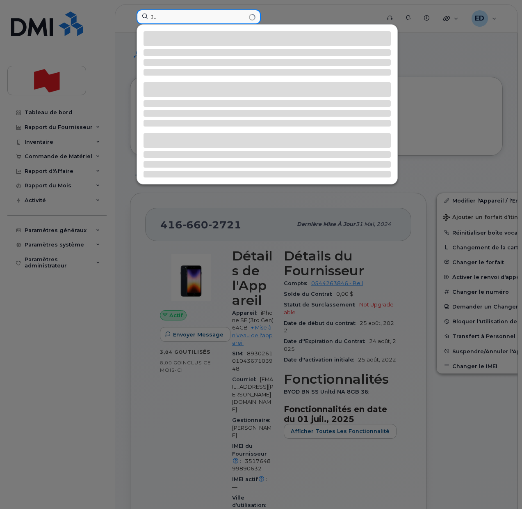
type input "J"
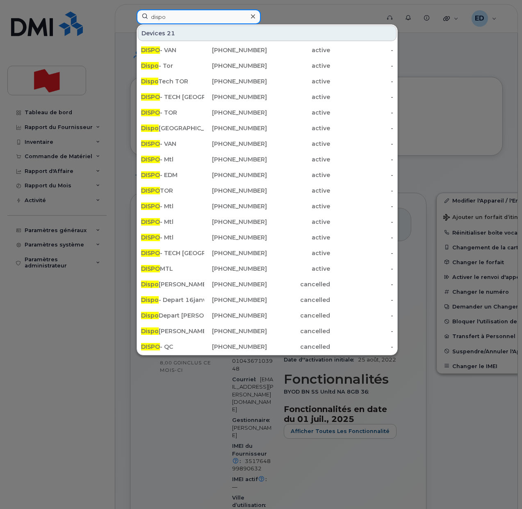
drag, startPoint x: 167, startPoint y: 15, endPoint x: 143, endPoint y: 16, distance: 24.7
click at [143, 16] on input "dispo" at bounding box center [199, 16] width 124 height 15
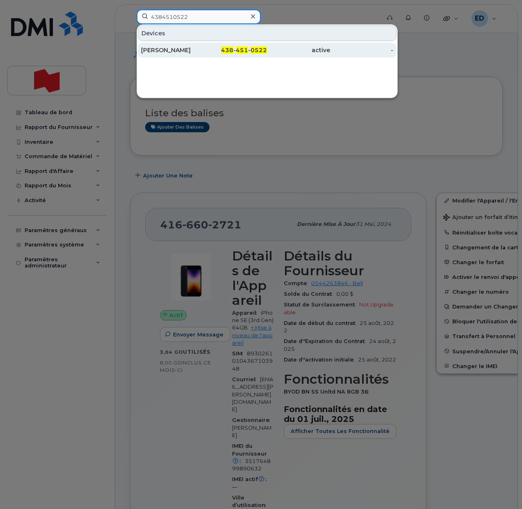
type input "4384510522"
click at [165, 51] on div "[PERSON_NAME]" at bounding box center [172, 50] width 63 height 8
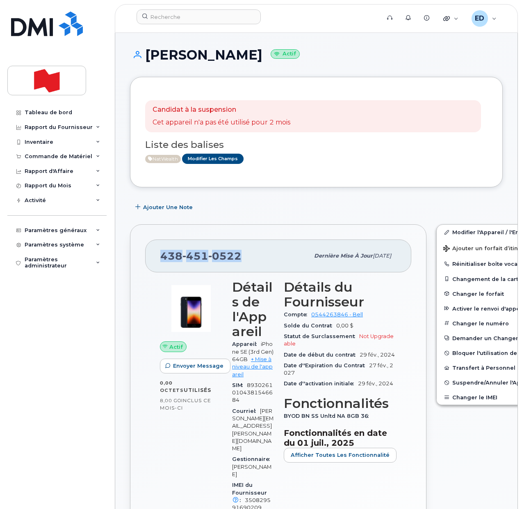
drag, startPoint x: 243, startPoint y: 255, endPoint x: 163, endPoint y: 257, distance: 80.1
click at [163, 257] on div "[PHONE_NUMBER]" at bounding box center [234, 255] width 149 height 17
copy span "[PHONE_NUMBER]"
click at [358, 180] on div "Candidat à la suspension Cet appareil n'a pas été utilisé pour 2 mois Liste des…" at bounding box center [316, 132] width 373 height 110
click at [449, 232] on link "Modifier l'Appareil / l'Employé" at bounding box center [500, 232] width 127 height 15
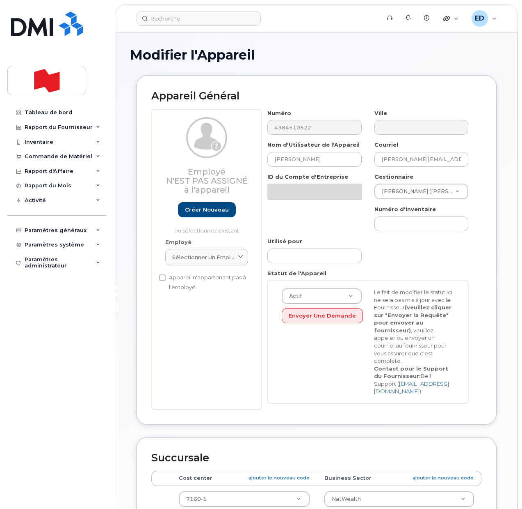
select select "28493761"
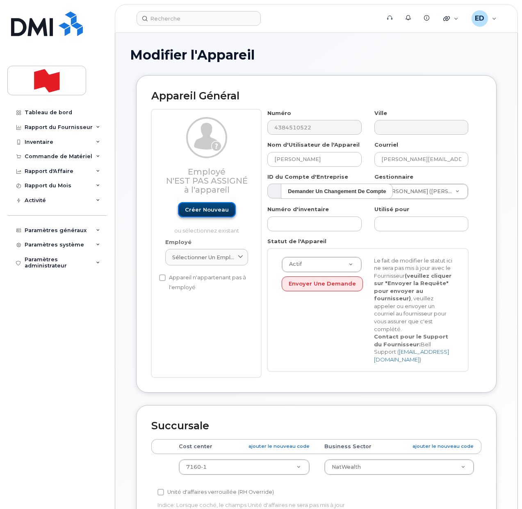
click at [211, 211] on link "Créer nouveau" at bounding box center [207, 209] width 58 height 15
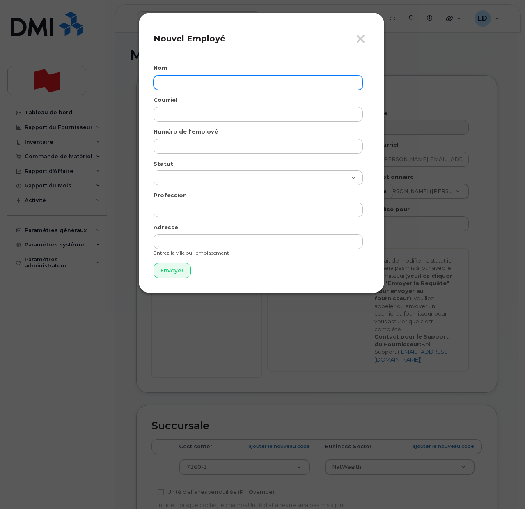
click at [190, 85] on input "text" at bounding box center [258, 82] width 209 height 15
paste input "Julie Leclerc"
type input "Julie Leclerc"
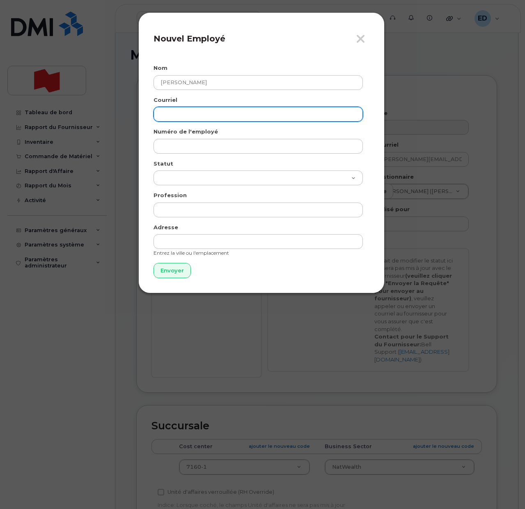
drag, startPoint x: 192, startPoint y: 112, endPoint x: 192, endPoint y: 119, distance: 6.6
click at [192, 112] on input "email" at bounding box center [258, 114] width 209 height 15
paste input "julieb.leclerc@bnc.ca"
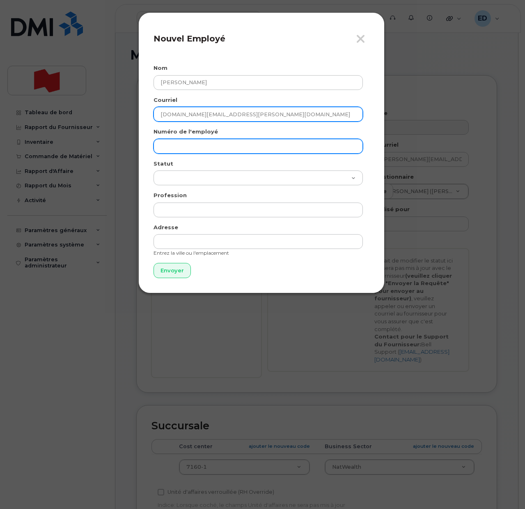
type input "julieb.leclerc@bnc.ca"
click at [177, 144] on input "text" at bounding box center [258, 146] width 209 height 15
paste input "julieb.leclerc@bnc.ca"
type input "julieb.leclerc@bnc.ca"
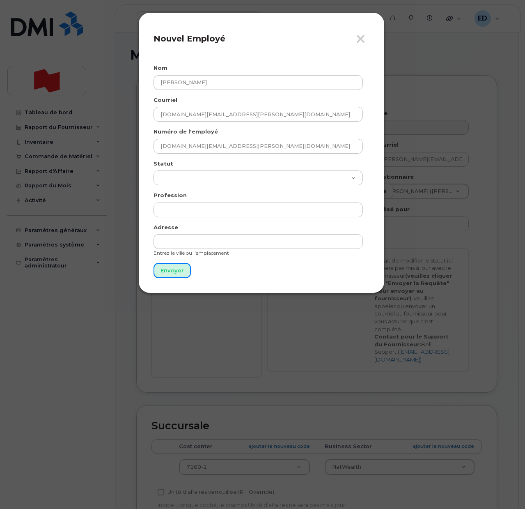
click at [170, 269] on input "Envoyer" at bounding box center [172, 270] width 37 height 15
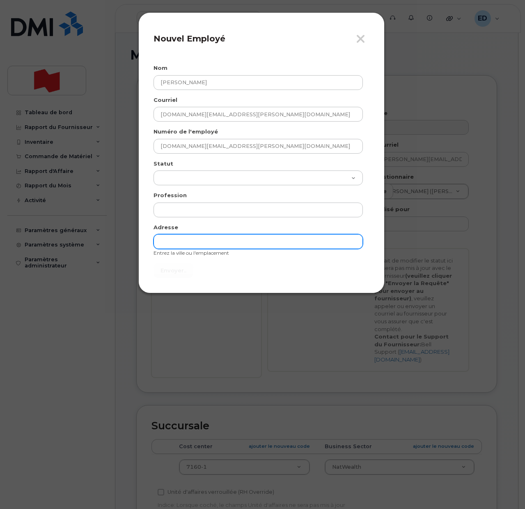
type input "Envoyer"
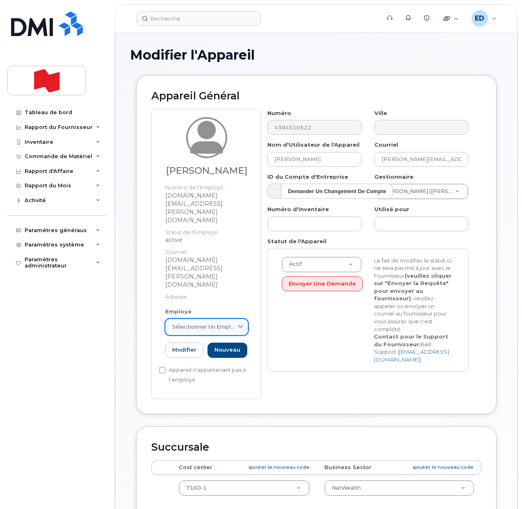
click at [236, 318] on link "Sélectionner un employé" at bounding box center [206, 326] width 83 height 16
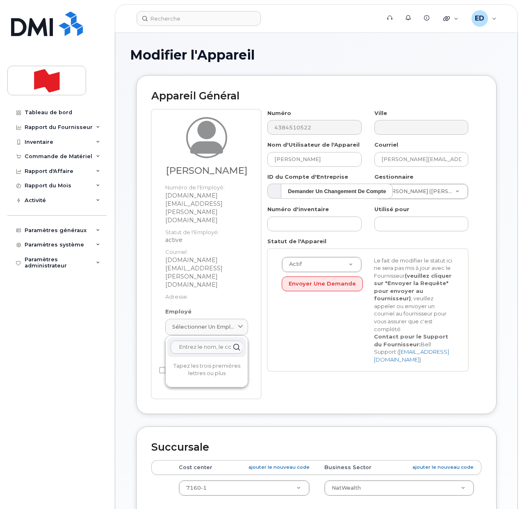
paste input "julieb.leclerc@bnc.ca"
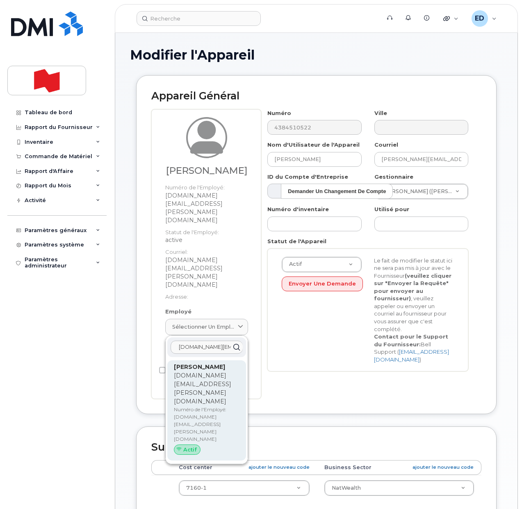
type input "julieb.leclerc@bnc.ca"
click at [193, 406] on p "Numéro de l'Employé: julieb.leclerc@bnc.ca" at bounding box center [207, 424] width 66 height 37
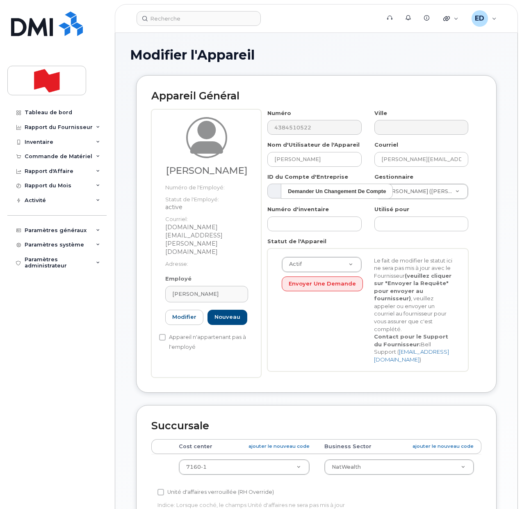
type input "julieb.leclerc@bnc.ca"
type input "Julie Leclerc"
type input "julieb.leclerc@bnc.ca"
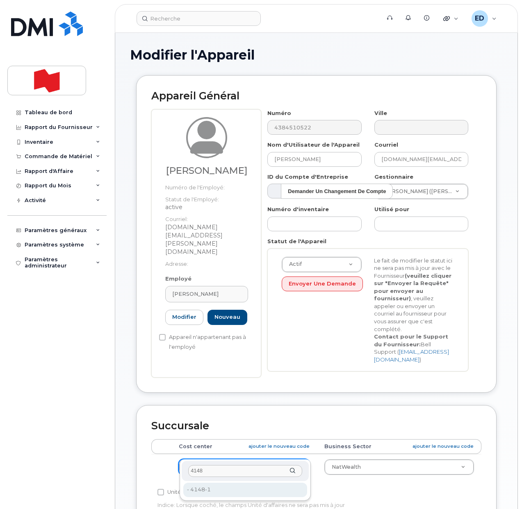
type input "4148"
type input "25594212"
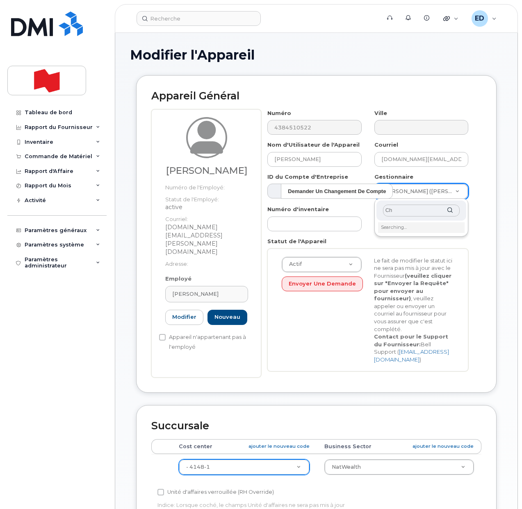
type input "C"
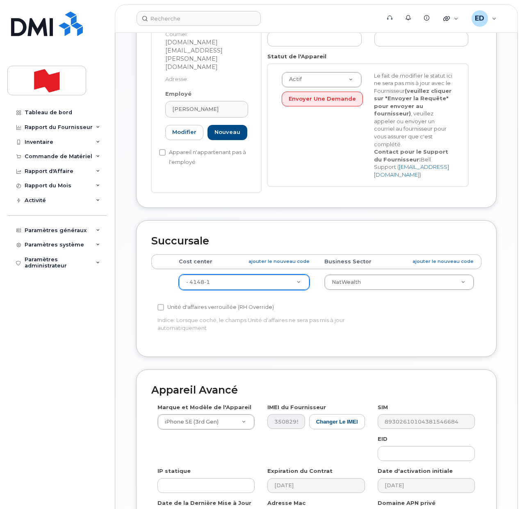
scroll to position [282, 0]
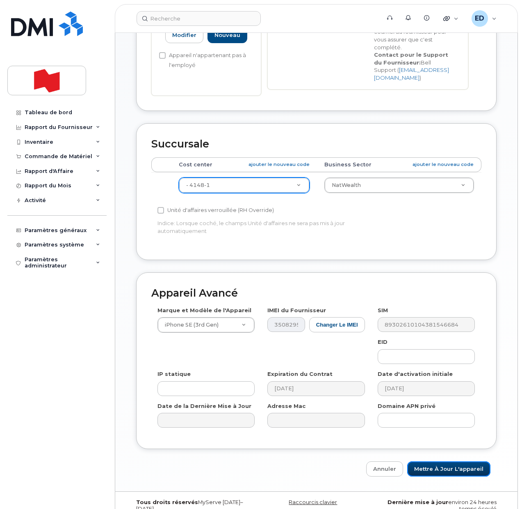
drag, startPoint x: 443, startPoint y: 454, endPoint x: 451, endPoint y: 469, distance: 17.6
click at [443, 461] on input "Mettre à jour l'appareil" at bounding box center [449, 468] width 83 height 15
type input "Sauvegarde..."
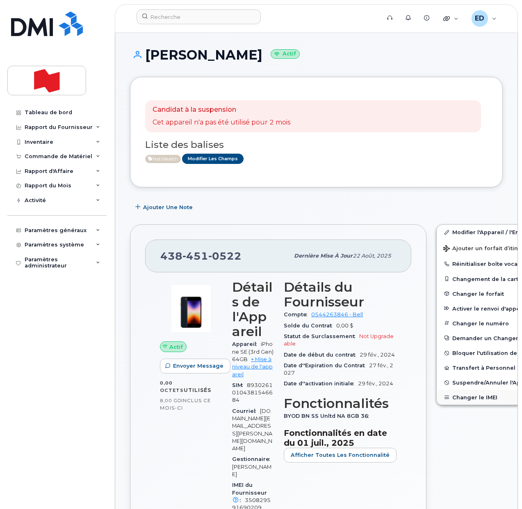
click at [447, 397] on button "Changer le IMEI" at bounding box center [500, 396] width 127 height 15
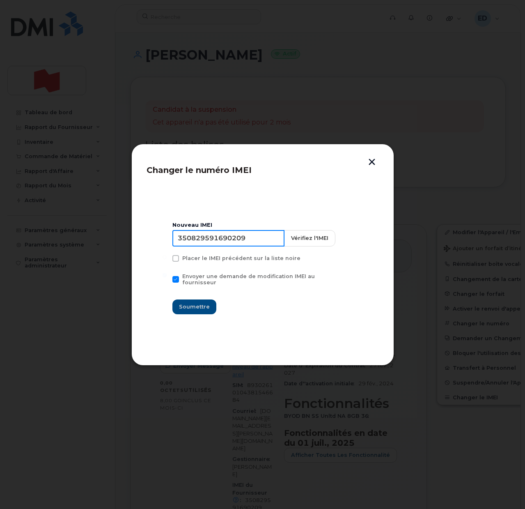
click at [208, 237] on input "350829591690209" at bounding box center [228, 238] width 112 height 16
type input "353927601499251"
click at [198, 299] on button "Soumettre" at bounding box center [194, 306] width 44 height 15
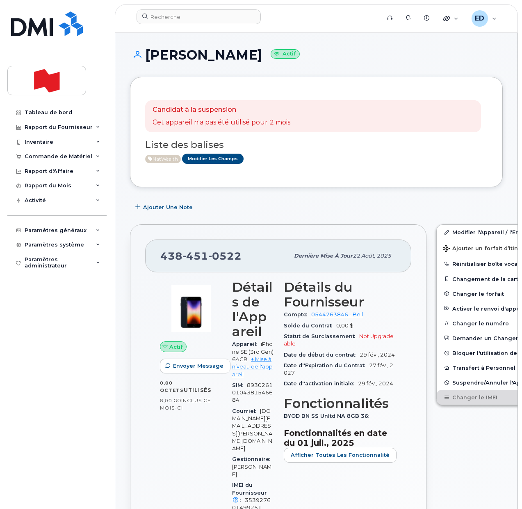
click at [480, 203] on div "Ajouter une Note" at bounding box center [316, 206] width 373 height 15
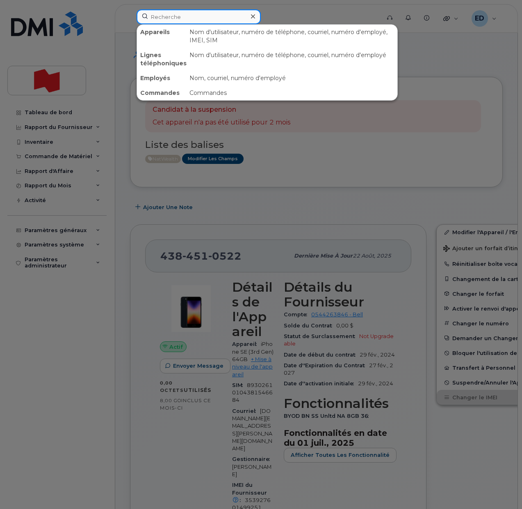
drag, startPoint x: 171, startPoint y: 19, endPoint x: 188, endPoint y: 16, distance: 17.1
click at [171, 19] on input at bounding box center [199, 16] width 124 height 15
paste input "[PERSON_NAME]"
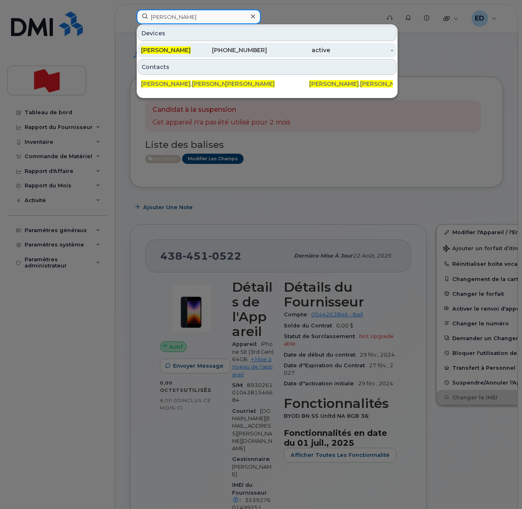
type input "[PERSON_NAME]"
click at [179, 50] on span "[PERSON_NAME]" at bounding box center [166, 49] width 50 height 7
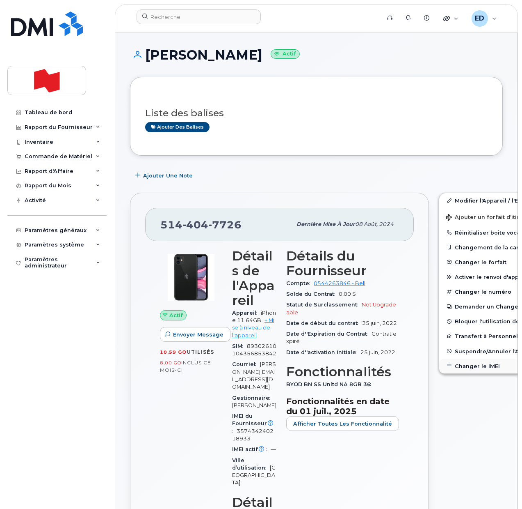
click at [461, 367] on button "Changer le IMEI" at bounding box center [503, 365] width 127 height 15
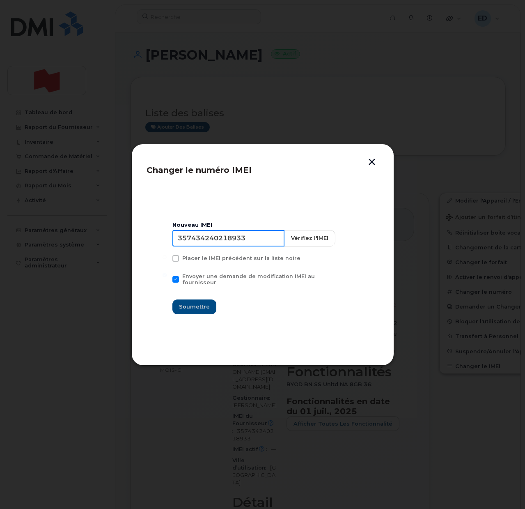
click at [231, 244] on input "357434240218933" at bounding box center [228, 238] width 112 height 16
click at [229, 240] on input "357434240218933" at bounding box center [228, 238] width 112 height 16
type input "S"
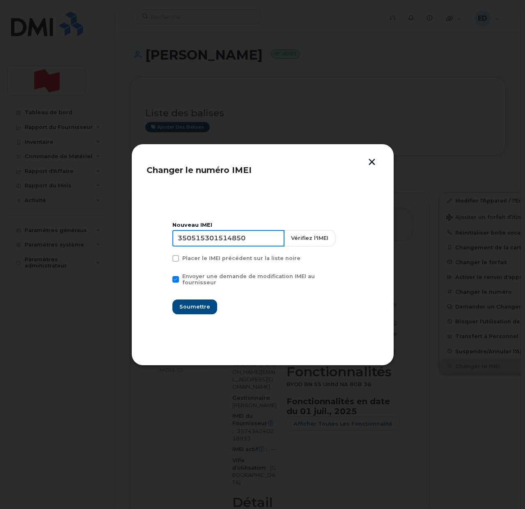
type input "350515301514850"
click at [198, 306] on span "Soumettre" at bounding box center [194, 306] width 31 height 8
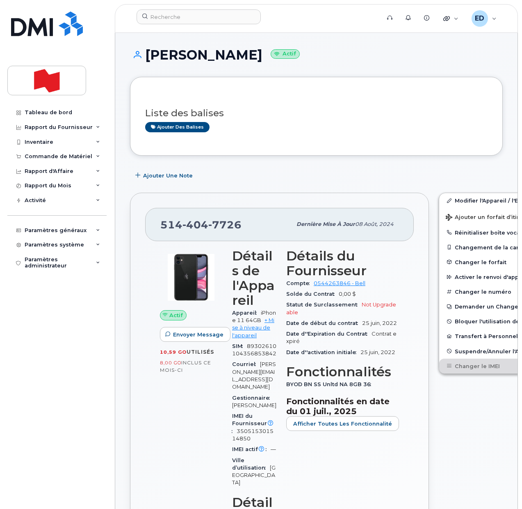
drag, startPoint x: 257, startPoint y: 59, endPoint x: 150, endPoint y: 51, distance: 107.8
click at [150, 51] on h1 "Christina Buono Actif" at bounding box center [316, 55] width 373 height 14
click at [311, 25] on div at bounding box center [256, 18] width 252 height 18
click at [171, 17] on input at bounding box center [199, 16] width 124 height 15
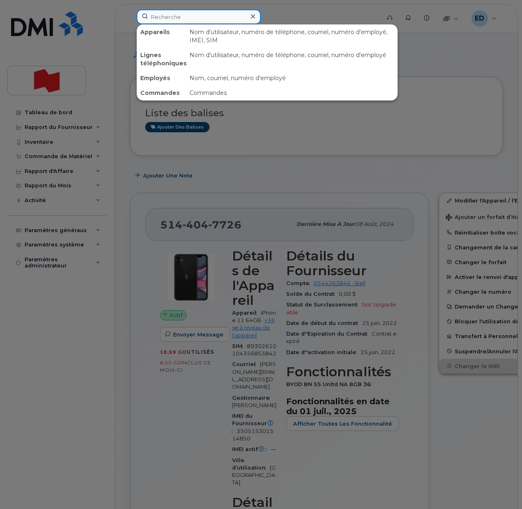
paste input "[PERSON_NAME]"
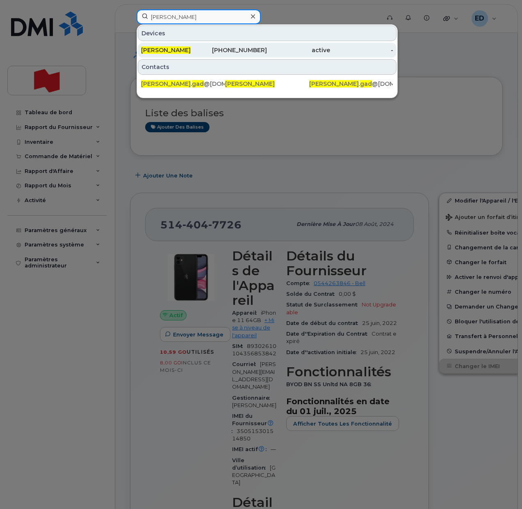
type input "[PERSON_NAME]"
click at [160, 48] on span "[PERSON_NAME]" at bounding box center [166, 49] width 50 height 7
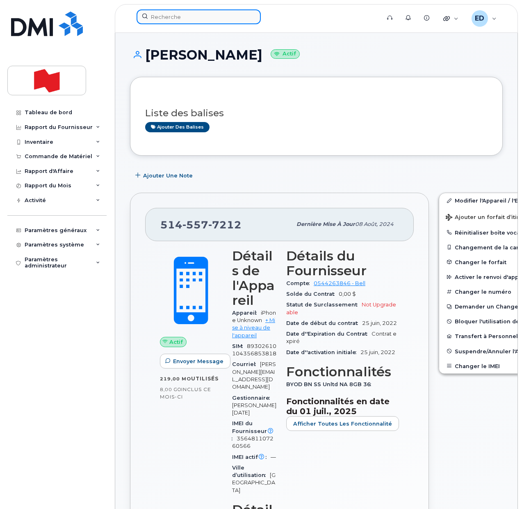
click at [185, 19] on input at bounding box center [199, 16] width 124 height 15
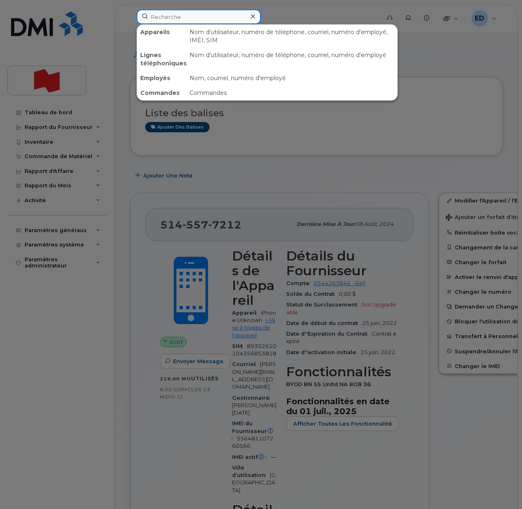
paste input "[PERSON_NAME][EMAIL_ADDRESS][DOMAIN_NAME]"
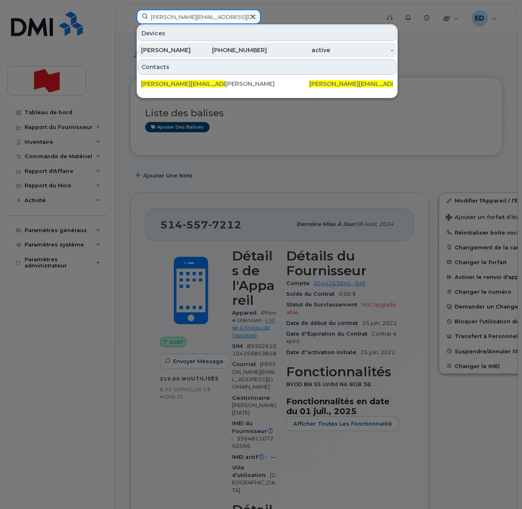
type input "[PERSON_NAME][EMAIL_ADDRESS][DOMAIN_NAME]"
click at [169, 52] on div "[PERSON_NAME]" at bounding box center [172, 50] width 63 height 8
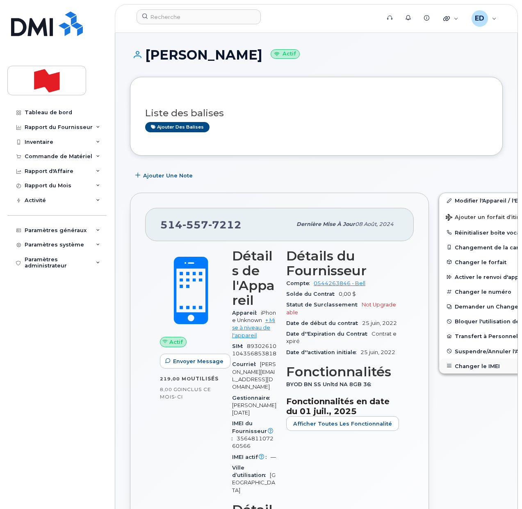
click at [459, 368] on button "Changer le IMEI" at bounding box center [503, 365] width 127 height 15
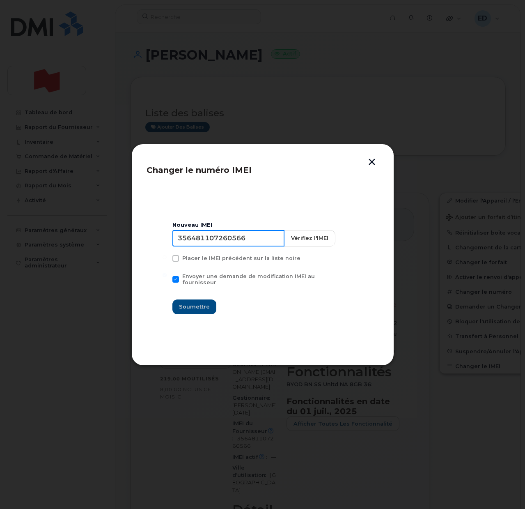
click at [211, 237] on input "356481107260566" at bounding box center [228, 238] width 112 height 16
click at [261, 243] on input "356481107260566" at bounding box center [228, 238] width 112 height 16
drag, startPoint x: 260, startPoint y: 241, endPoint x: 144, endPoint y: 243, distance: 116.6
click at [145, 243] on div "Changer le numéro IMEI Nouveau IMEI [TECHNICAL_ID] Vérifiez l'IMEI Placer le IM…" at bounding box center [262, 255] width 263 height 222
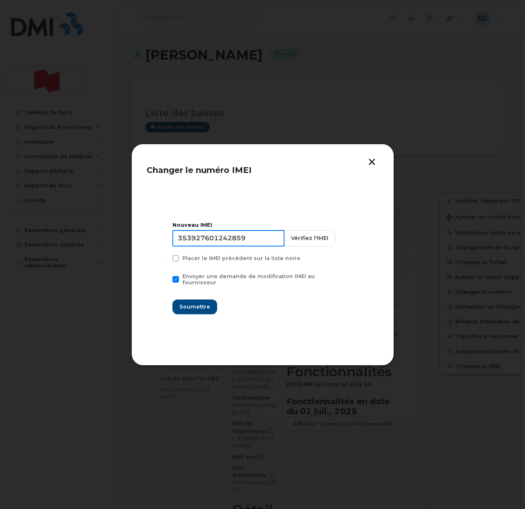
type input "353927601242859"
drag, startPoint x: 192, startPoint y: 306, endPoint x: 192, endPoint y: 310, distance: 4.5
click at [192, 307] on button "Soumettre" at bounding box center [194, 306] width 44 height 15
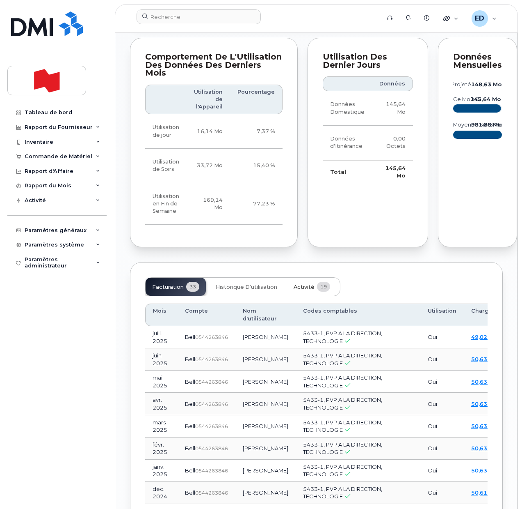
click at [305, 296] on button "Activité 19" at bounding box center [312, 286] width 50 height 18
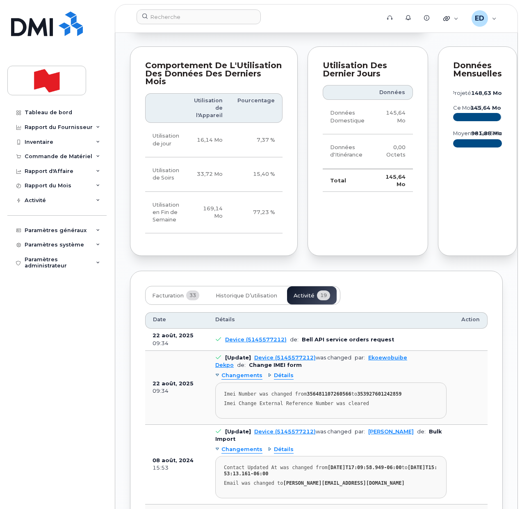
scroll to position [821, 0]
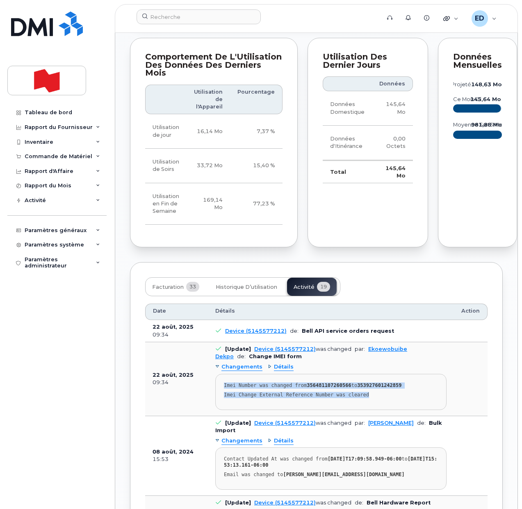
drag, startPoint x: 363, startPoint y: 418, endPoint x: 219, endPoint y: 403, distance: 144.8
click at [219, 403] on pre "Imei Number was changed from 356481107260566 to 353927601242859 Imei Change Ext…" at bounding box center [330, 391] width 231 height 36
copy pre "Imei Number was changed from 356481107260566 to 353927601242859 Imei Change Ext…"
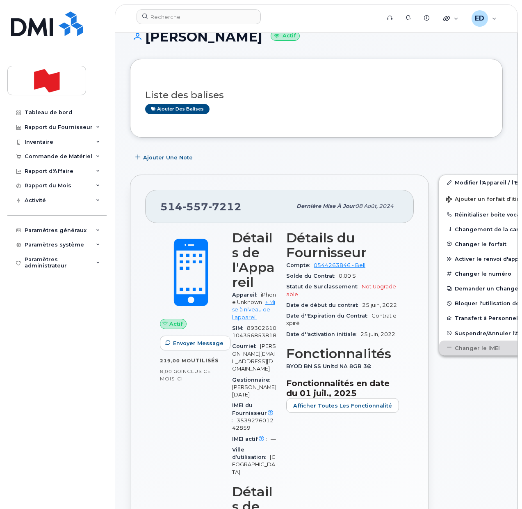
scroll to position [0, 0]
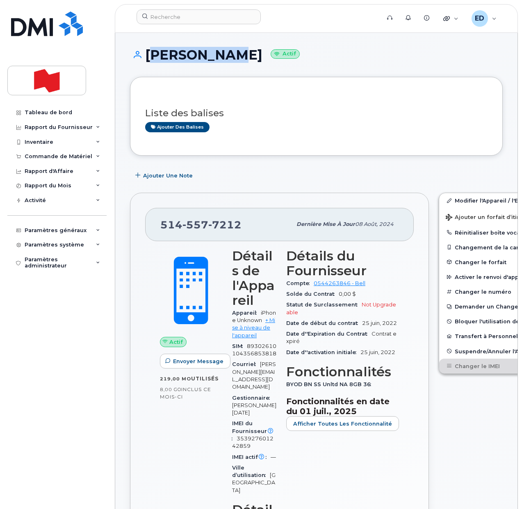
drag, startPoint x: 220, startPoint y: 56, endPoint x: 148, endPoint y: 57, distance: 72.2
click at [148, 57] on h1 "[PERSON_NAME] Actif" at bounding box center [316, 55] width 373 height 14
copy h1 "[PERSON_NAME]"
click at [337, 115] on h3 "Liste des balises" at bounding box center [316, 113] width 343 height 10
click at [298, 132] on div "Ajouter des balises" at bounding box center [313, 127] width 336 height 10
